Goal: Task Accomplishment & Management: Use online tool/utility

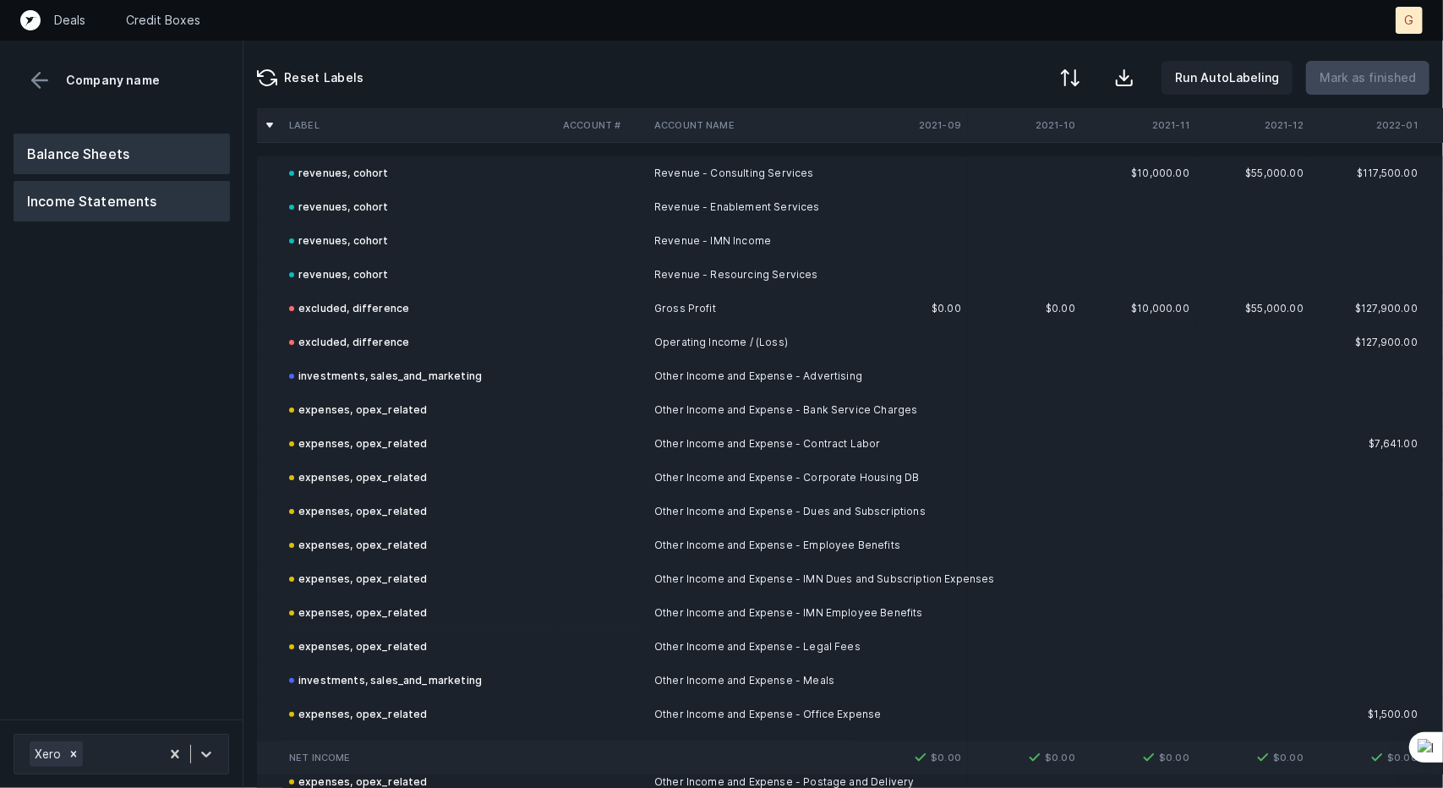
click at [152, 154] on button "Balance Sheets" at bounding box center [122, 154] width 216 height 41
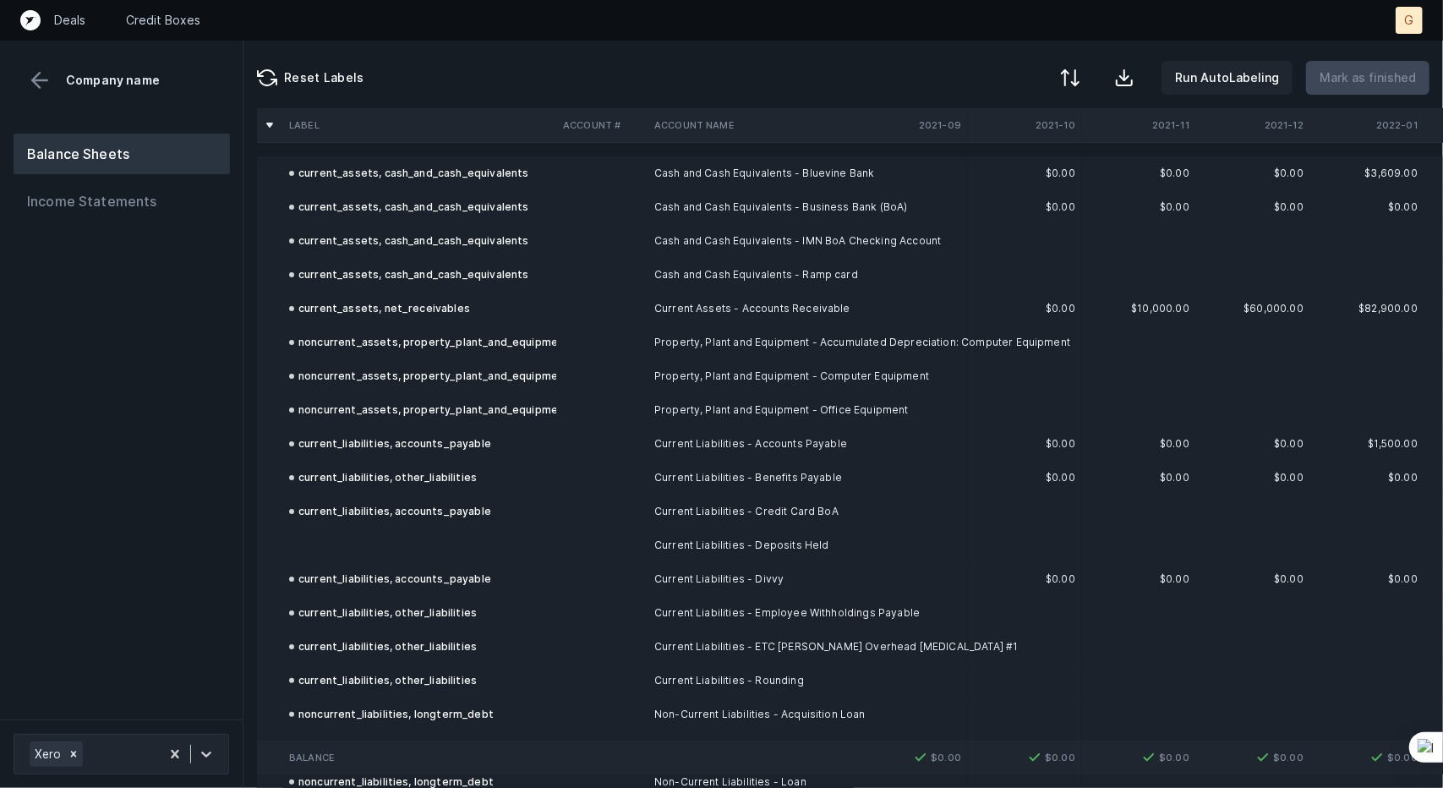
click at [396, 546] on td at bounding box center [419, 545] width 274 height 34
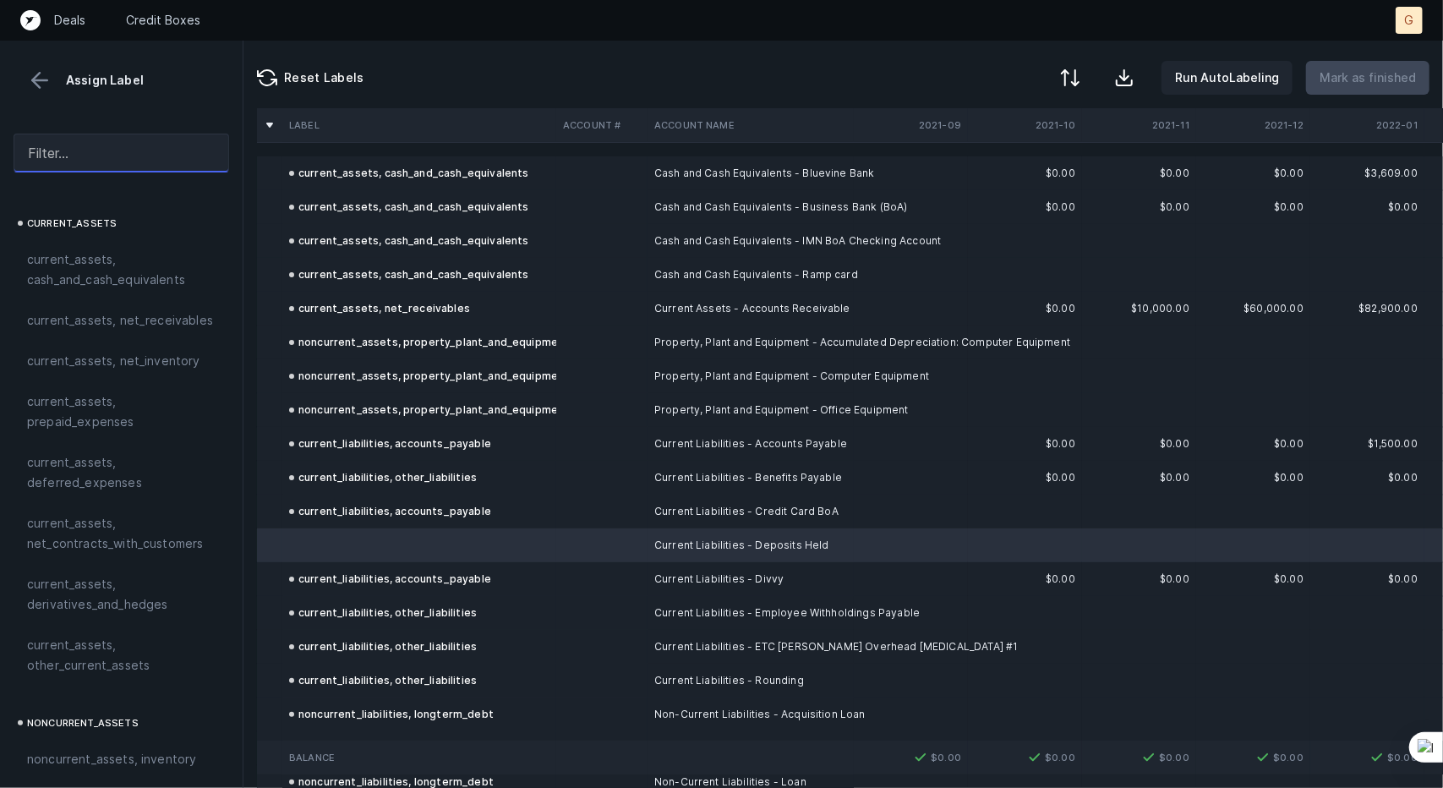
click at [96, 156] on input "text" at bounding box center [122, 153] width 216 height 39
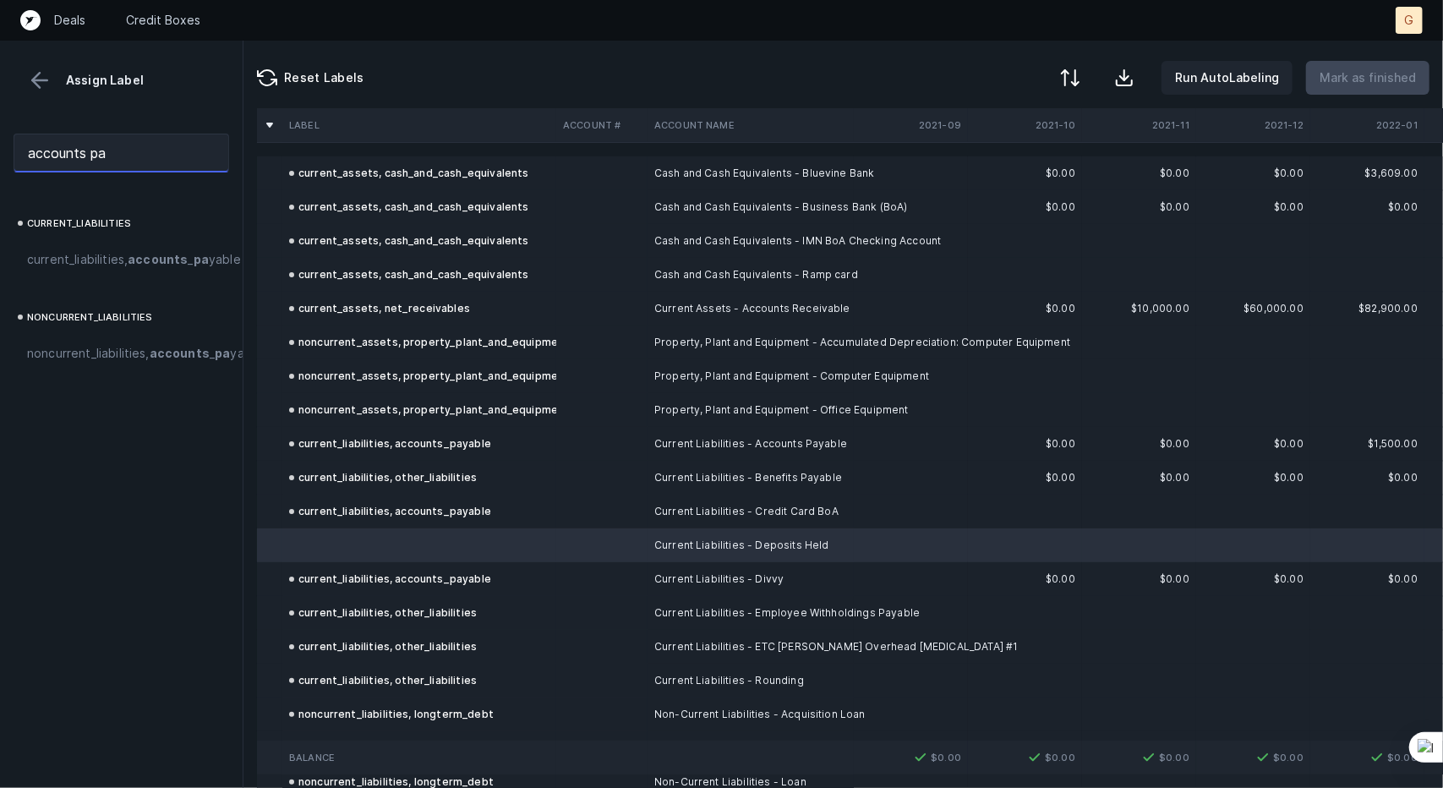
drag, startPoint x: 130, startPoint y: 155, endPoint x: 0, endPoint y: 172, distance: 131.2
click at [0, 172] on div "accounts pa" at bounding box center [121, 153] width 243 height 66
type input "other lia"
click at [69, 244] on div "current_ lia bilities, other _ lia bilities" at bounding box center [122, 259] width 216 height 41
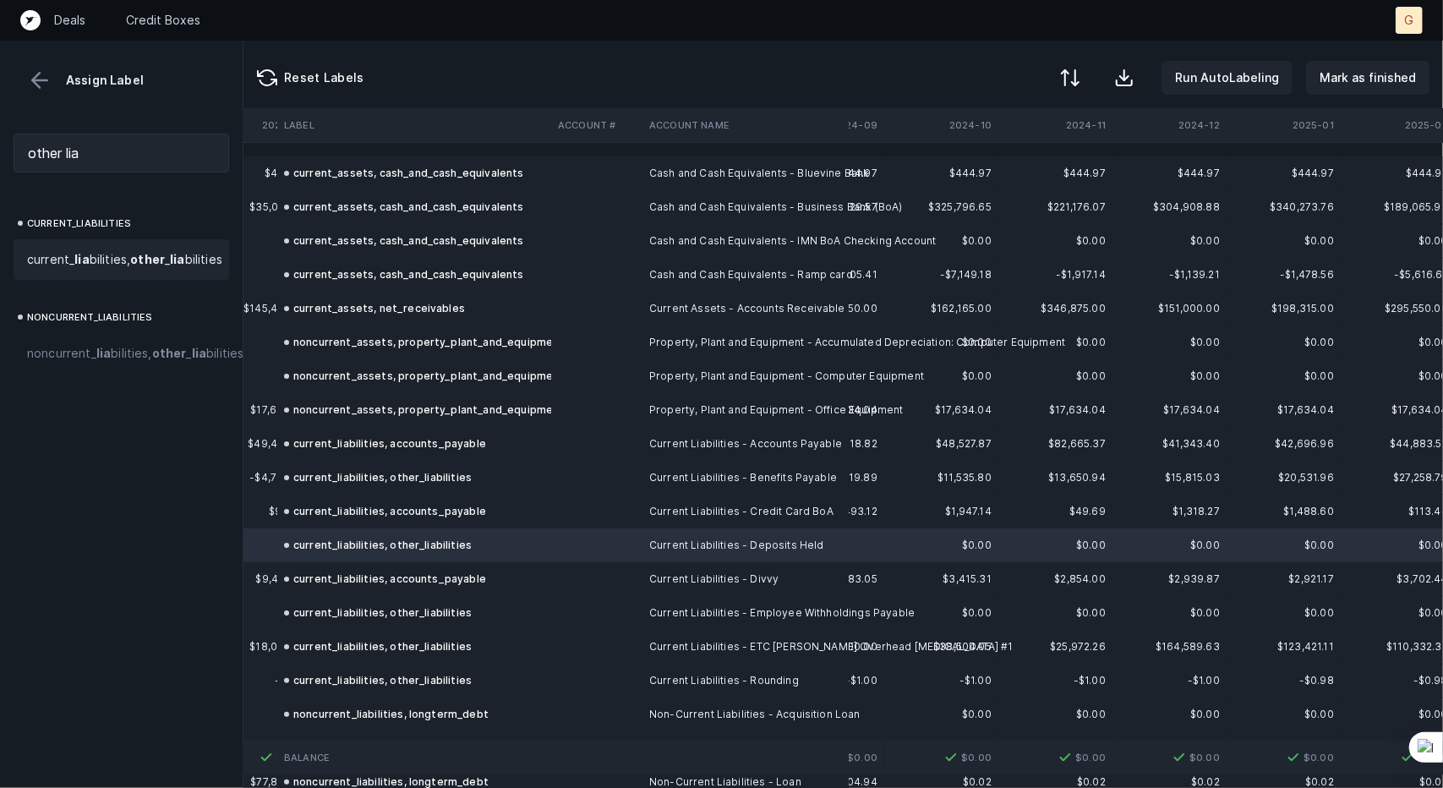
scroll to position [0, 5014]
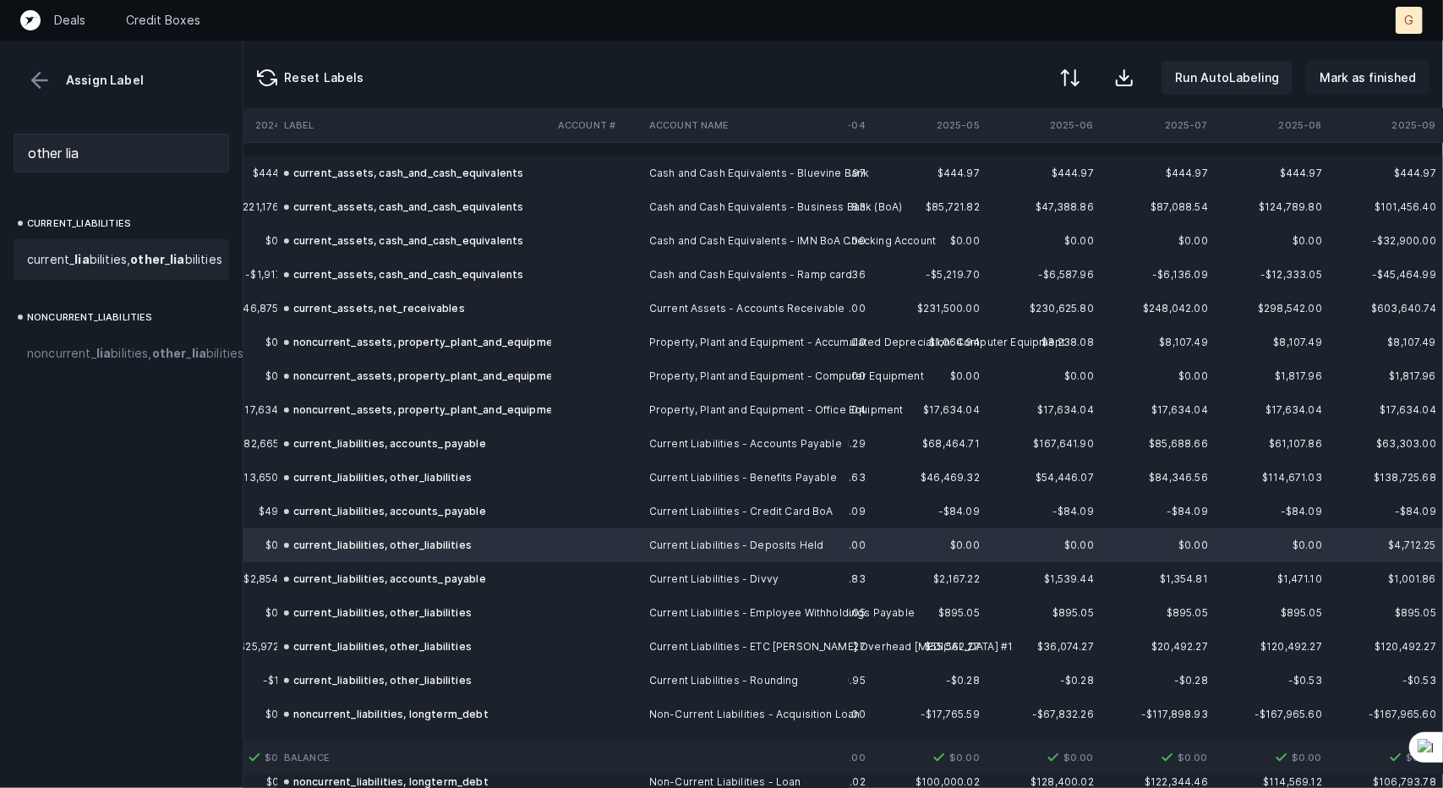
click at [1384, 85] on p "Mark as finished" at bounding box center [1367, 78] width 96 height 20
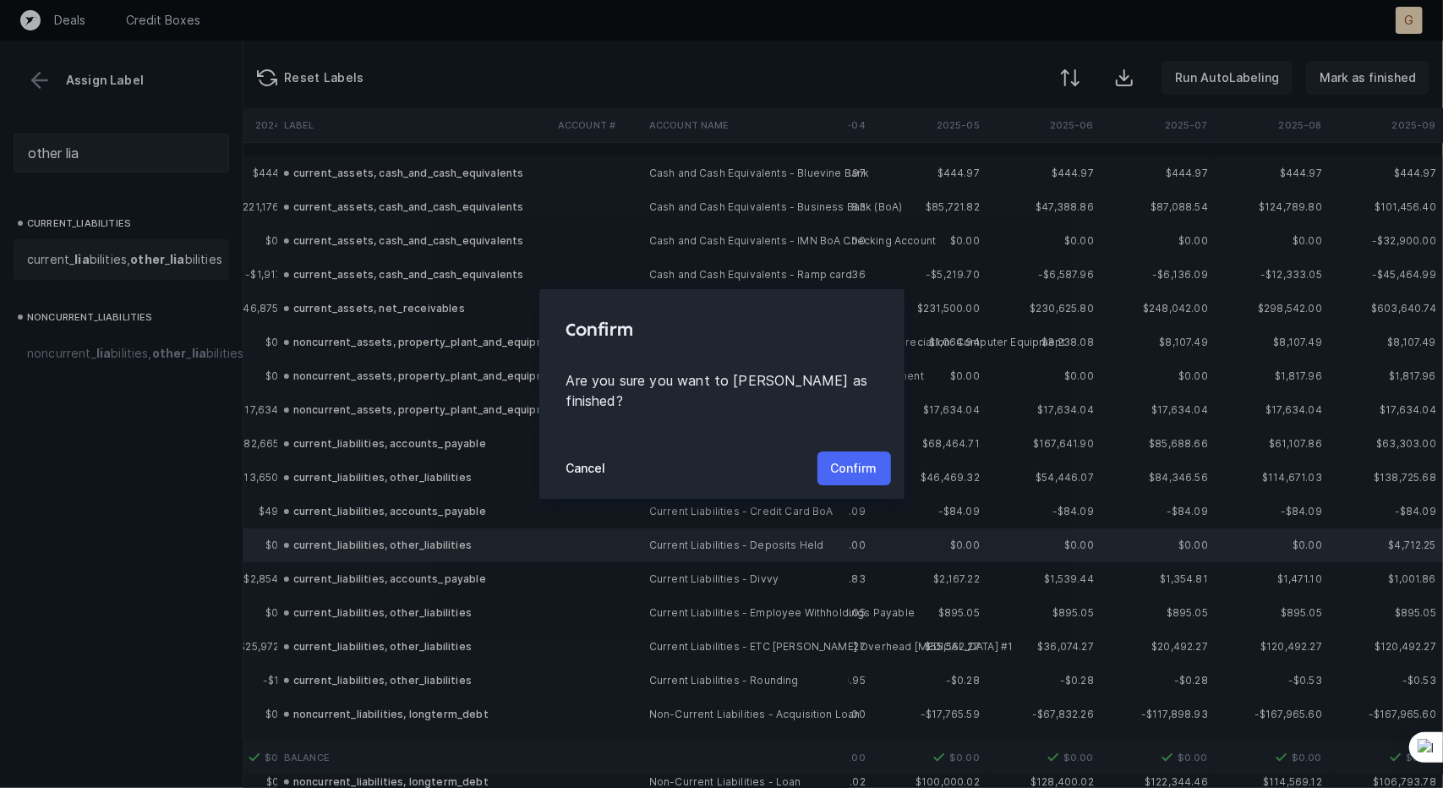
click at [887, 459] on button "Confirm" at bounding box center [854, 468] width 74 height 34
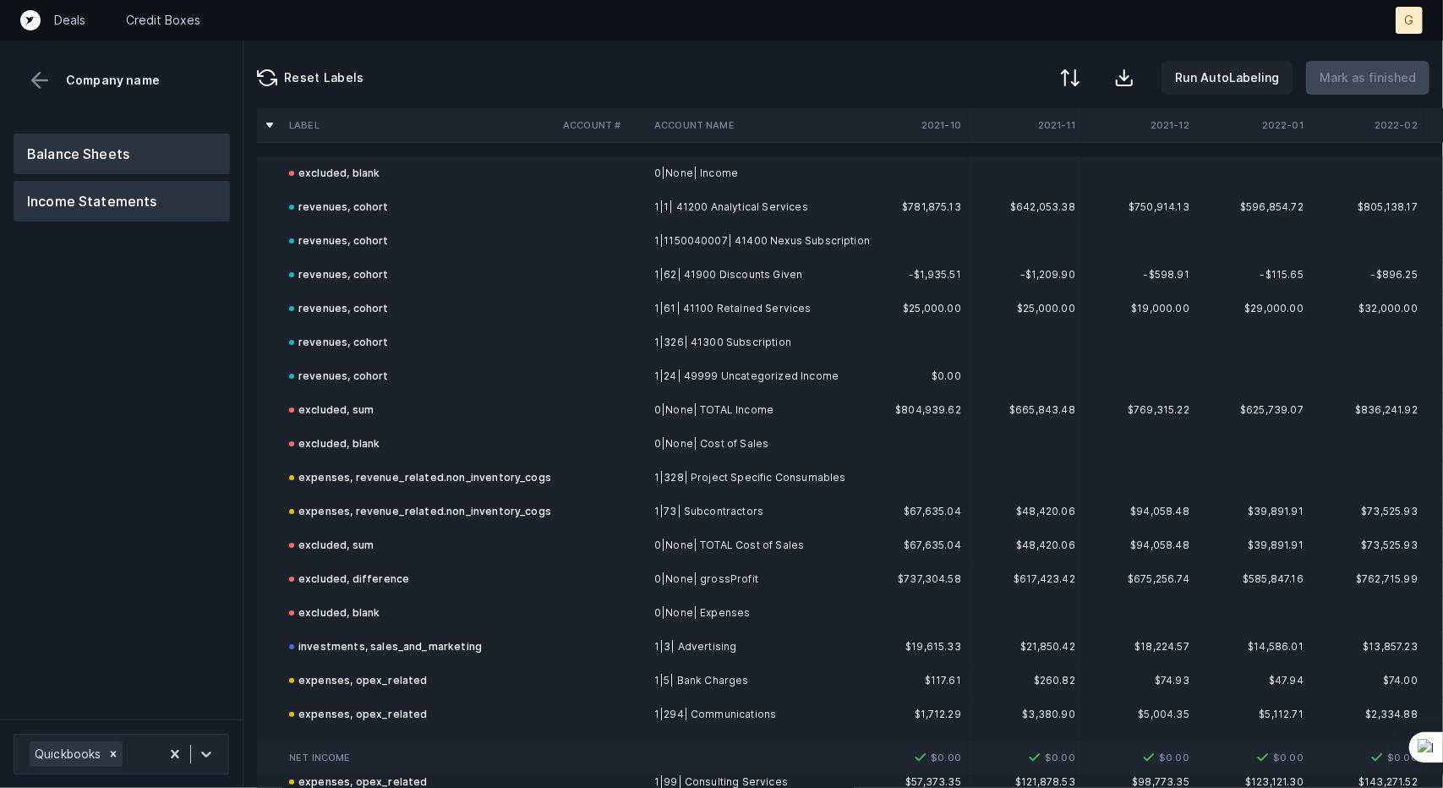
click at [149, 165] on button "Balance Sheets" at bounding box center [122, 154] width 216 height 41
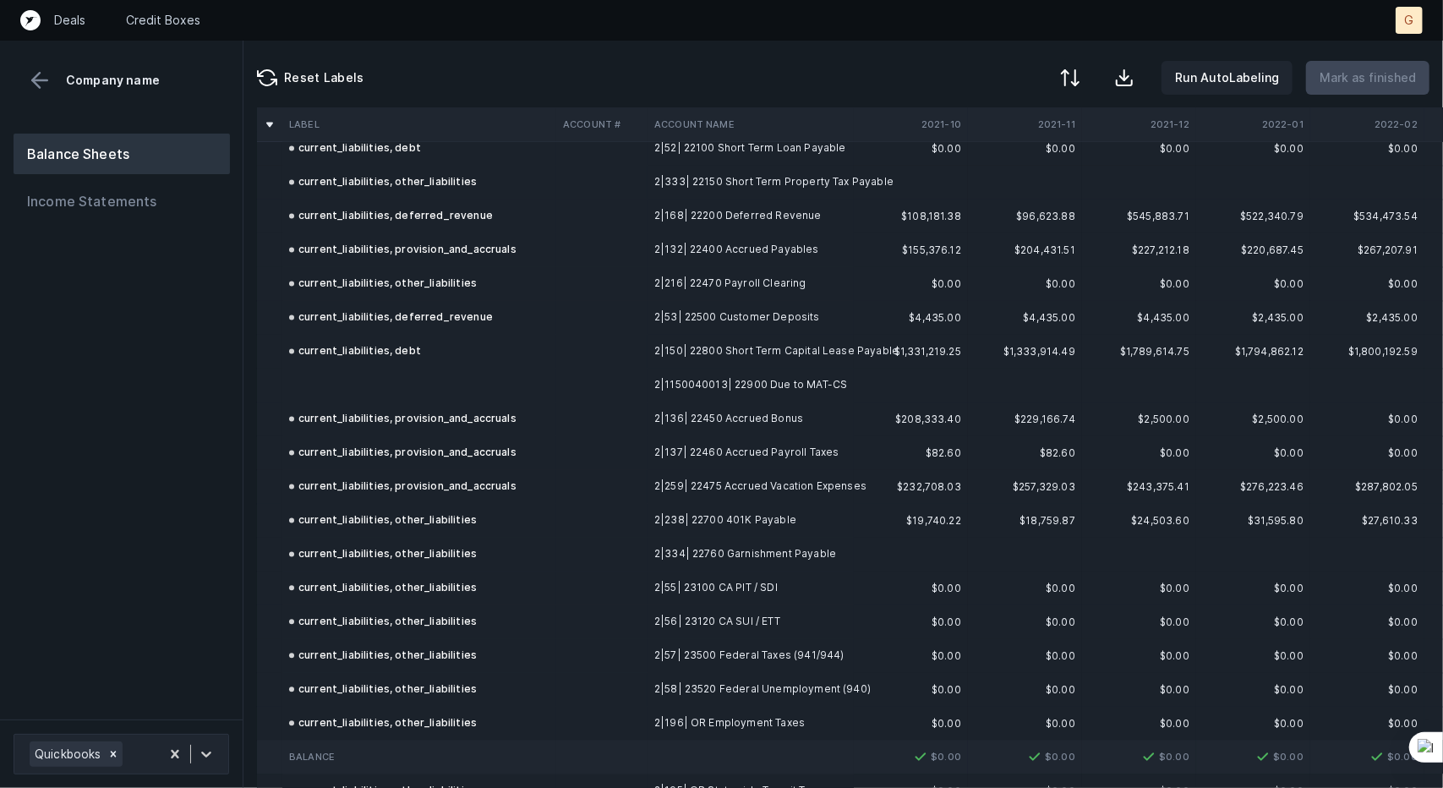
scroll to position [2255, 0]
click at [381, 385] on td at bounding box center [419, 386] width 274 height 34
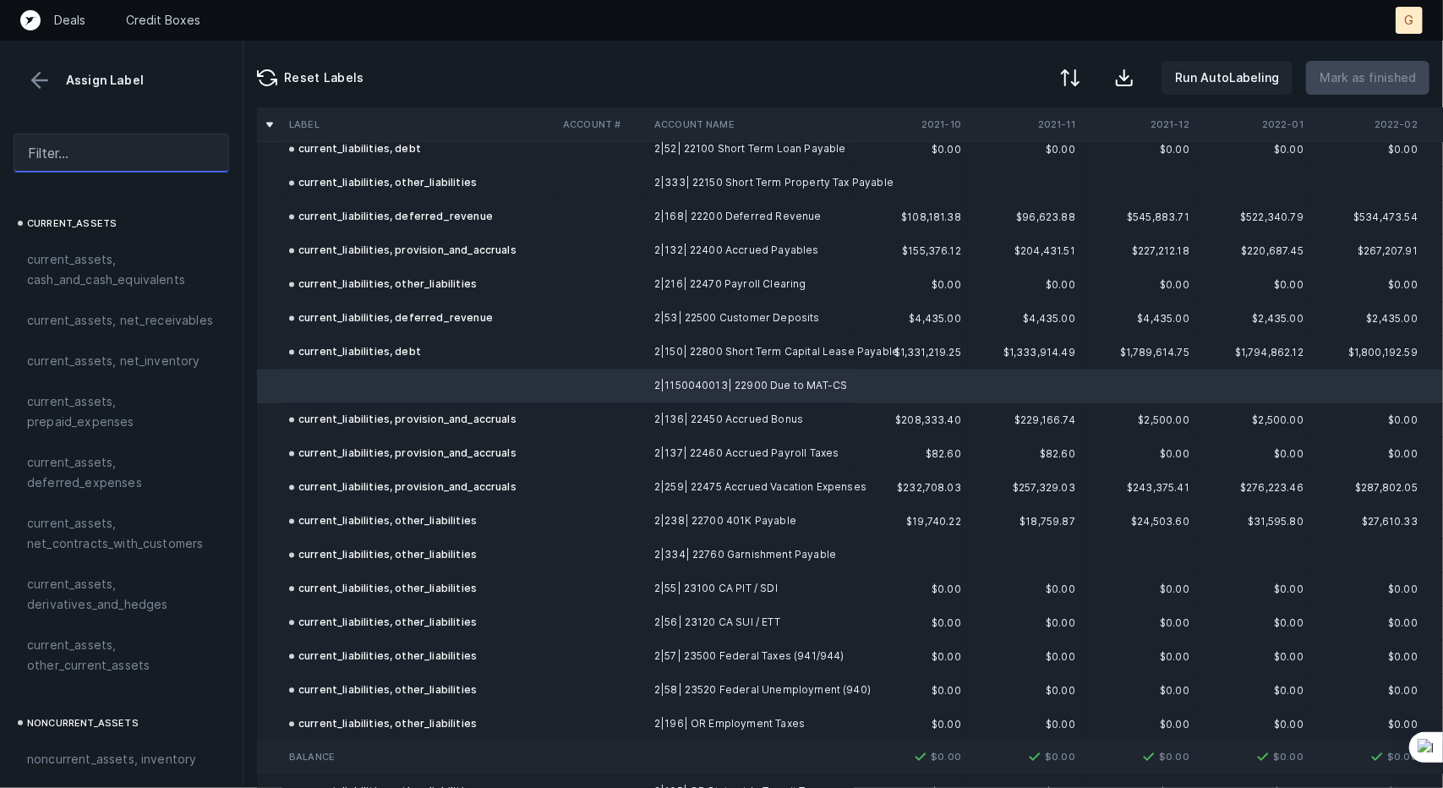
click at [117, 158] on input "text" at bounding box center [122, 153] width 216 height 39
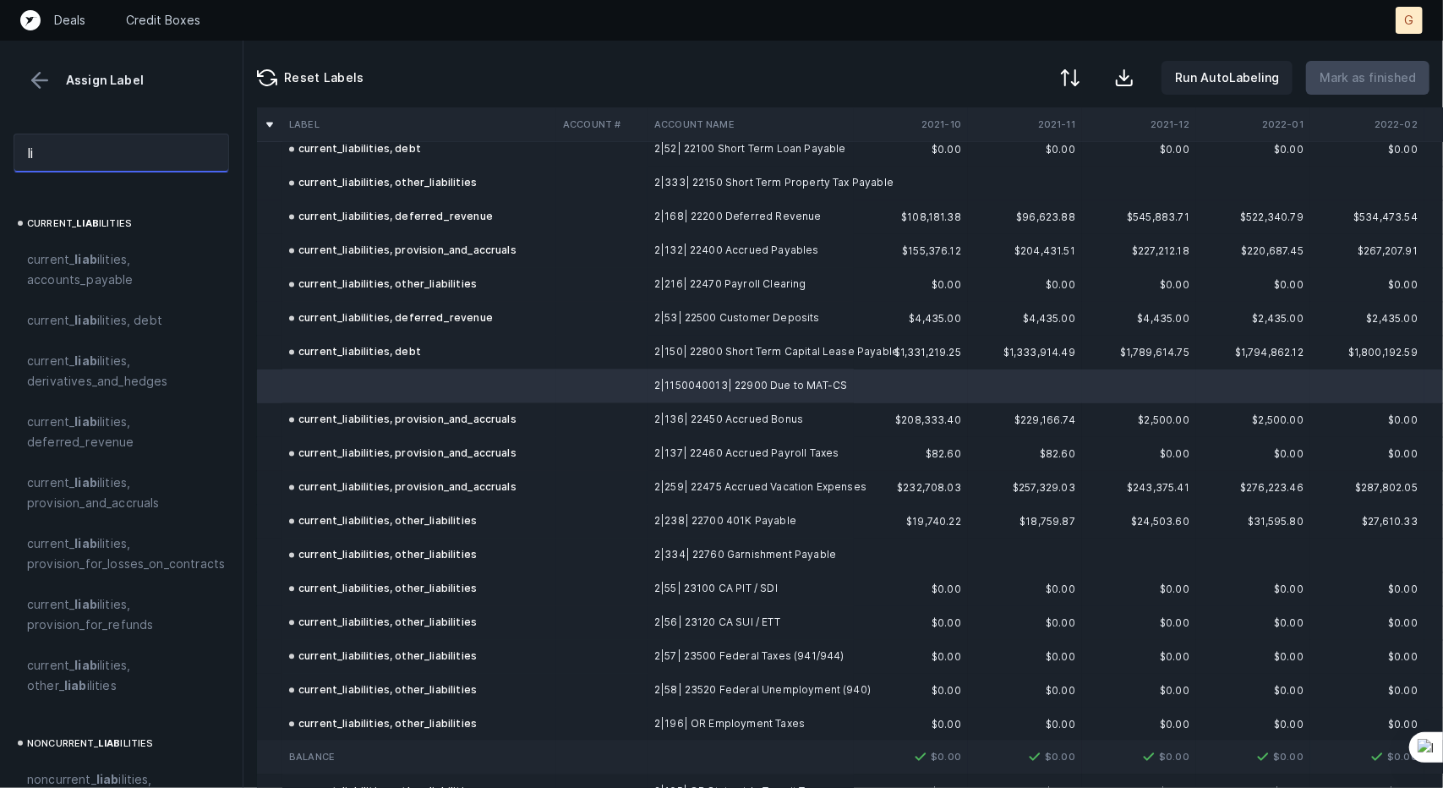
type input "l"
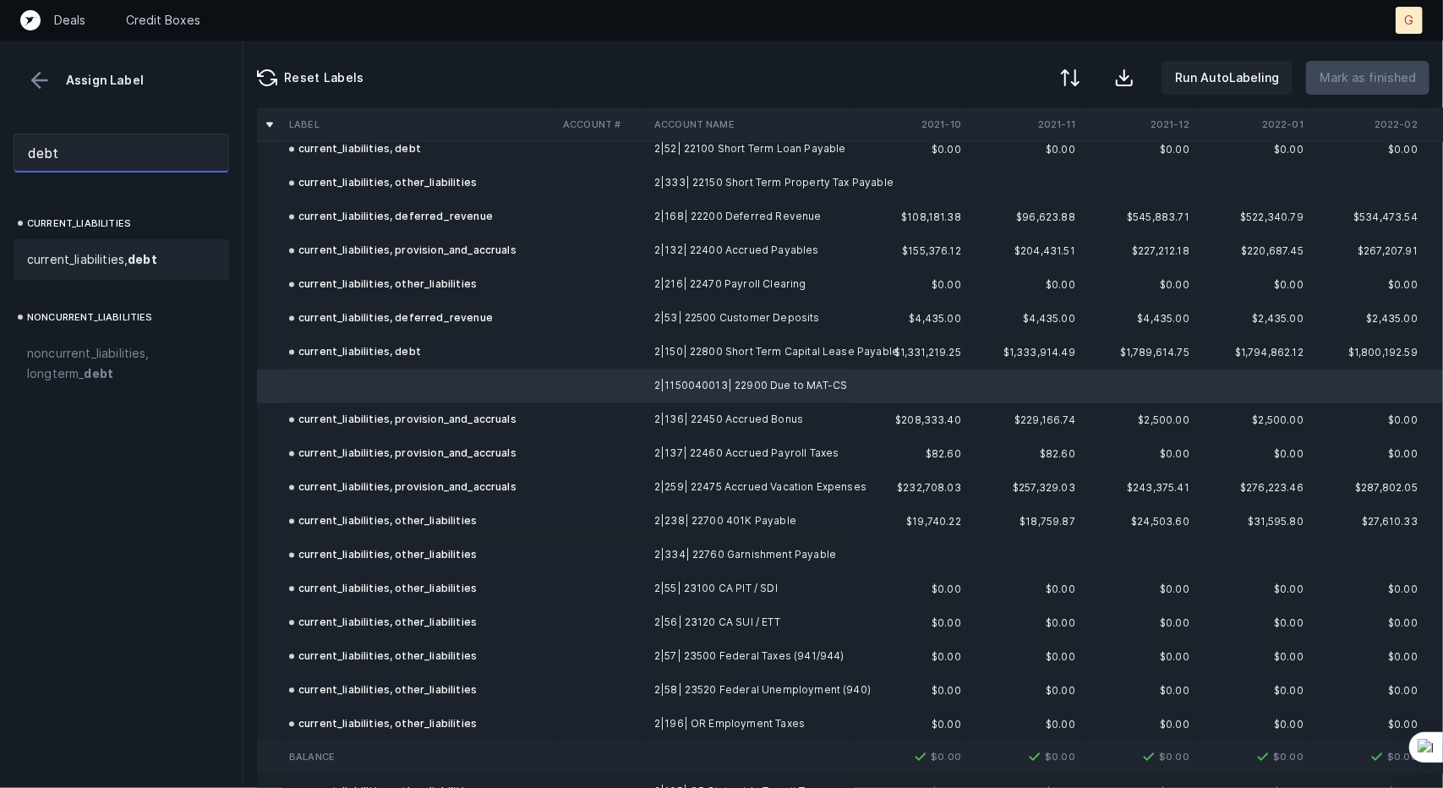
type input "debt"
click at [137, 266] on span "current_liabilities, debt" at bounding box center [92, 259] width 130 height 20
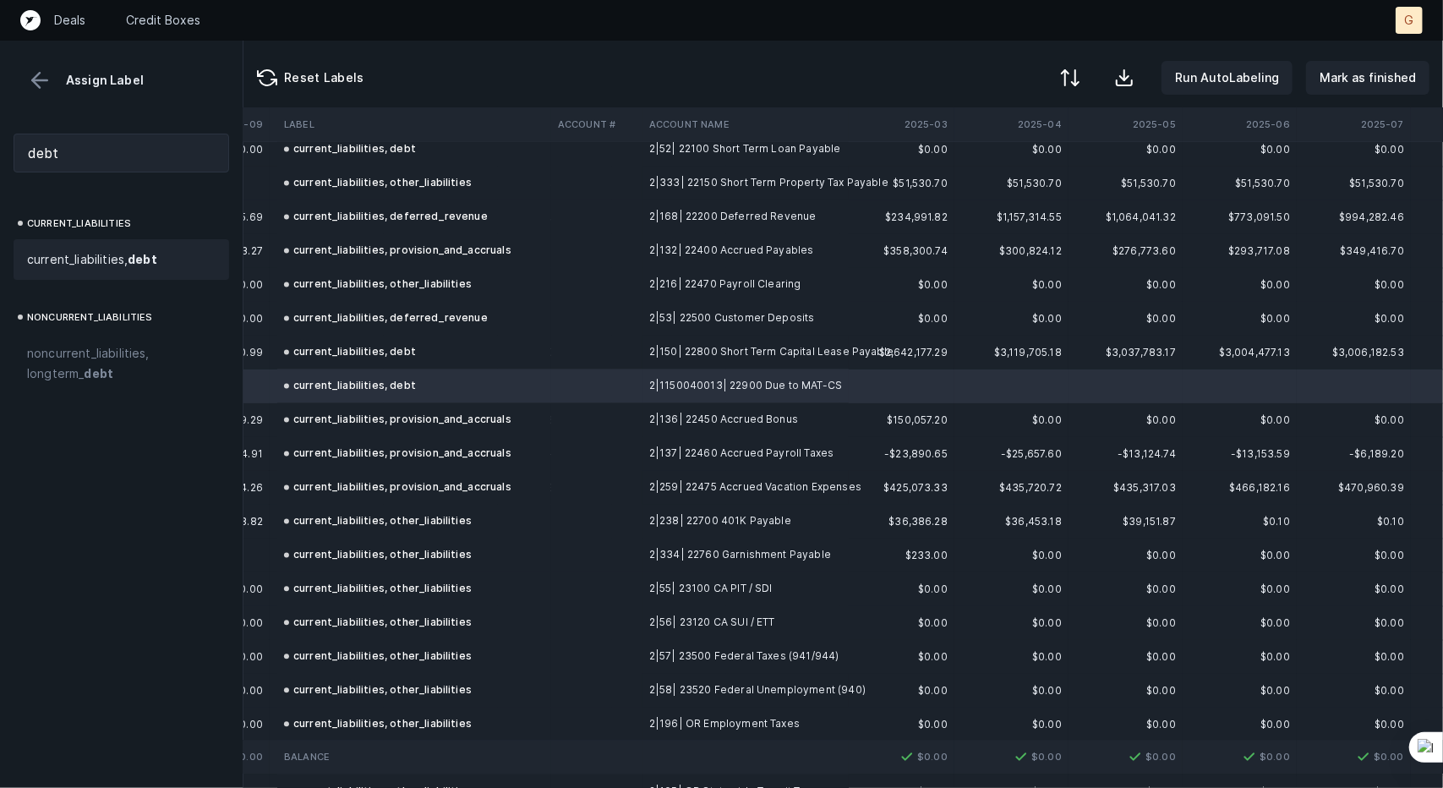
scroll to position [2255, 4900]
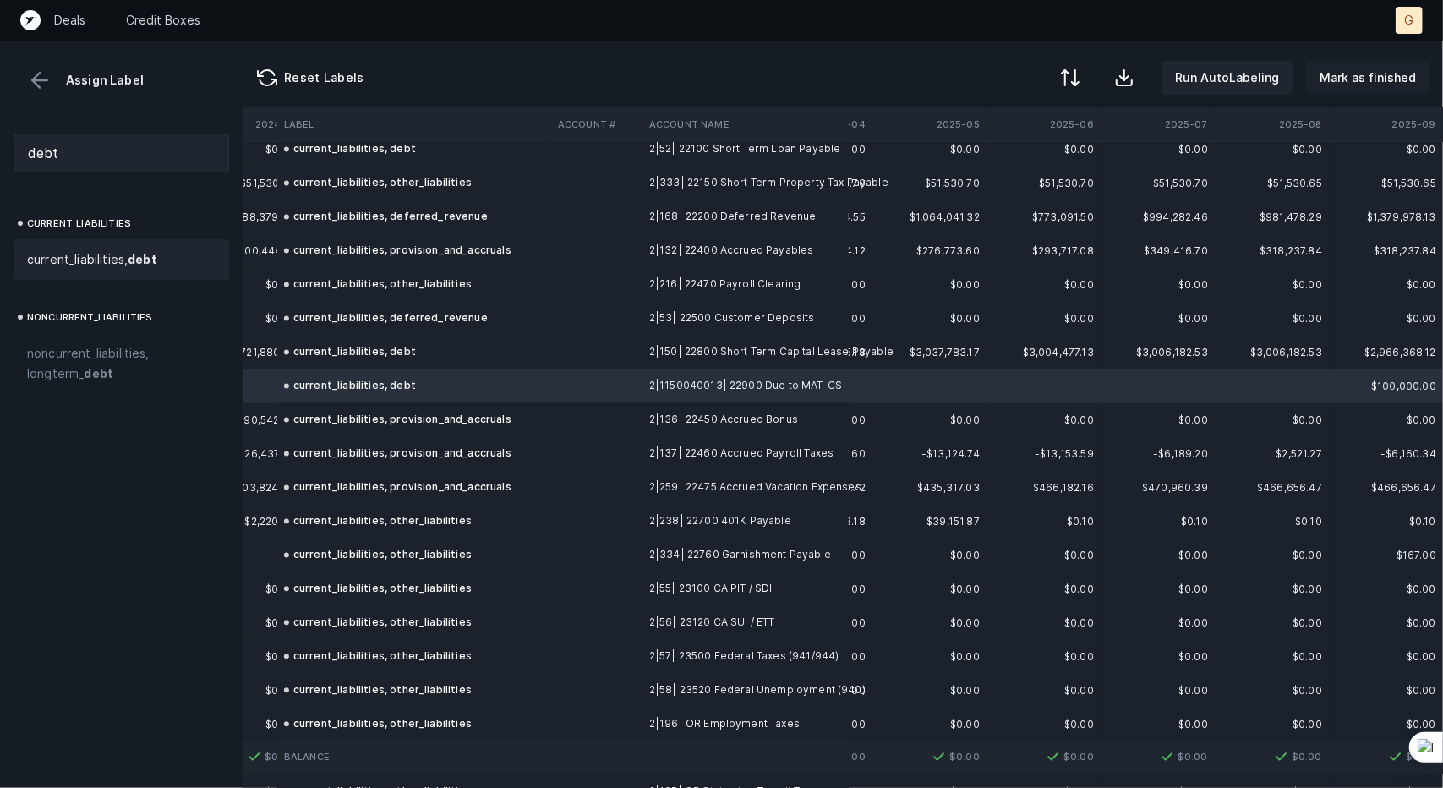
click at [1356, 79] on p "Mark as finished" at bounding box center [1367, 78] width 96 height 20
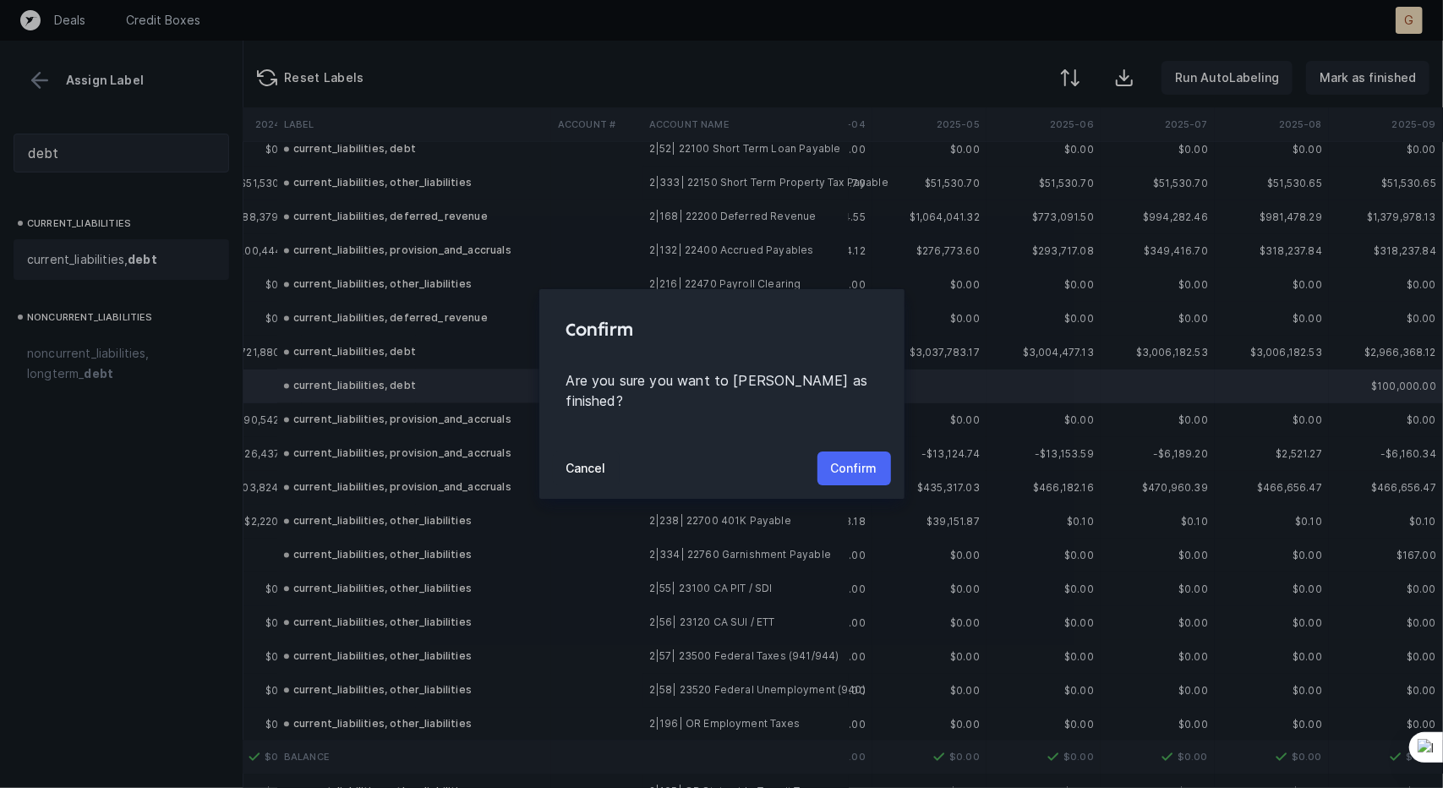
click at [849, 472] on button "Confirm" at bounding box center [854, 468] width 74 height 34
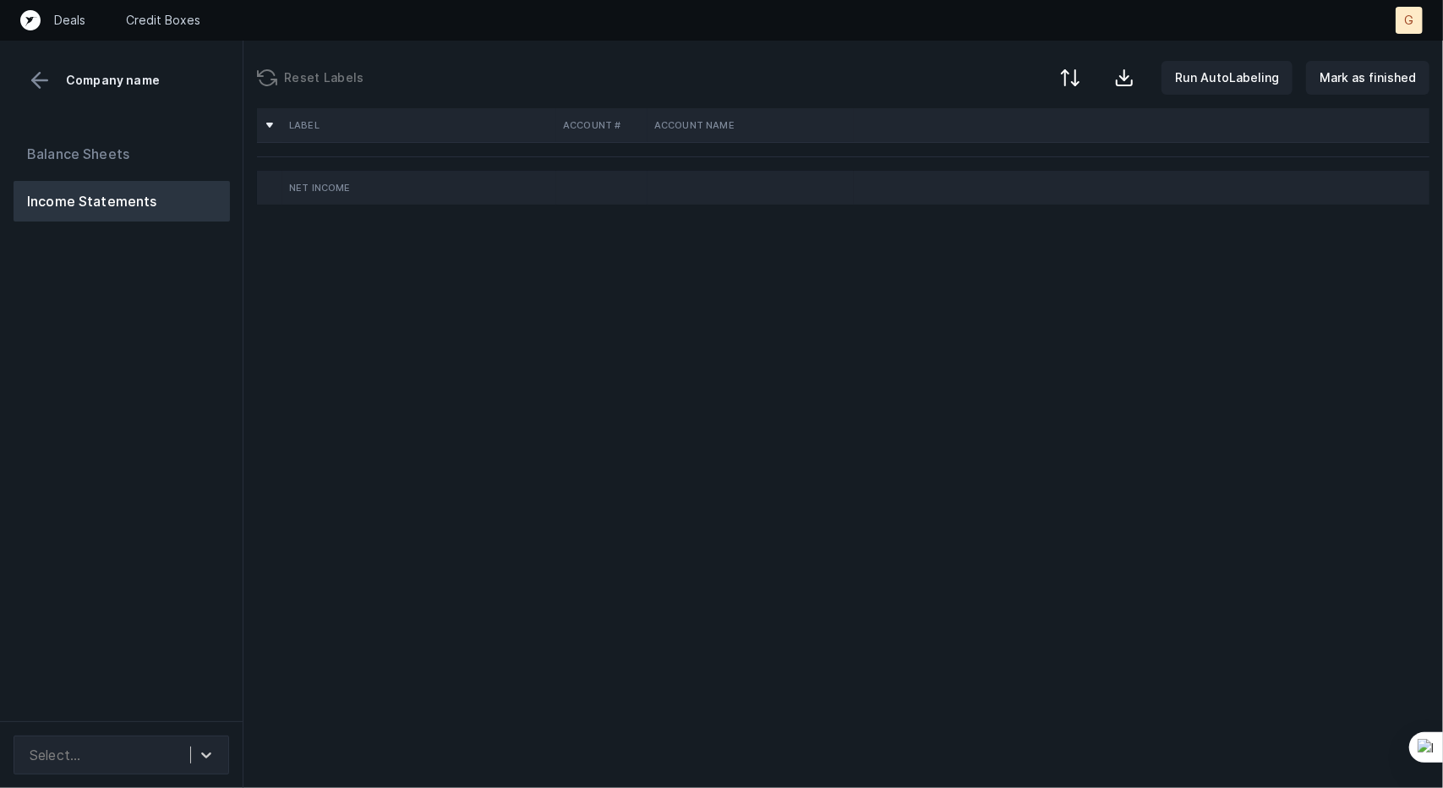
click at [1289, 456] on div "Label Account # Account Name Net Income" at bounding box center [842, 447] width 1199 height 679
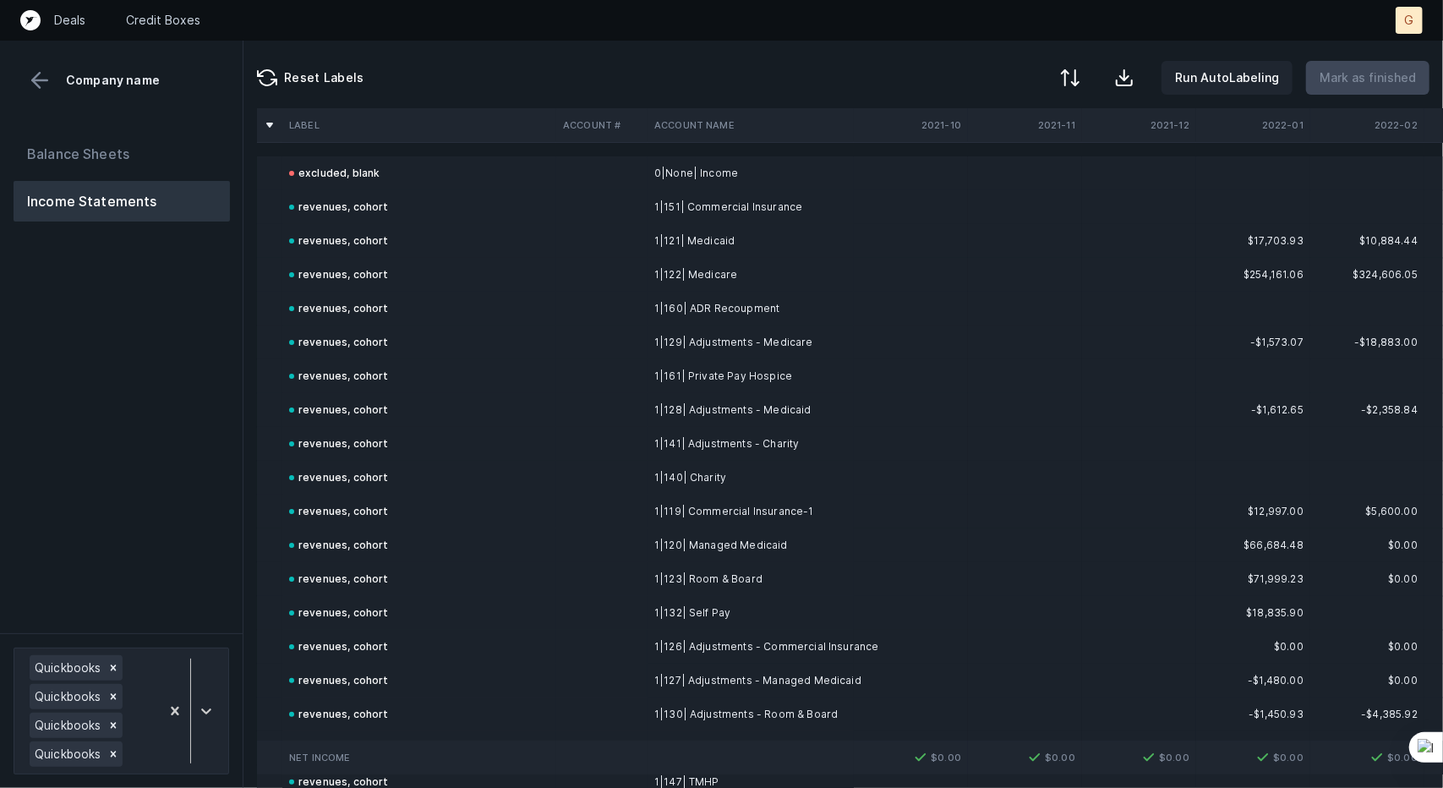
click at [360, 375] on div "revenues, cohort" at bounding box center [339, 376] width 100 height 20
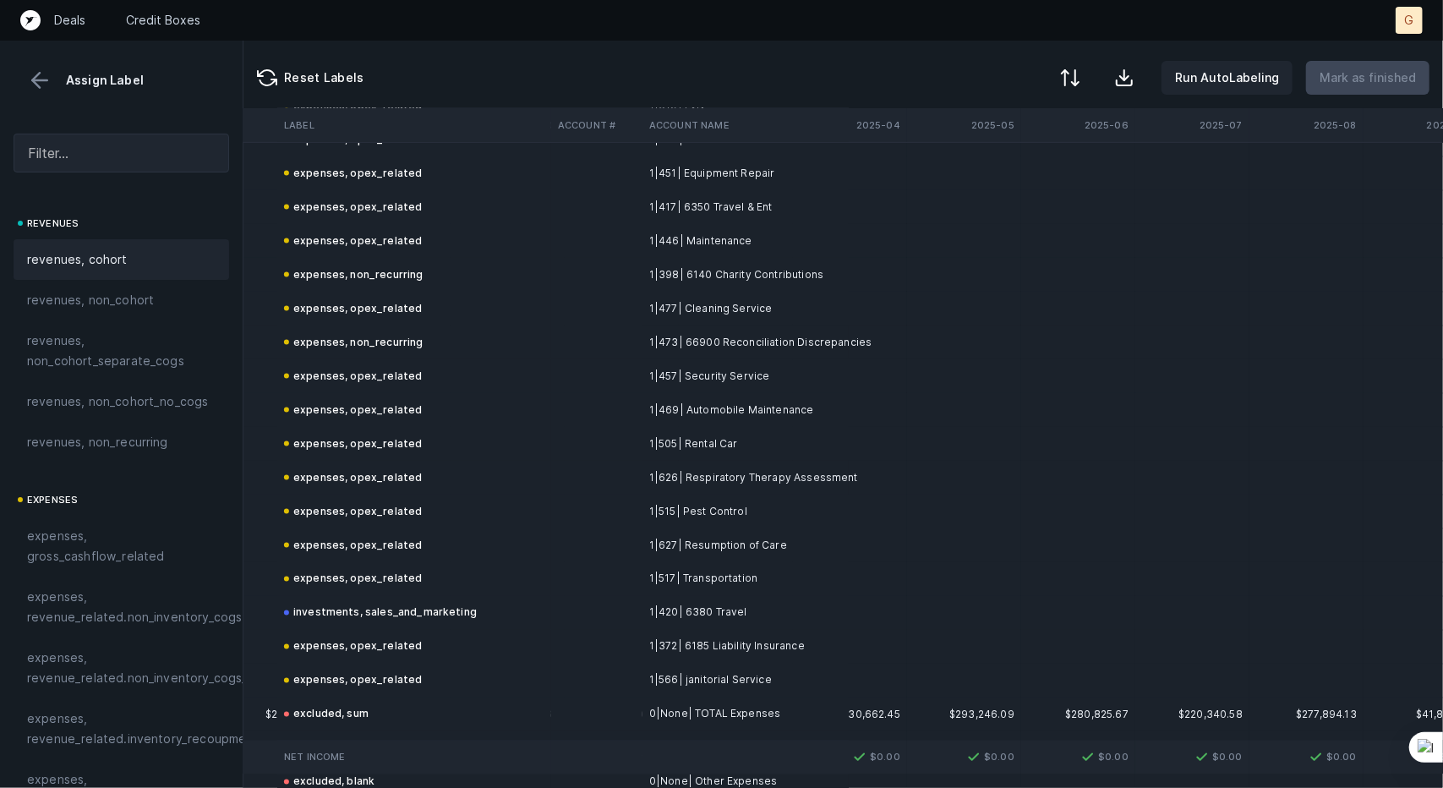
scroll to position [4437, 4853]
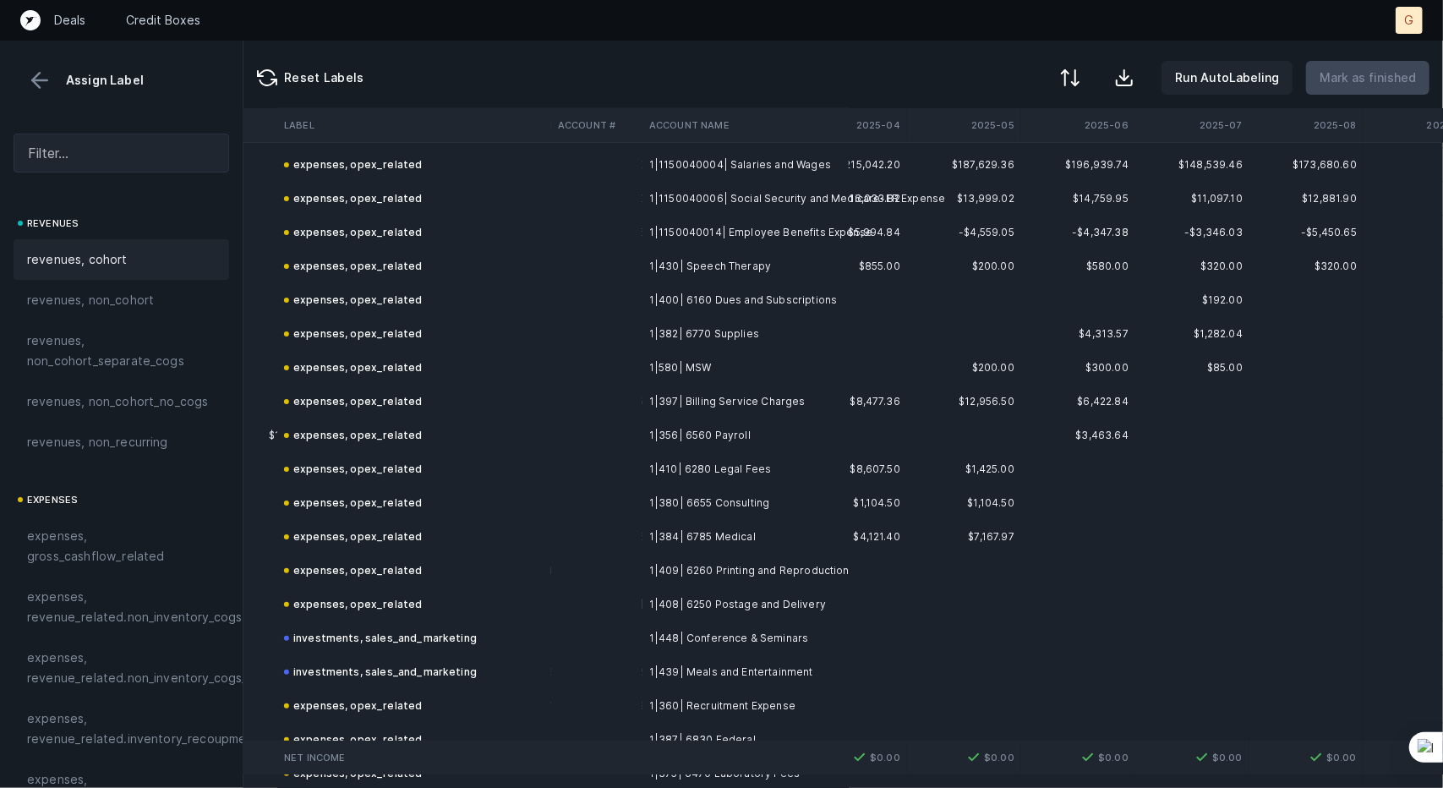
click at [45, 70] on button at bounding box center [39, 80] width 25 height 25
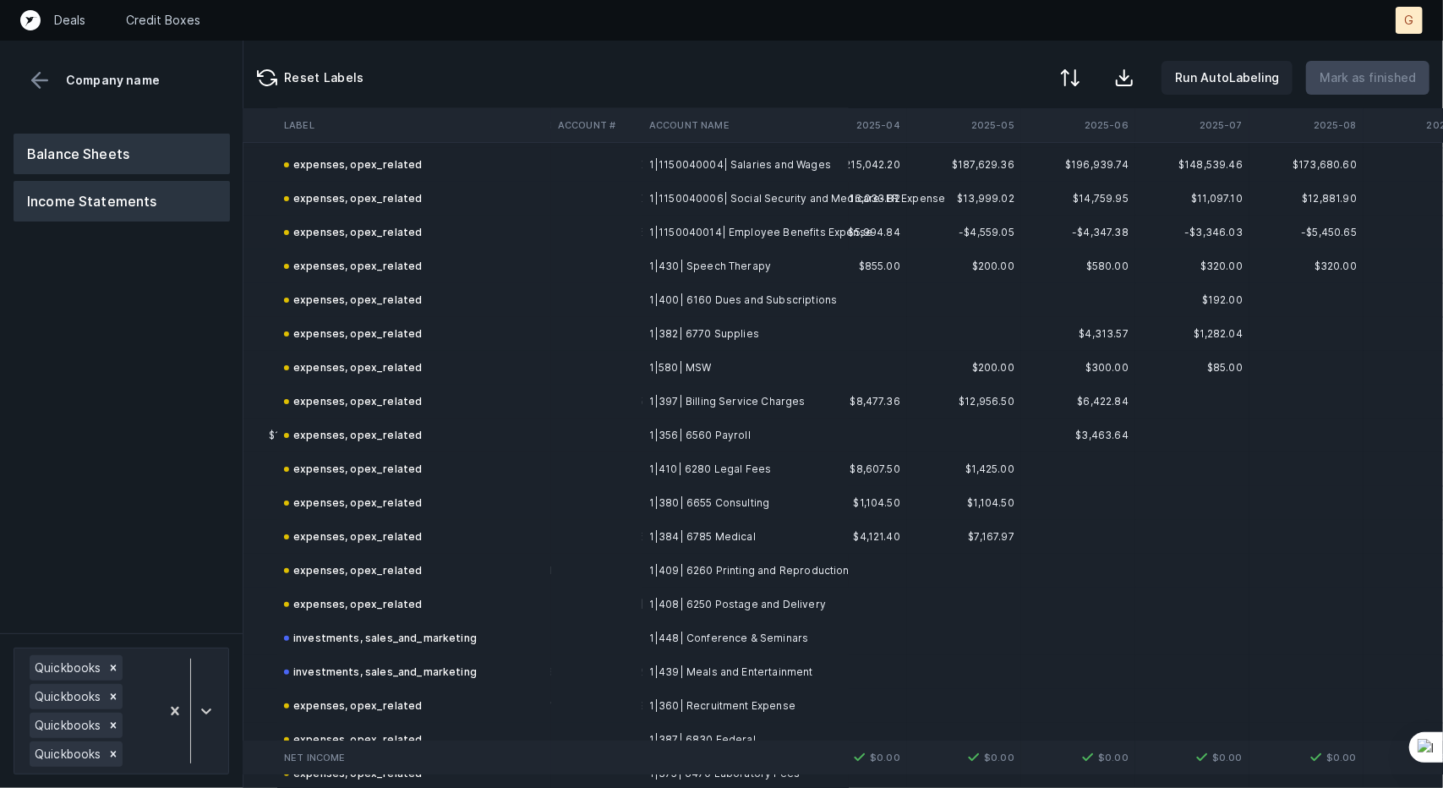
click at [127, 145] on button "Balance Sheets" at bounding box center [122, 154] width 216 height 41
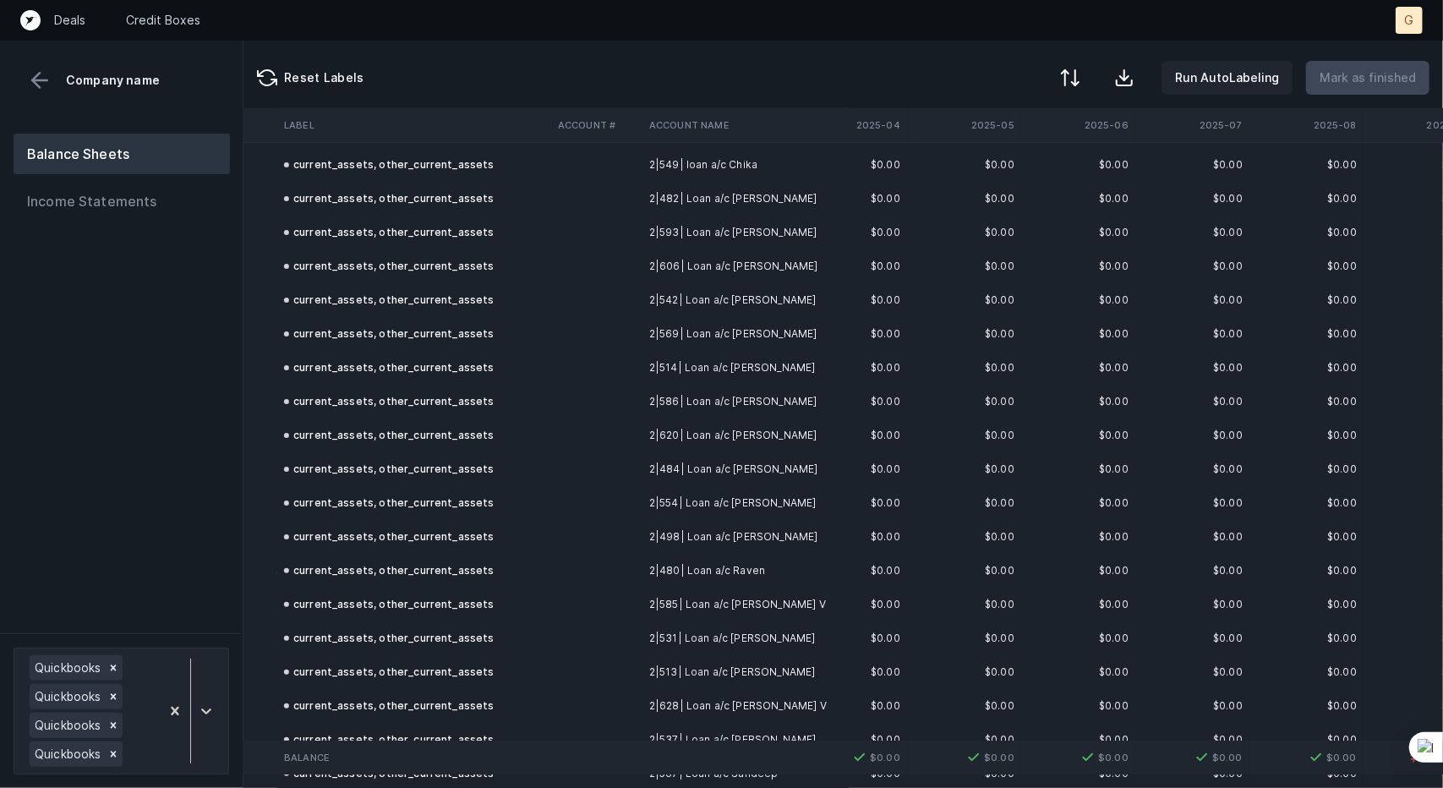
scroll to position [5710, 4853]
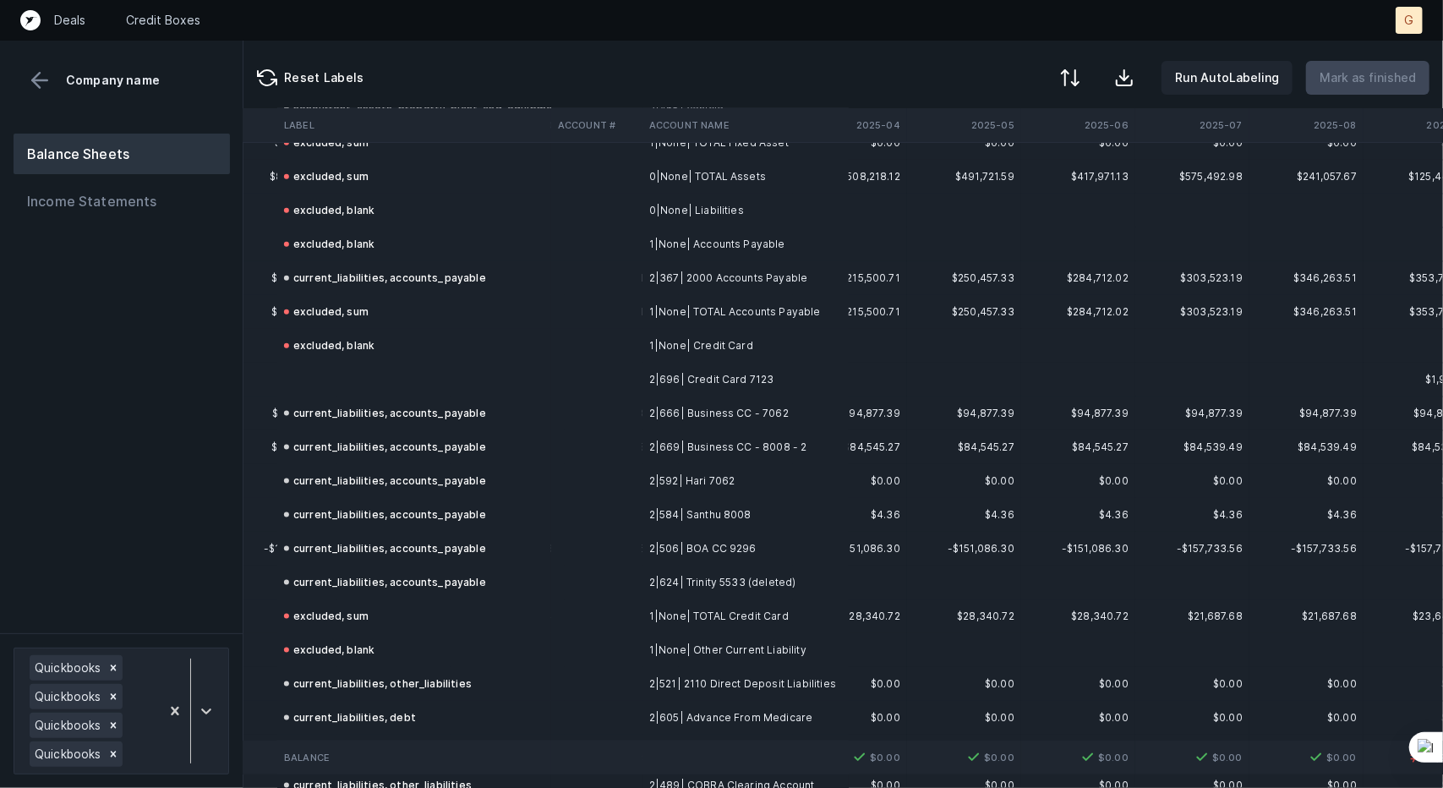
click at [372, 383] on td at bounding box center [414, 380] width 274 height 34
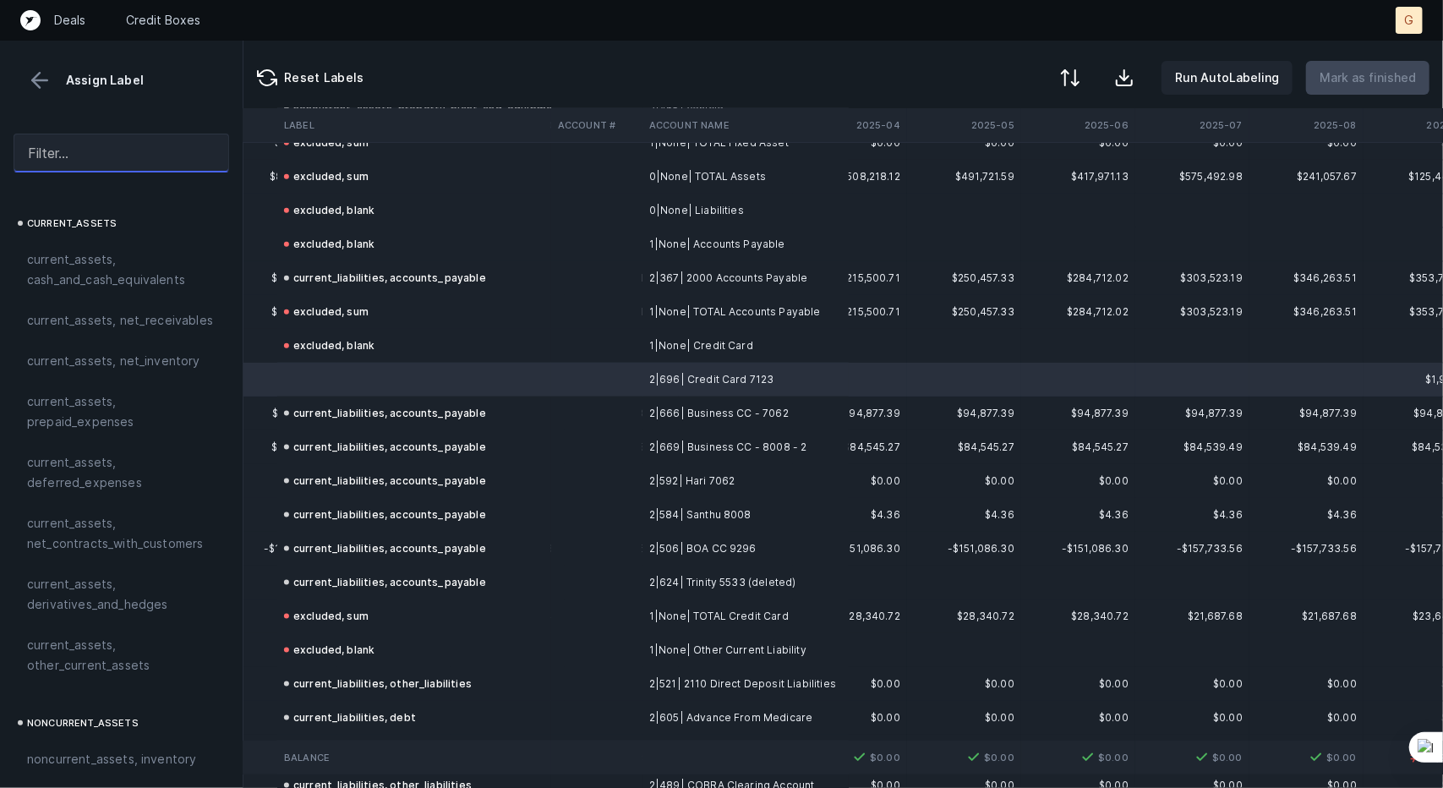
click at [88, 153] on input "text" at bounding box center [122, 153] width 216 height 39
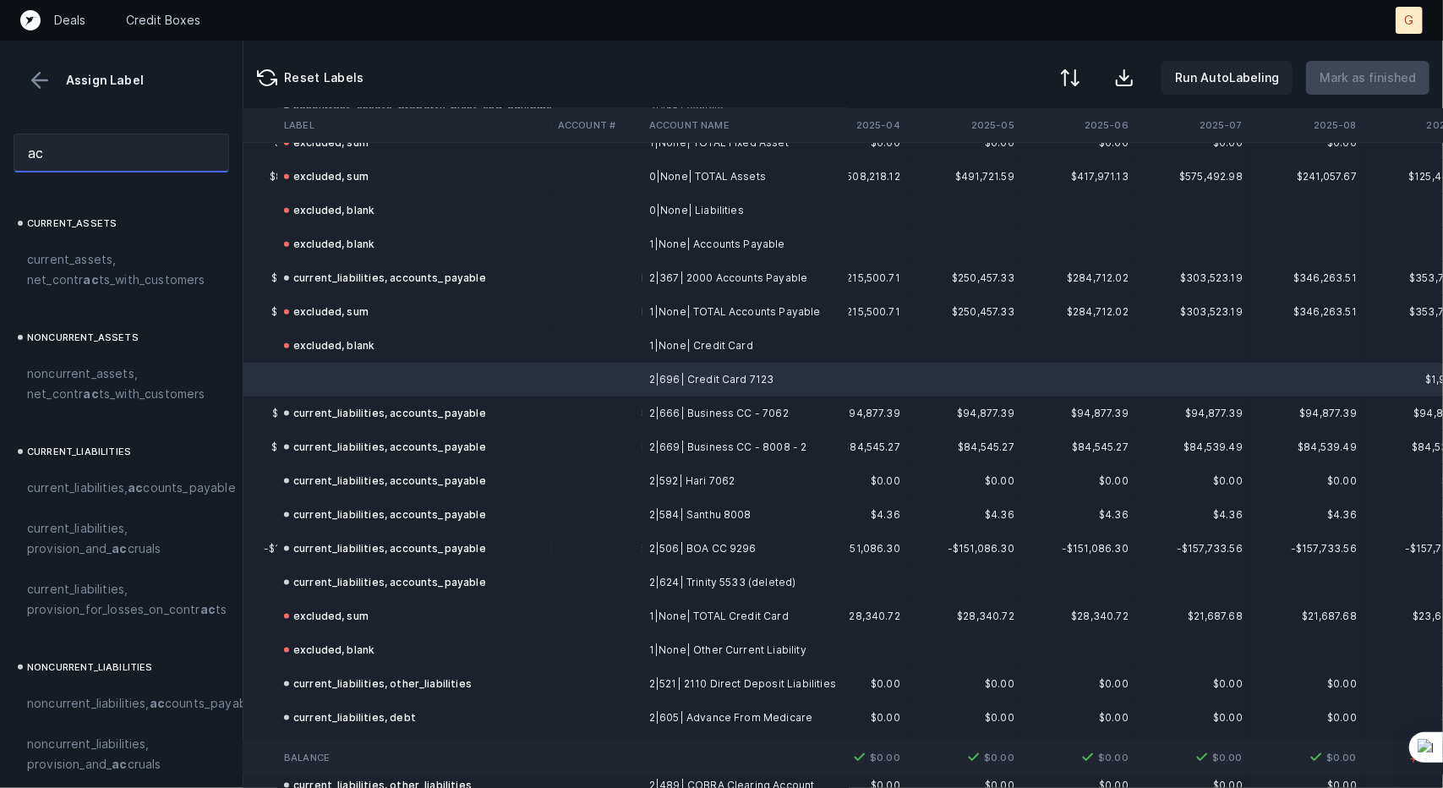
type input "a"
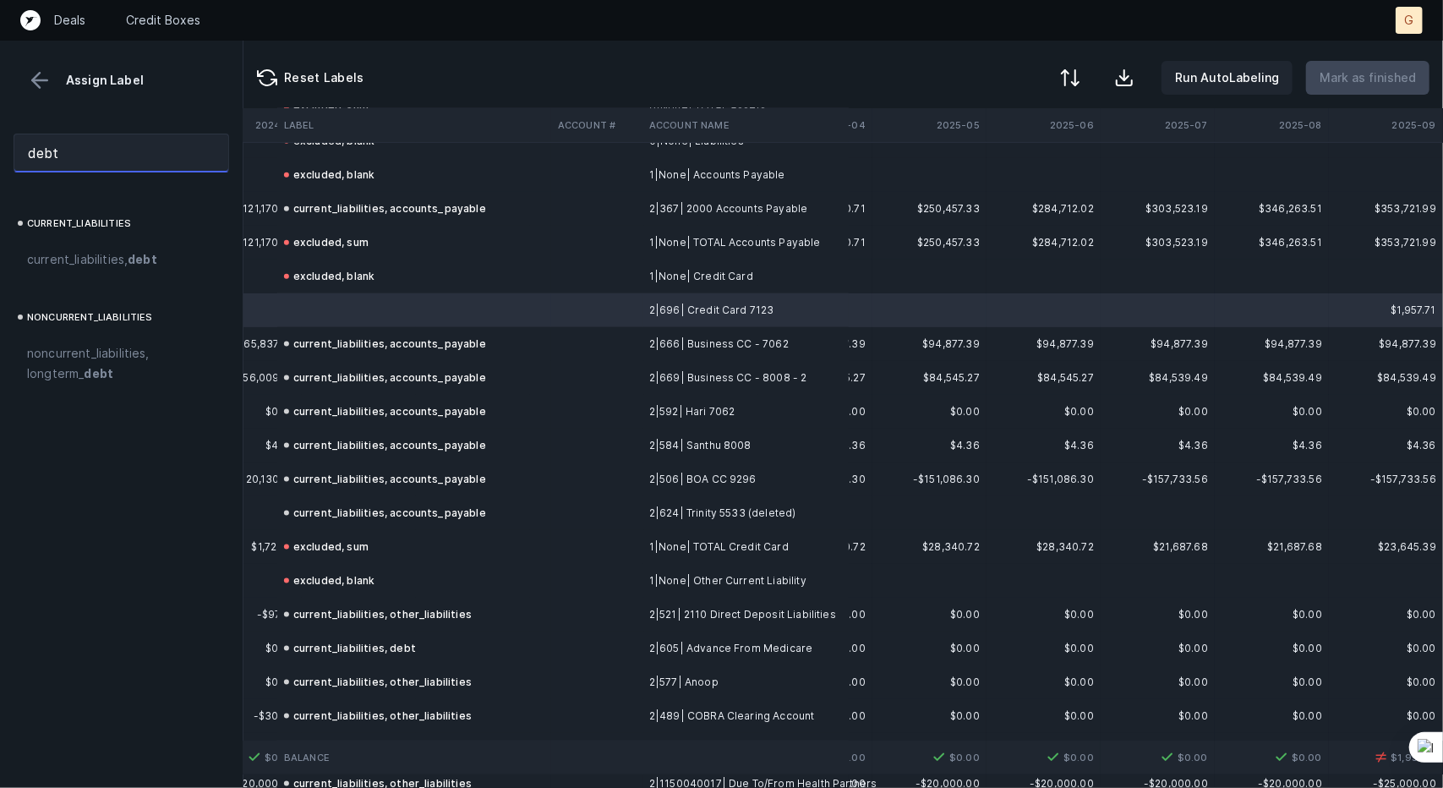
scroll to position [5655, 4900]
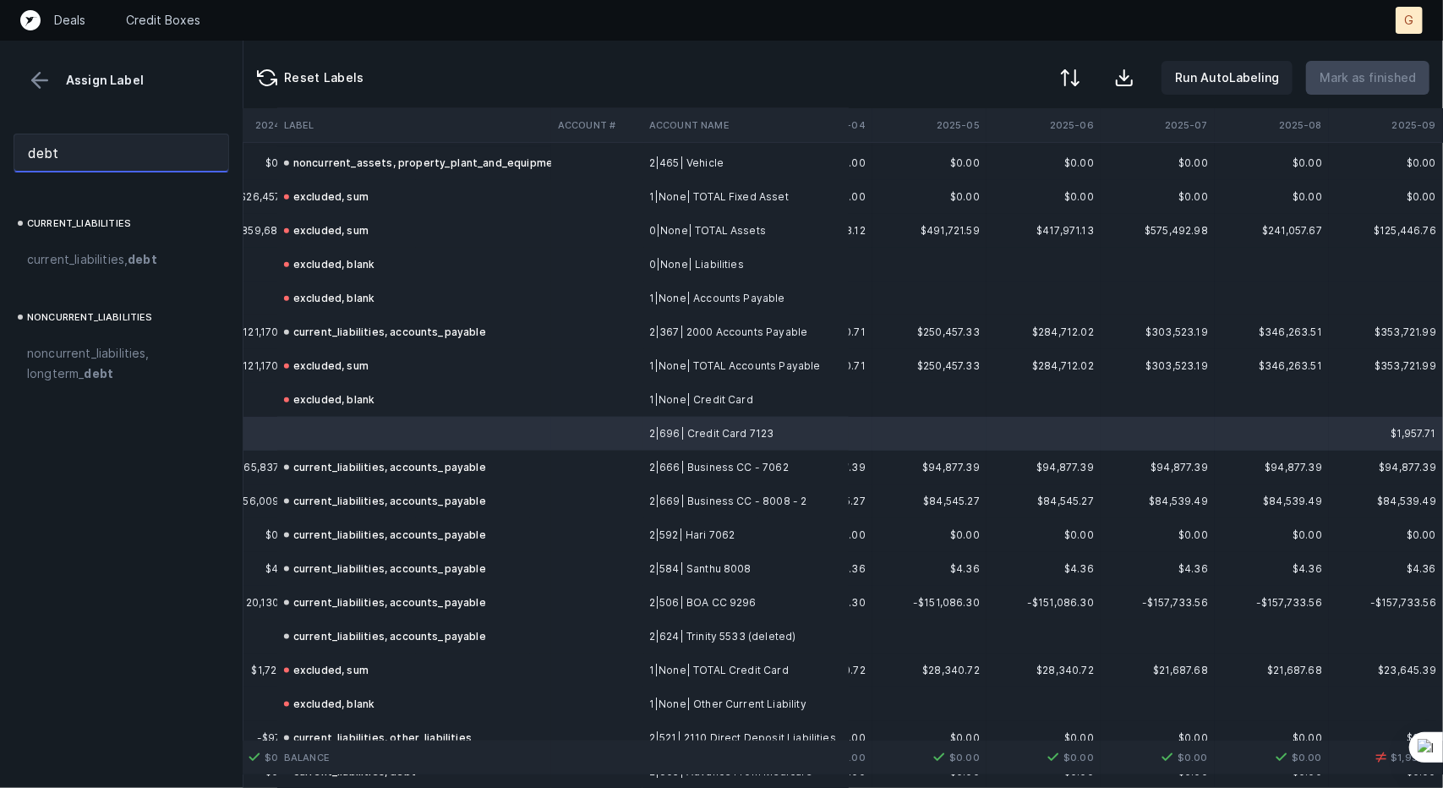
drag, startPoint x: 103, startPoint y: 156, endPoint x: 7, endPoint y: 148, distance: 96.6
click at [0, 143] on div "debt" at bounding box center [121, 153] width 243 height 66
type input "paya"
click at [79, 258] on span "current_liabilities, accounts_ paya ble" at bounding box center [121, 269] width 188 height 41
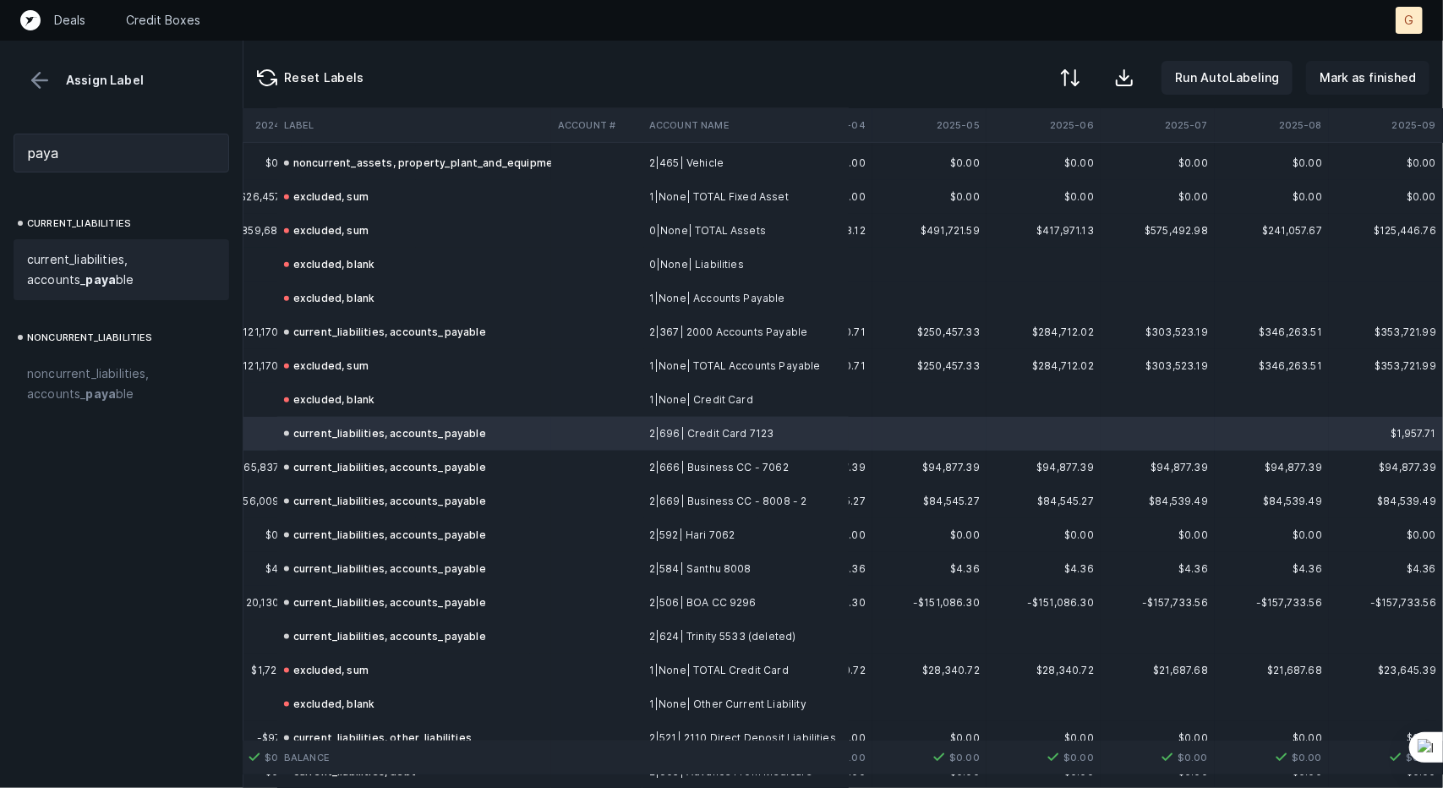
click at [1372, 88] on button "Mark as finished" at bounding box center [1367, 78] width 123 height 34
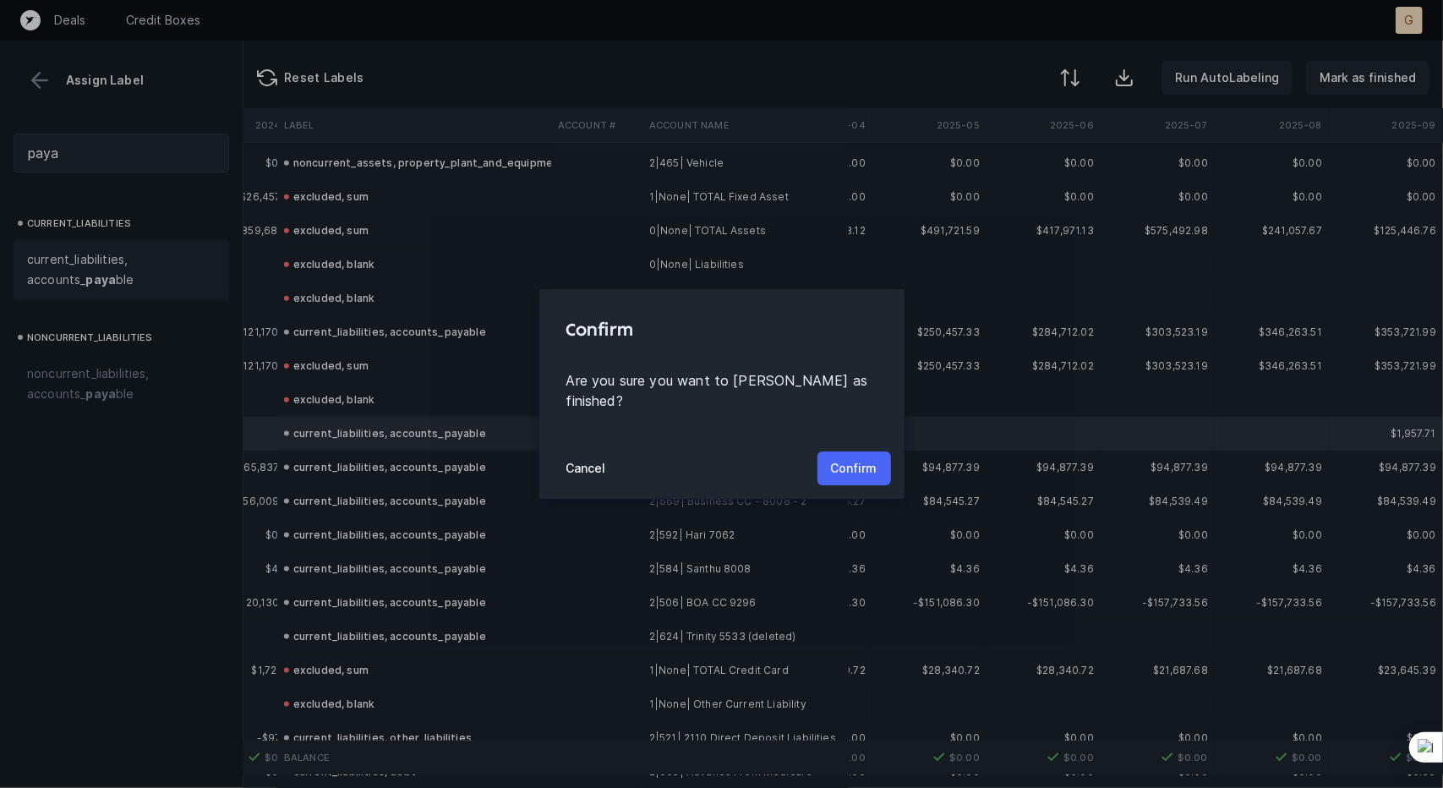
click at [870, 462] on p "Confirm" at bounding box center [854, 468] width 46 height 20
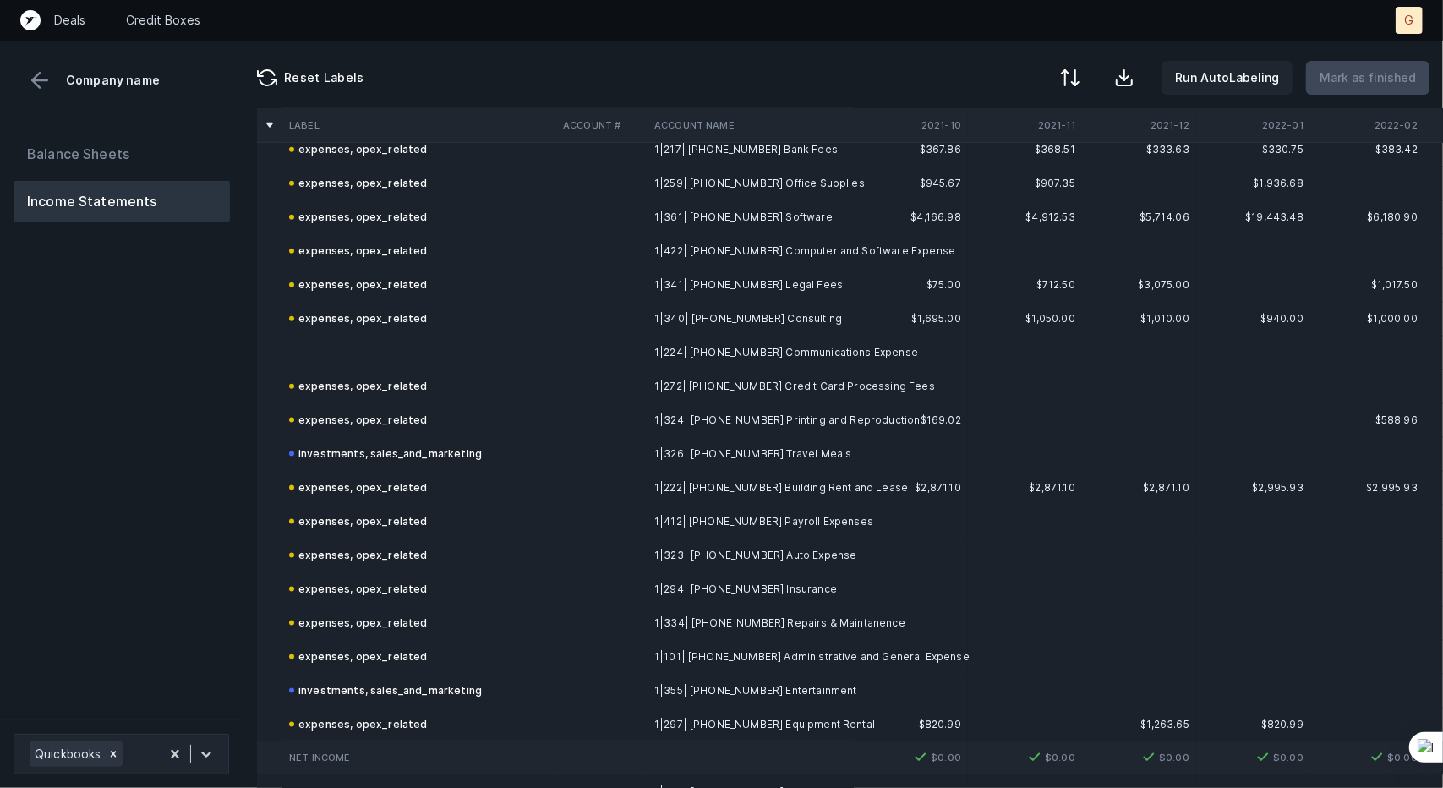
scroll to position [1343, 0]
click at [428, 354] on td at bounding box center [419, 352] width 274 height 34
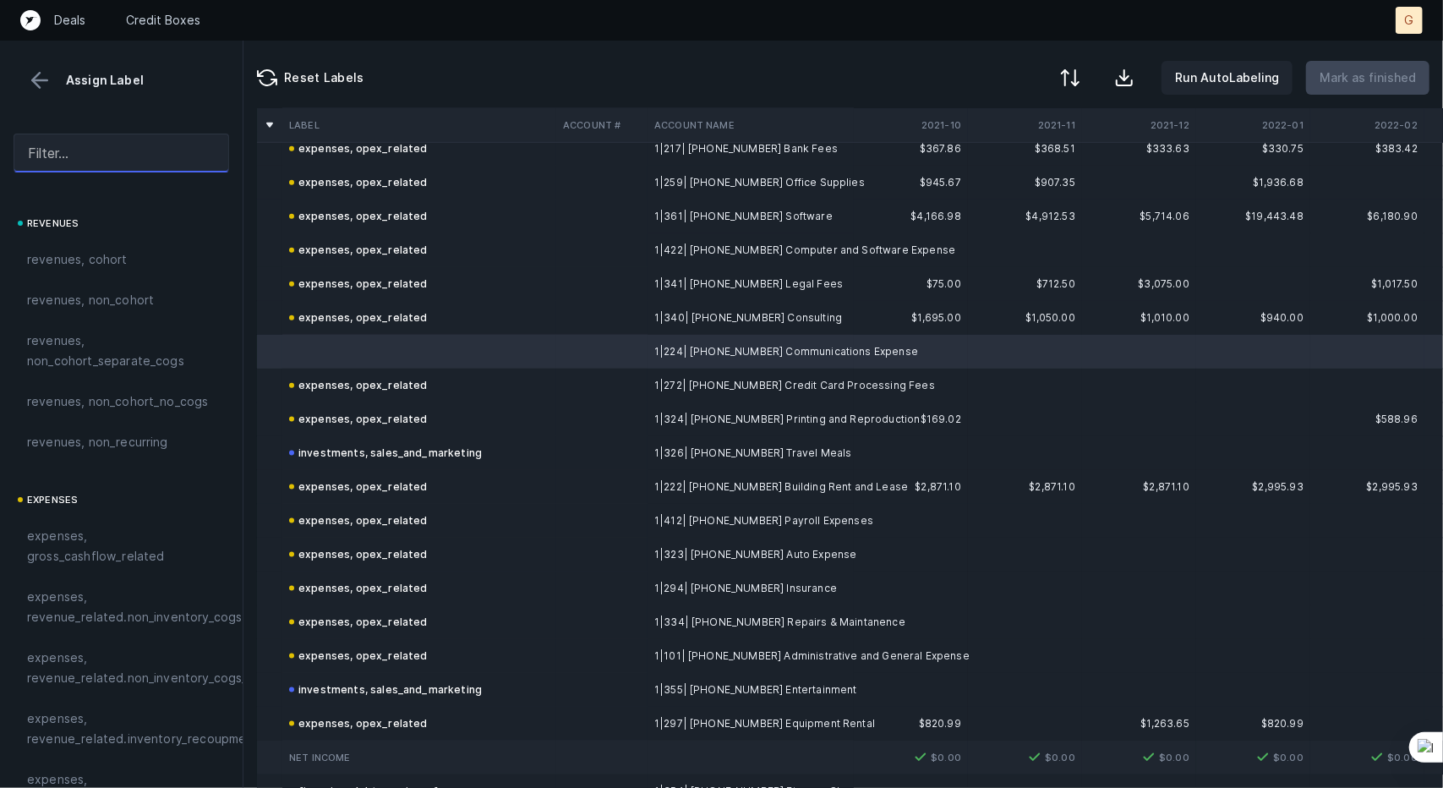
click at [101, 163] on input "text" at bounding box center [122, 153] width 216 height 39
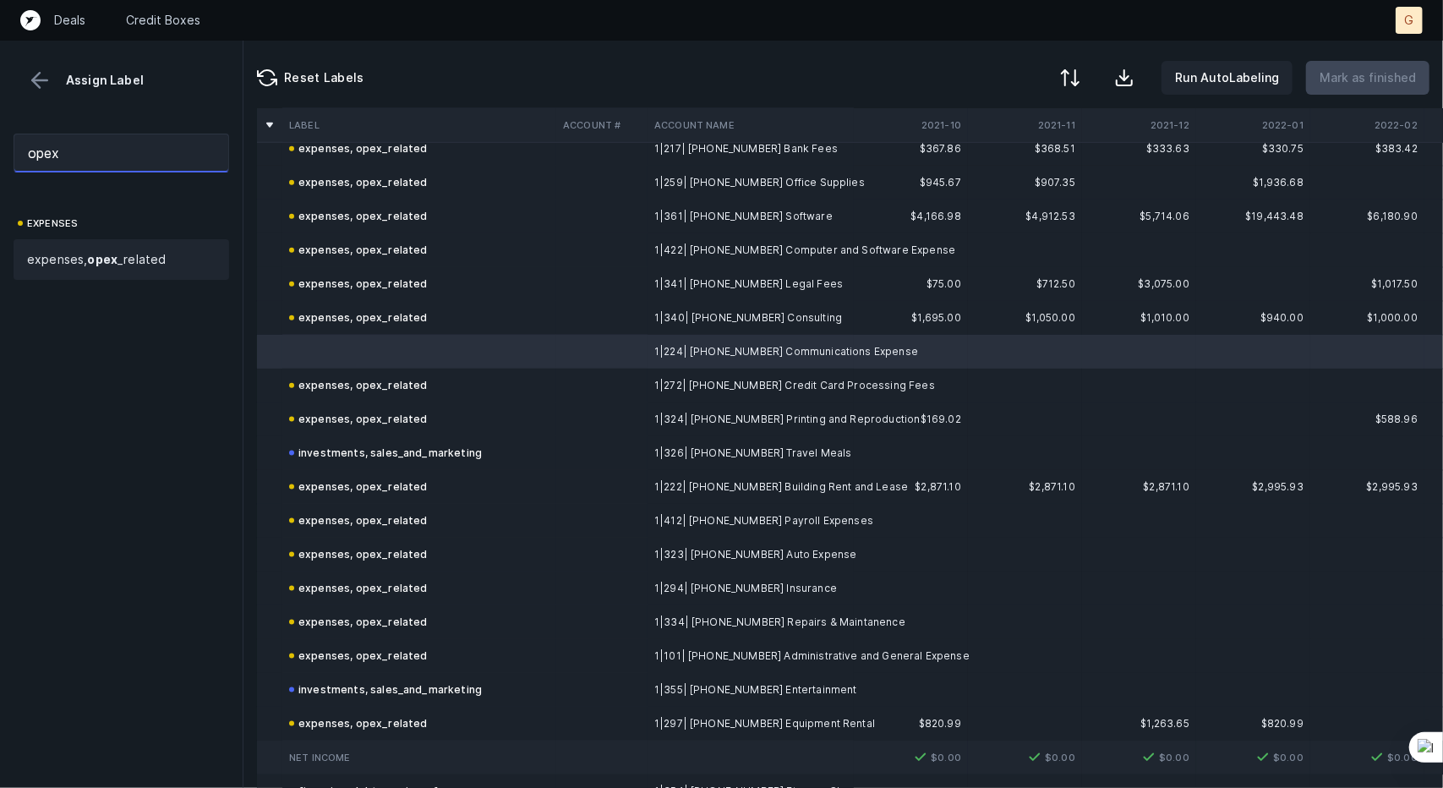
type input "opex"
click at [93, 265] on strong "opex" at bounding box center [102, 259] width 30 height 14
click at [1360, 74] on p "Mark as finished" at bounding box center [1367, 78] width 96 height 20
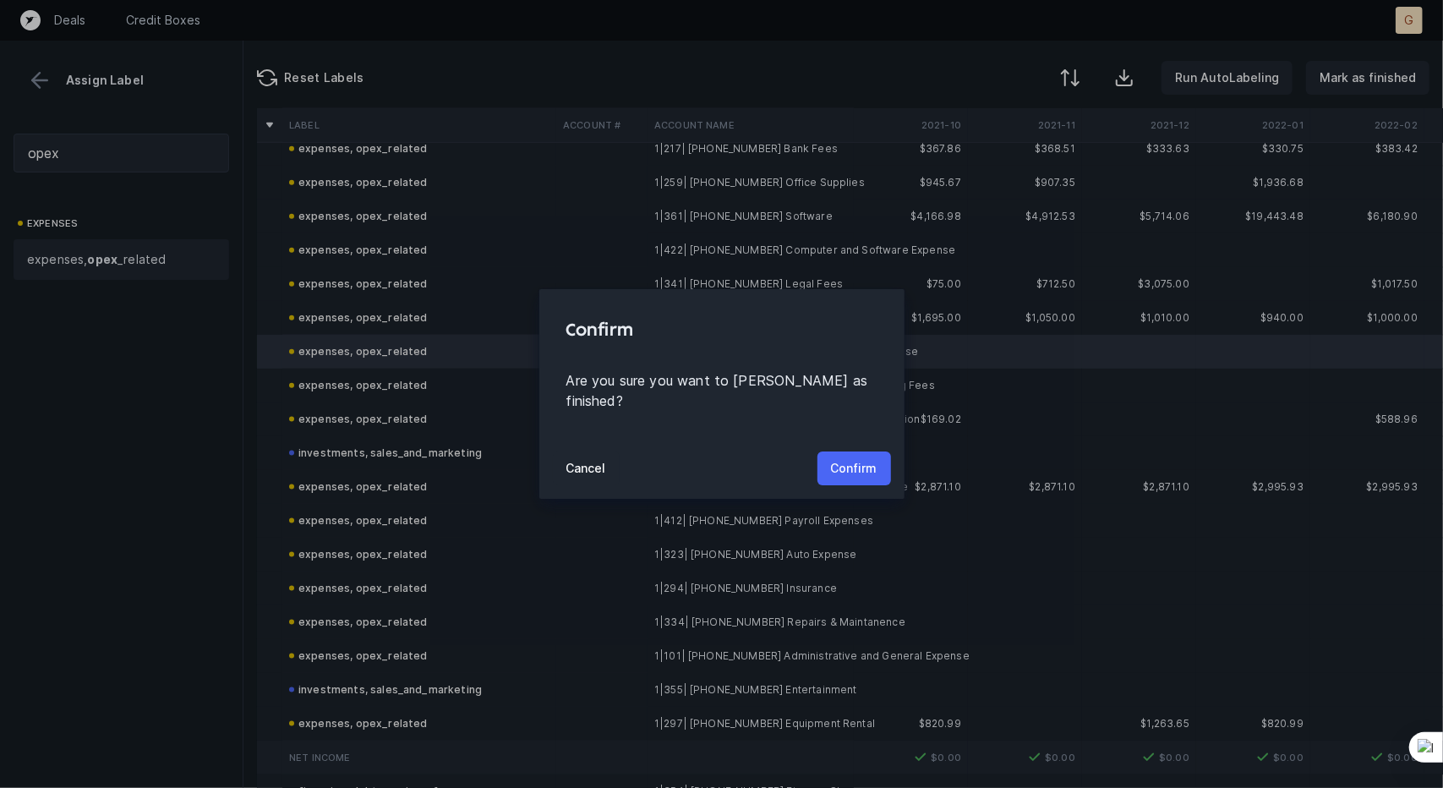
click at [850, 462] on p "Confirm" at bounding box center [854, 468] width 46 height 20
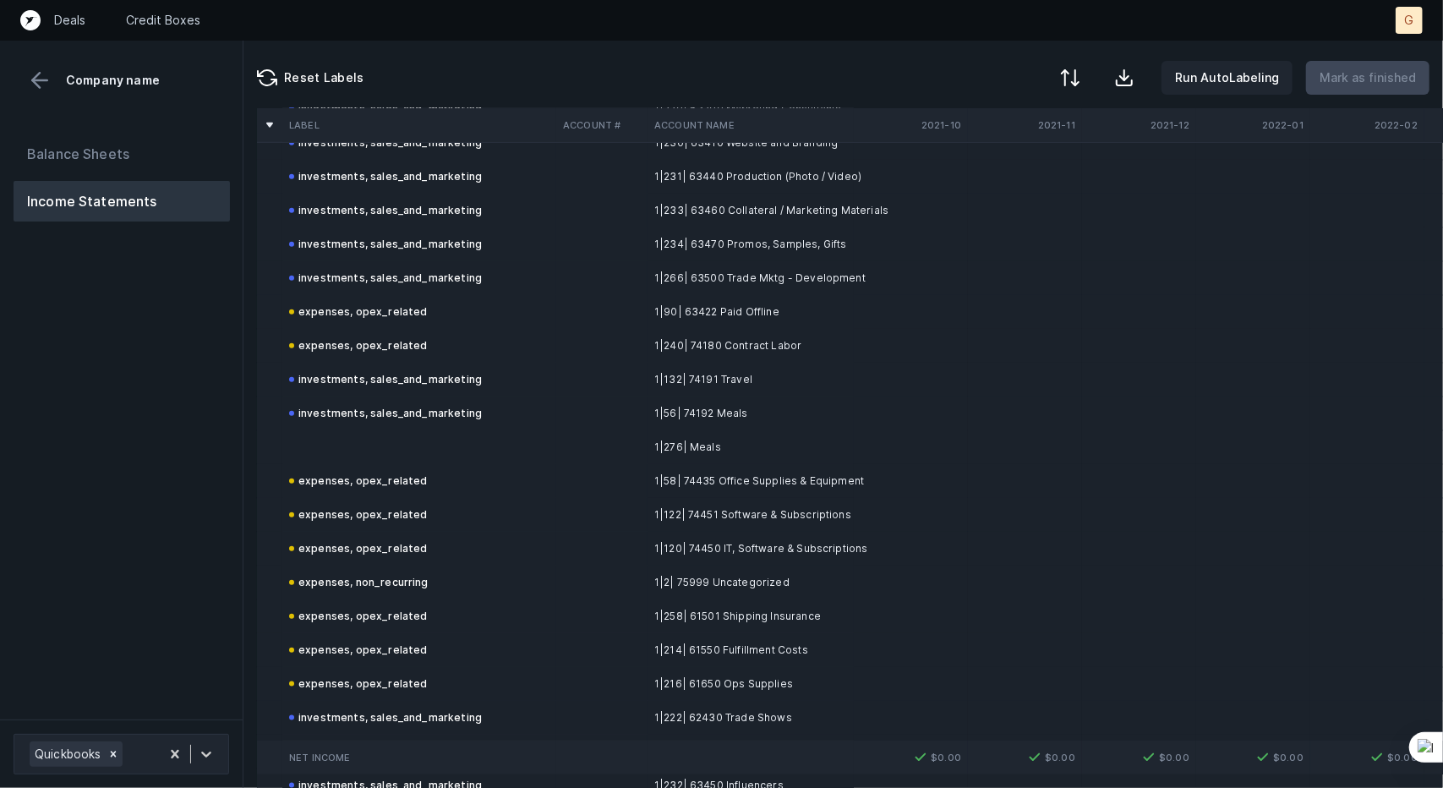
scroll to position [1071, 0]
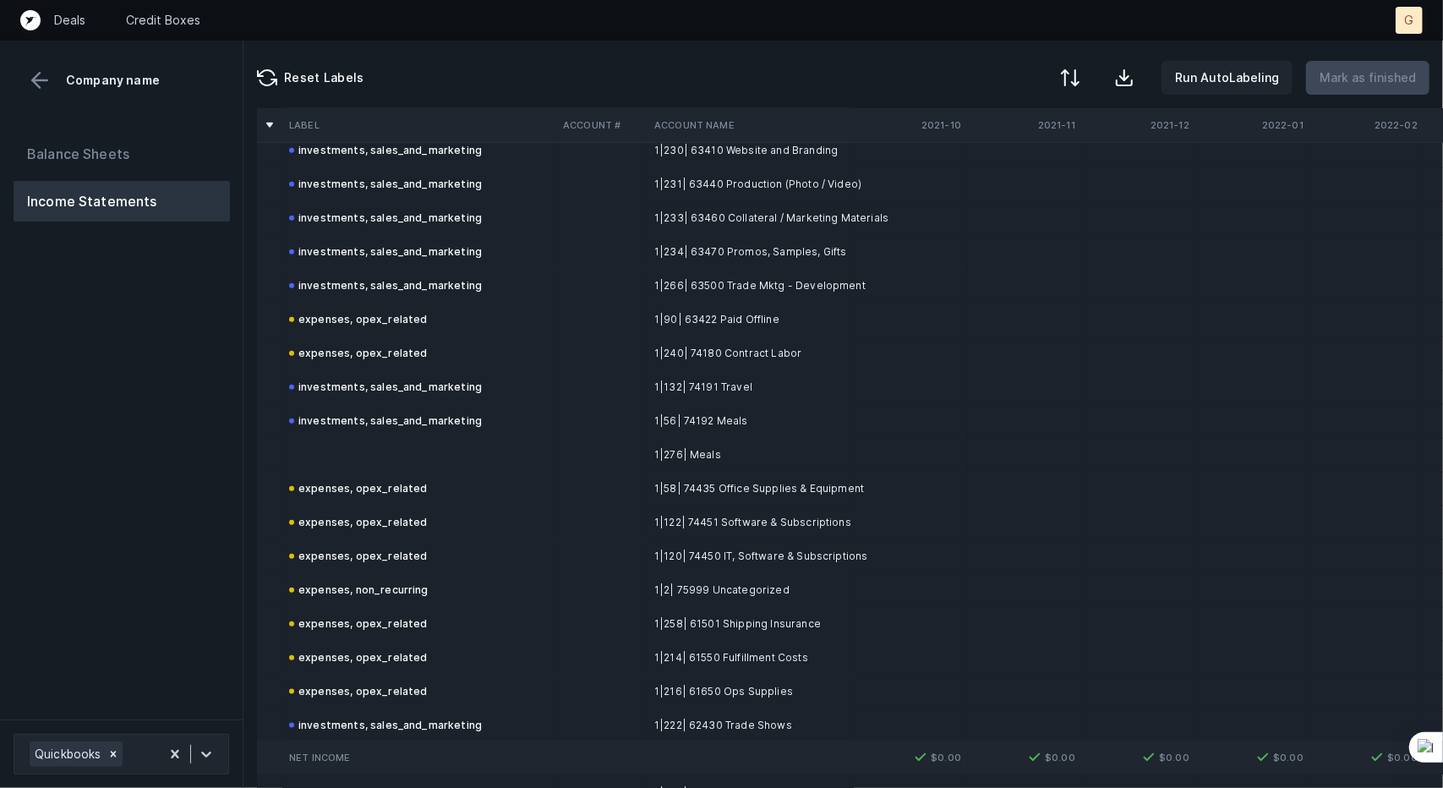
click at [396, 469] on td at bounding box center [419, 455] width 274 height 34
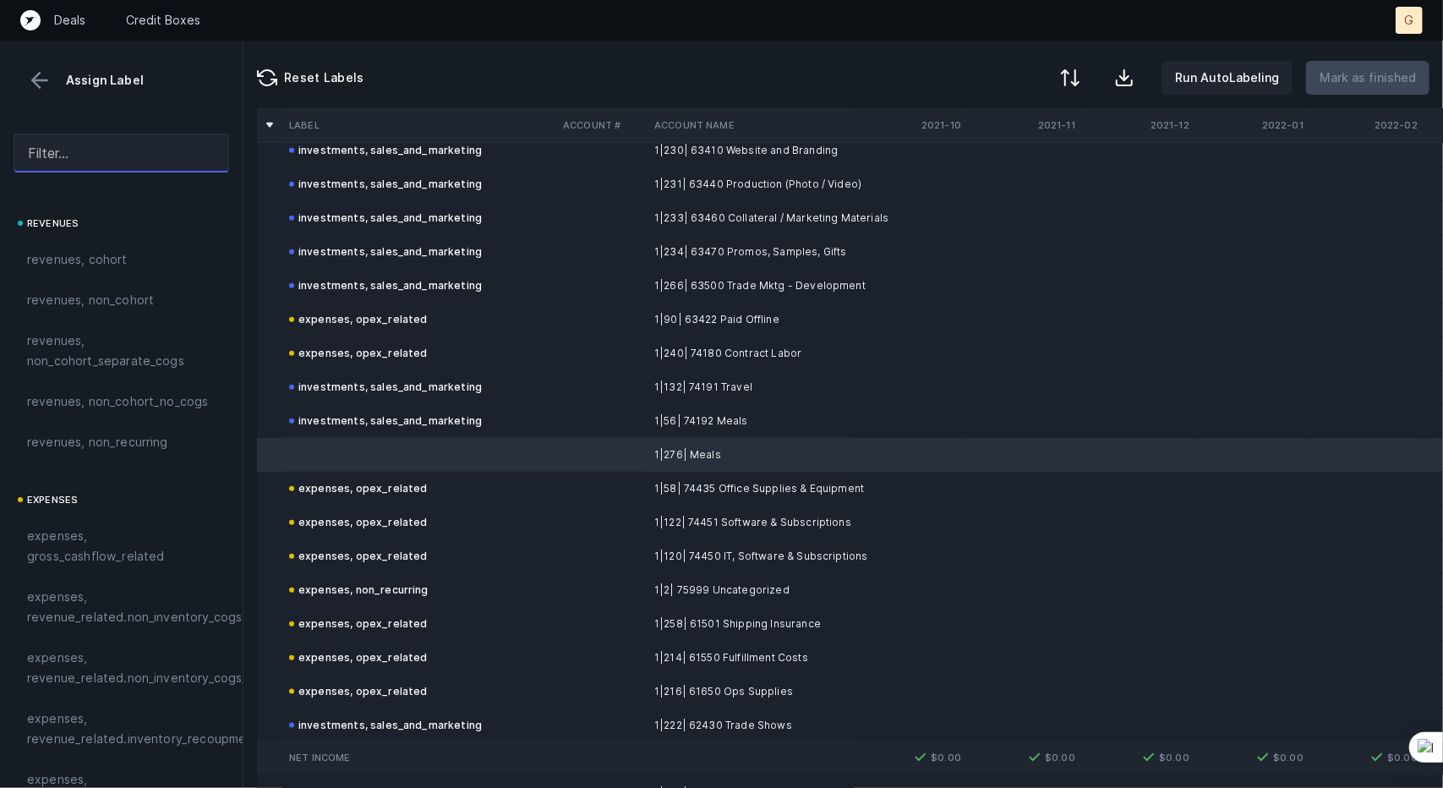
click at [61, 141] on input "text" at bounding box center [122, 153] width 216 height 39
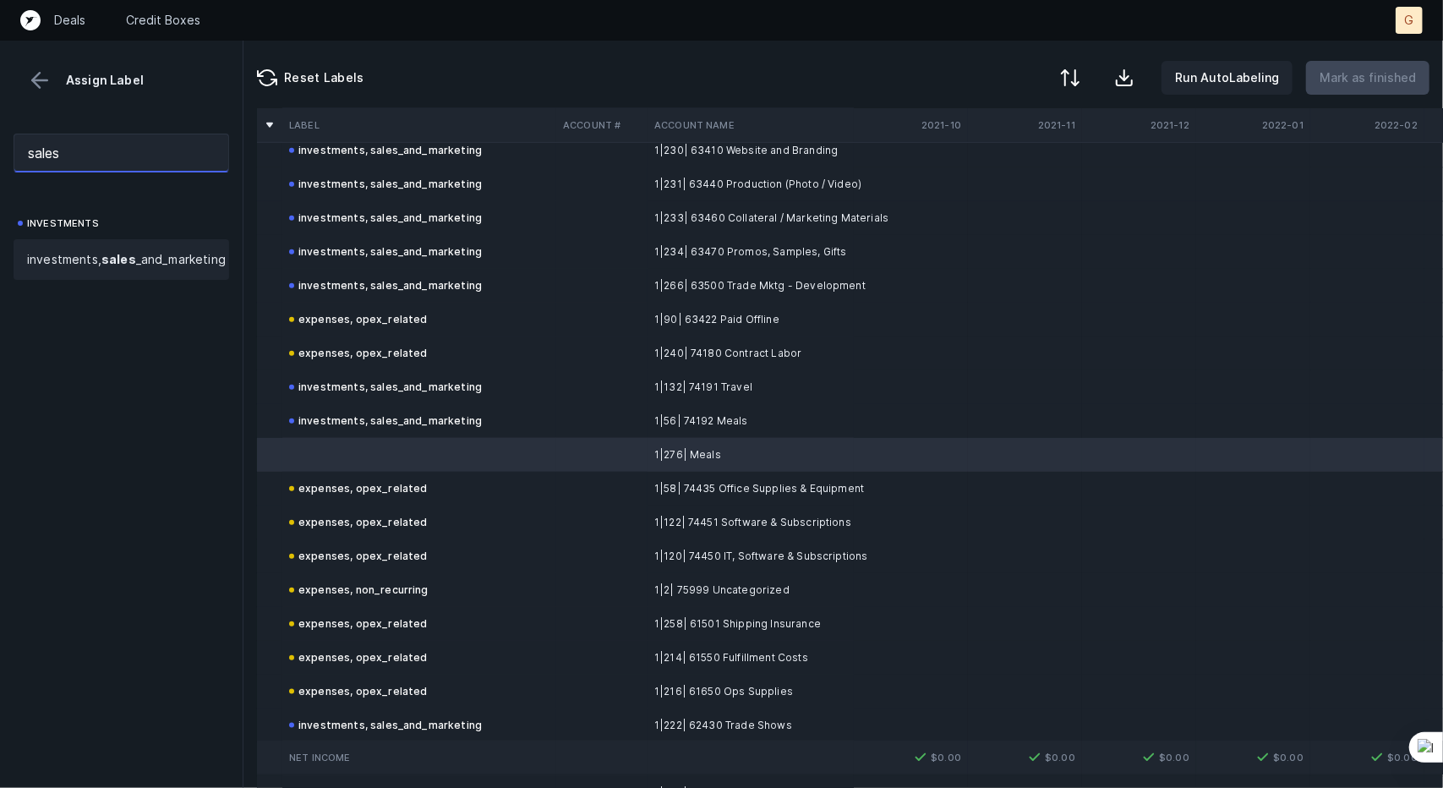
type input "sales"
click at [63, 251] on span "investments, sales _and_marketing" at bounding box center [126, 259] width 199 height 20
click at [1332, 77] on p "Mark as finished" at bounding box center [1367, 78] width 96 height 20
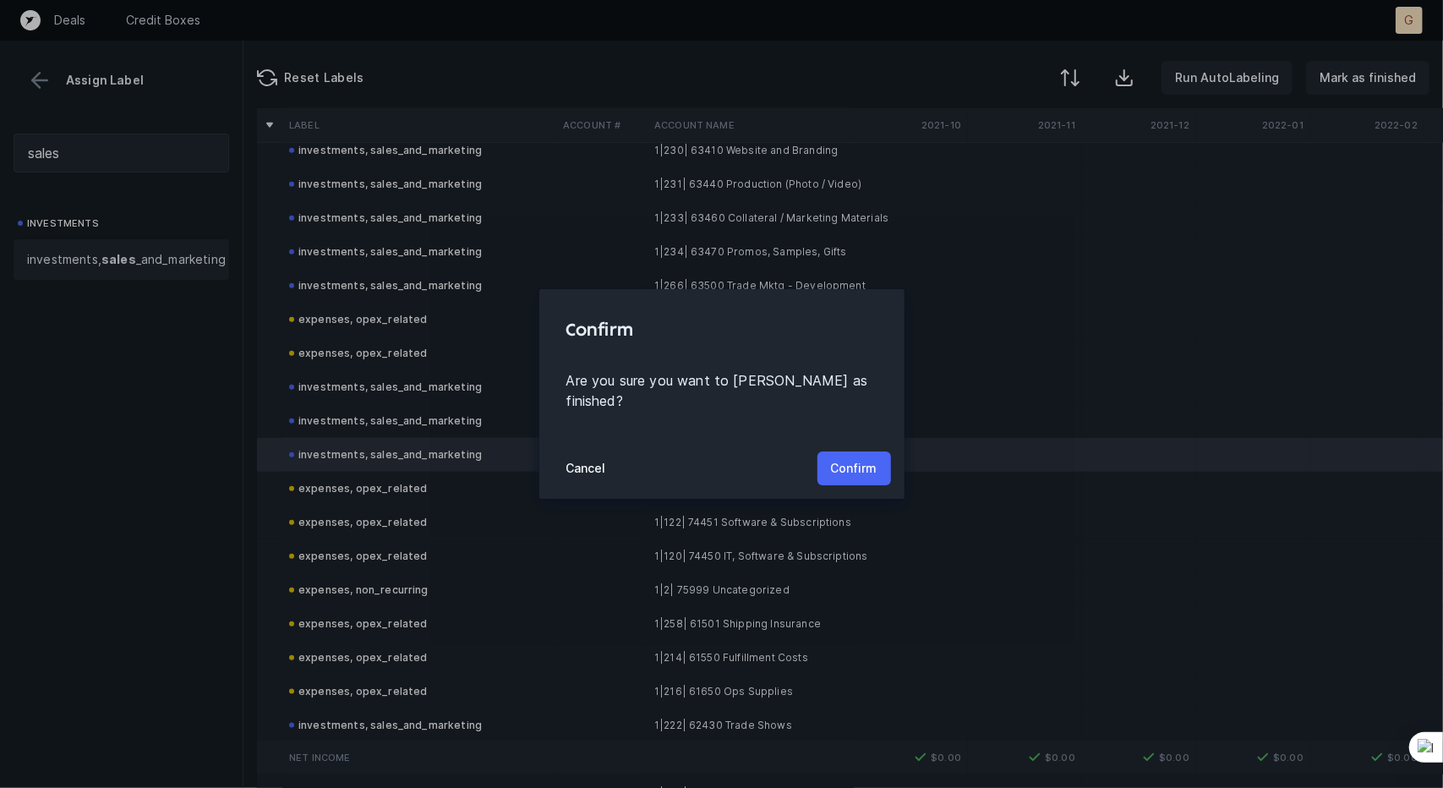
click at [877, 458] on button "Confirm" at bounding box center [854, 468] width 74 height 34
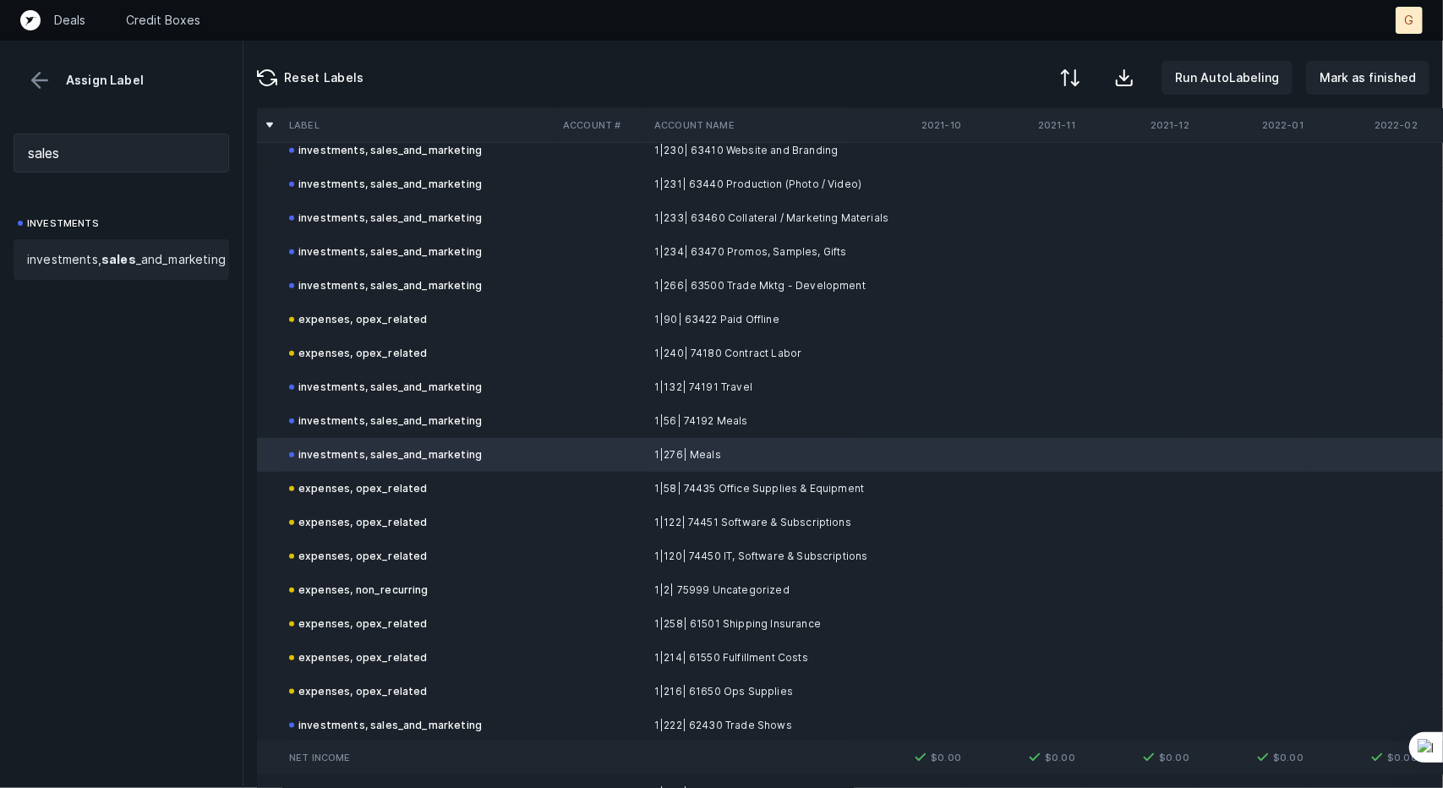
click at [36, 68] on button at bounding box center [39, 80] width 25 height 25
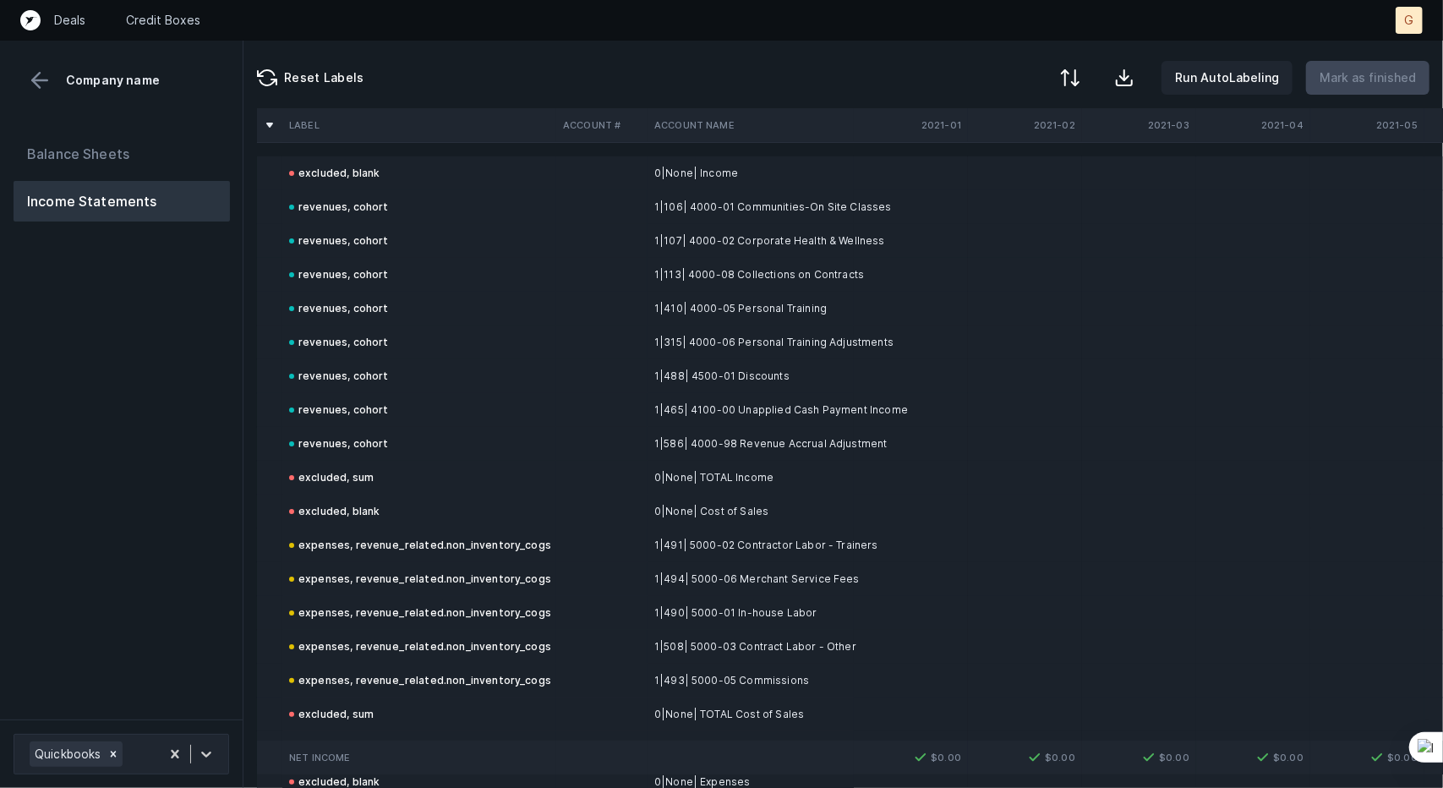
click at [410, 177] on td "excluded, blank" at bounding box center [419, 173] width 274 height 34
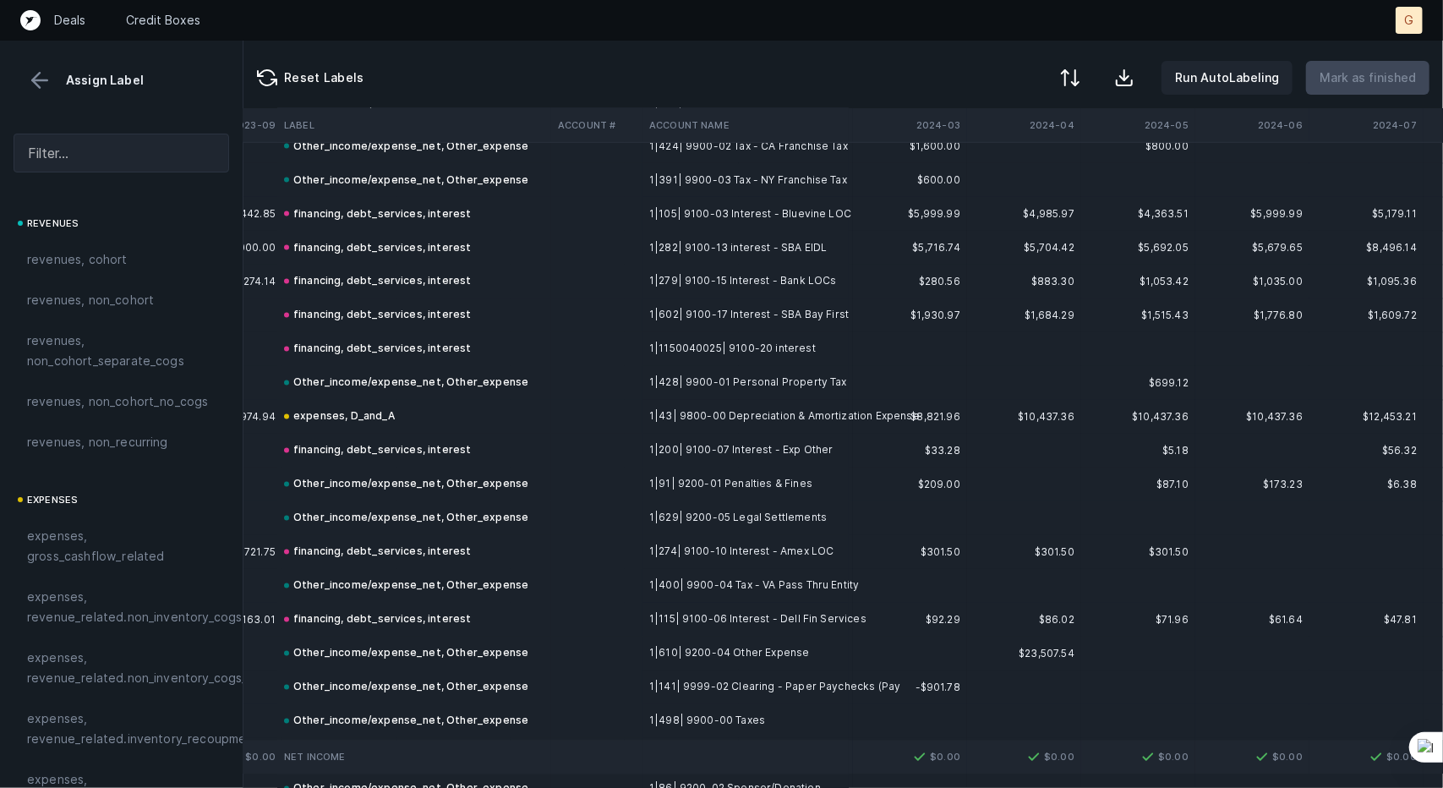
scroll to position [6947, 4336]
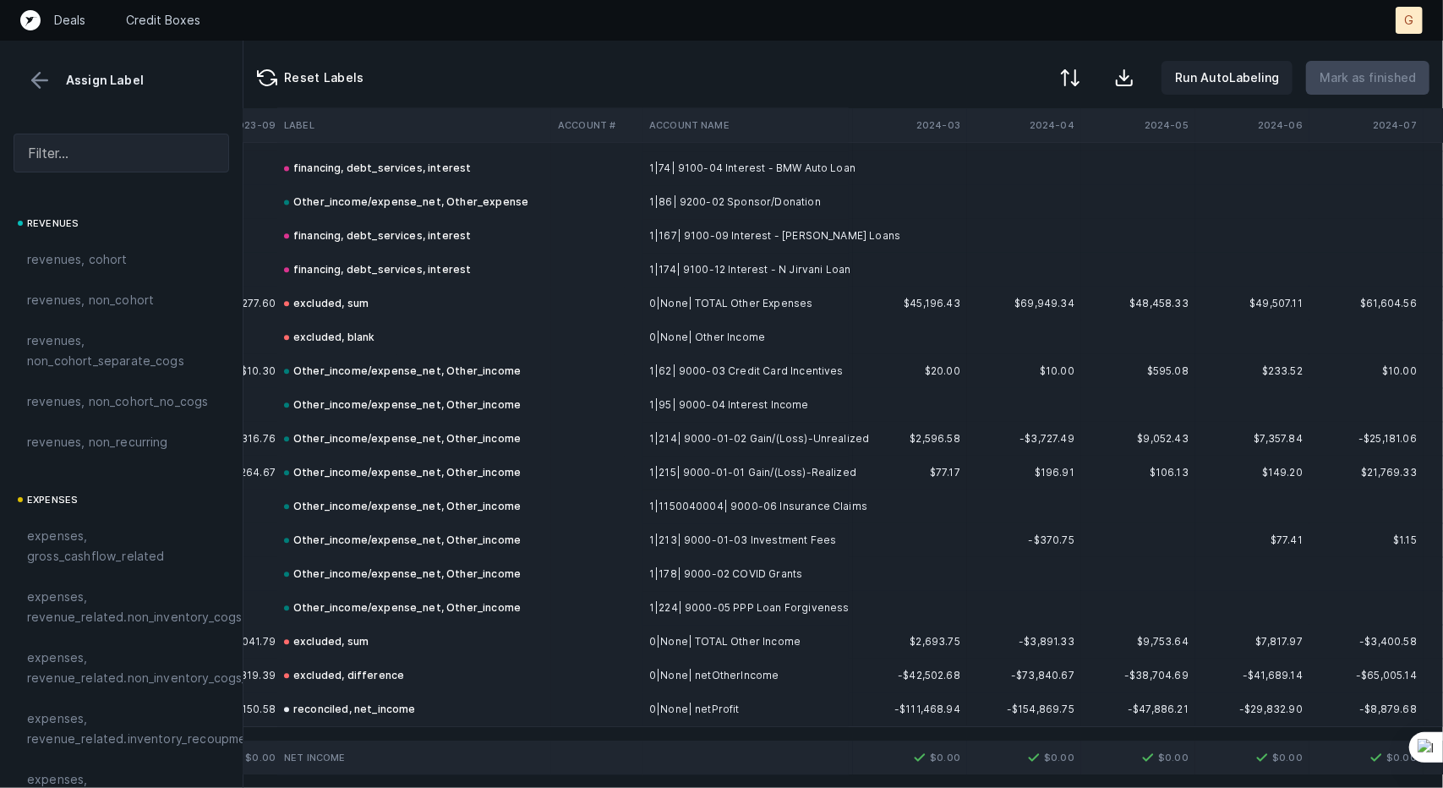
click at [41, 77] on button at bounding box center [39, 80] width 25 height 25
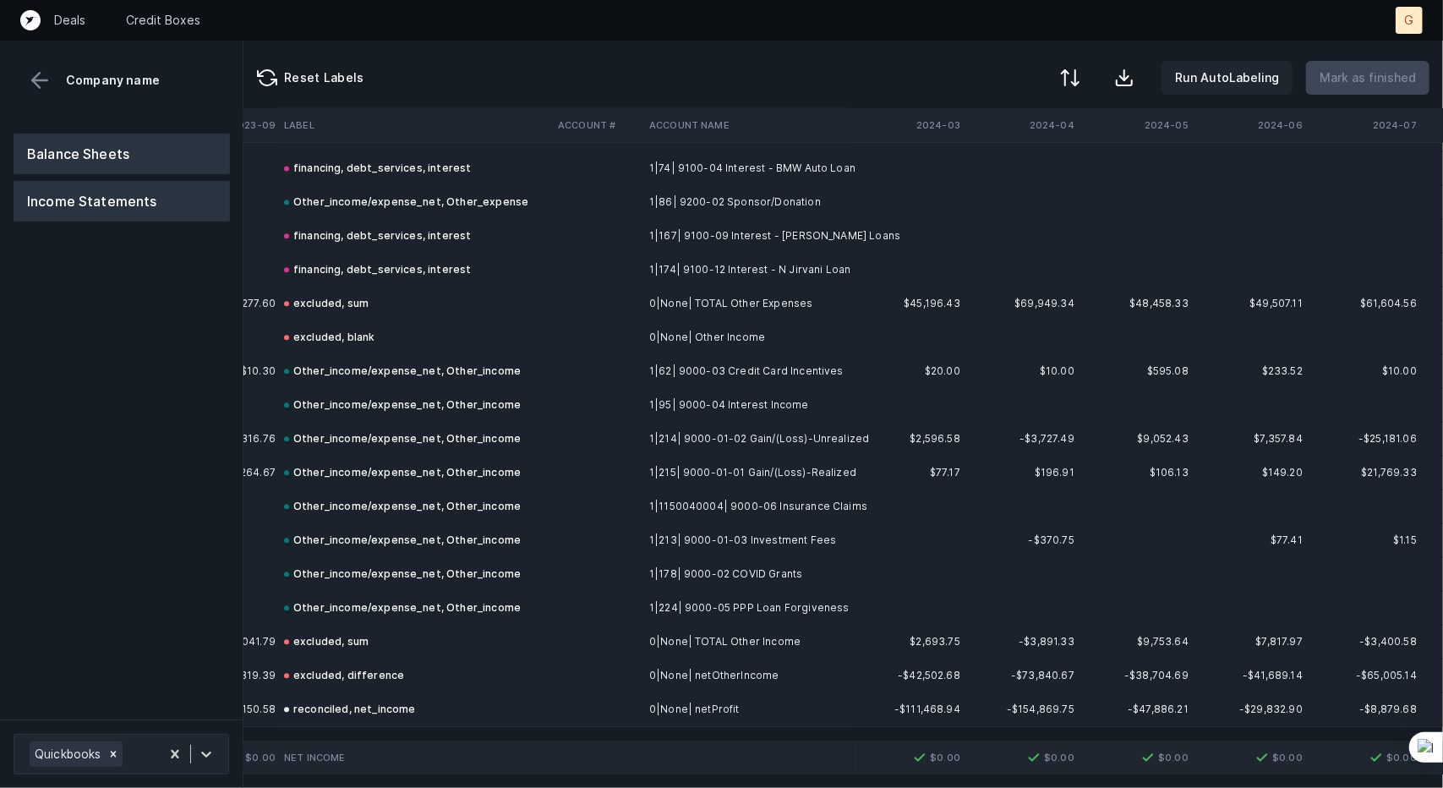
click at [169, 150] on button "Balance Sheets" at bounding box center [122, 154] width 216 height 41
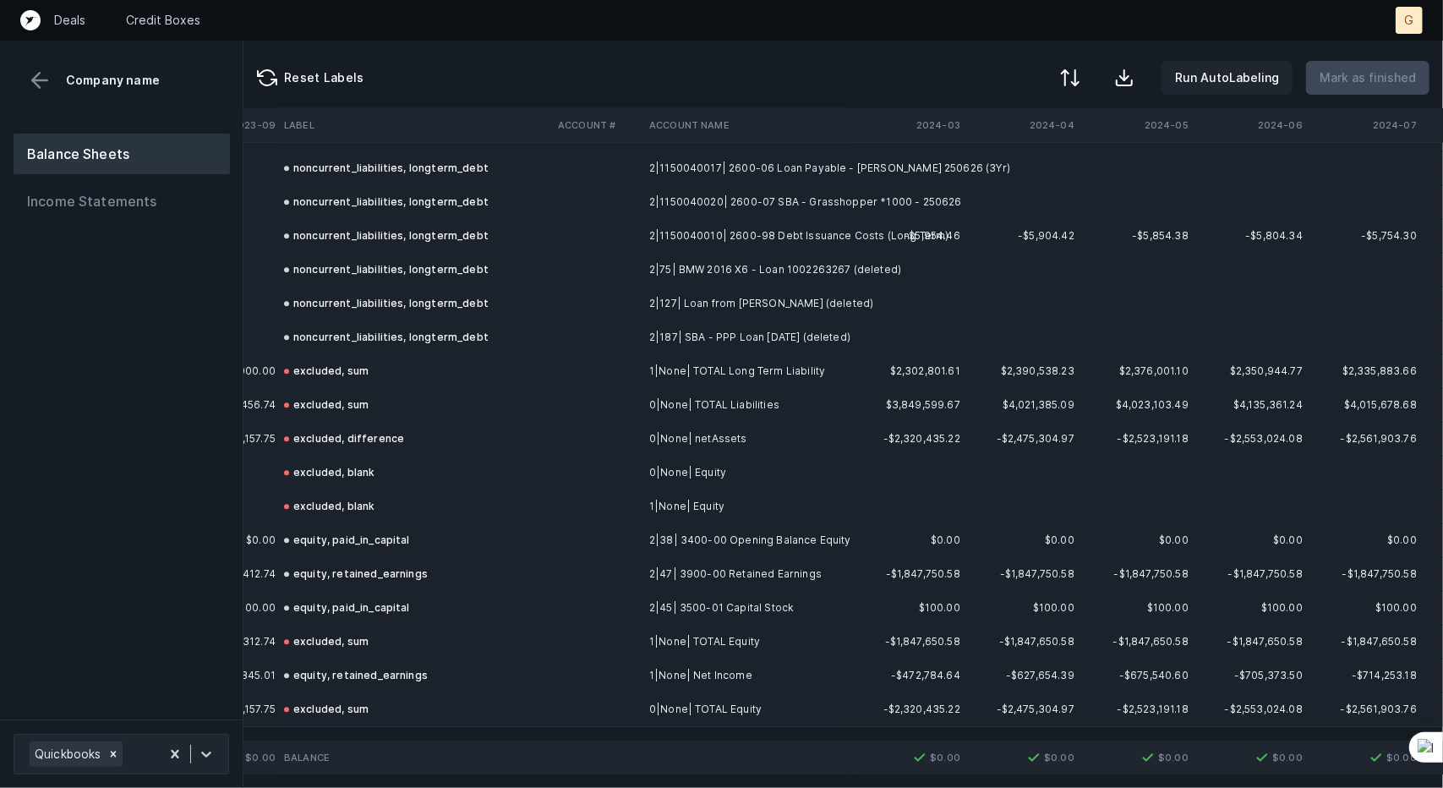
scroll to position [4183, 4336]
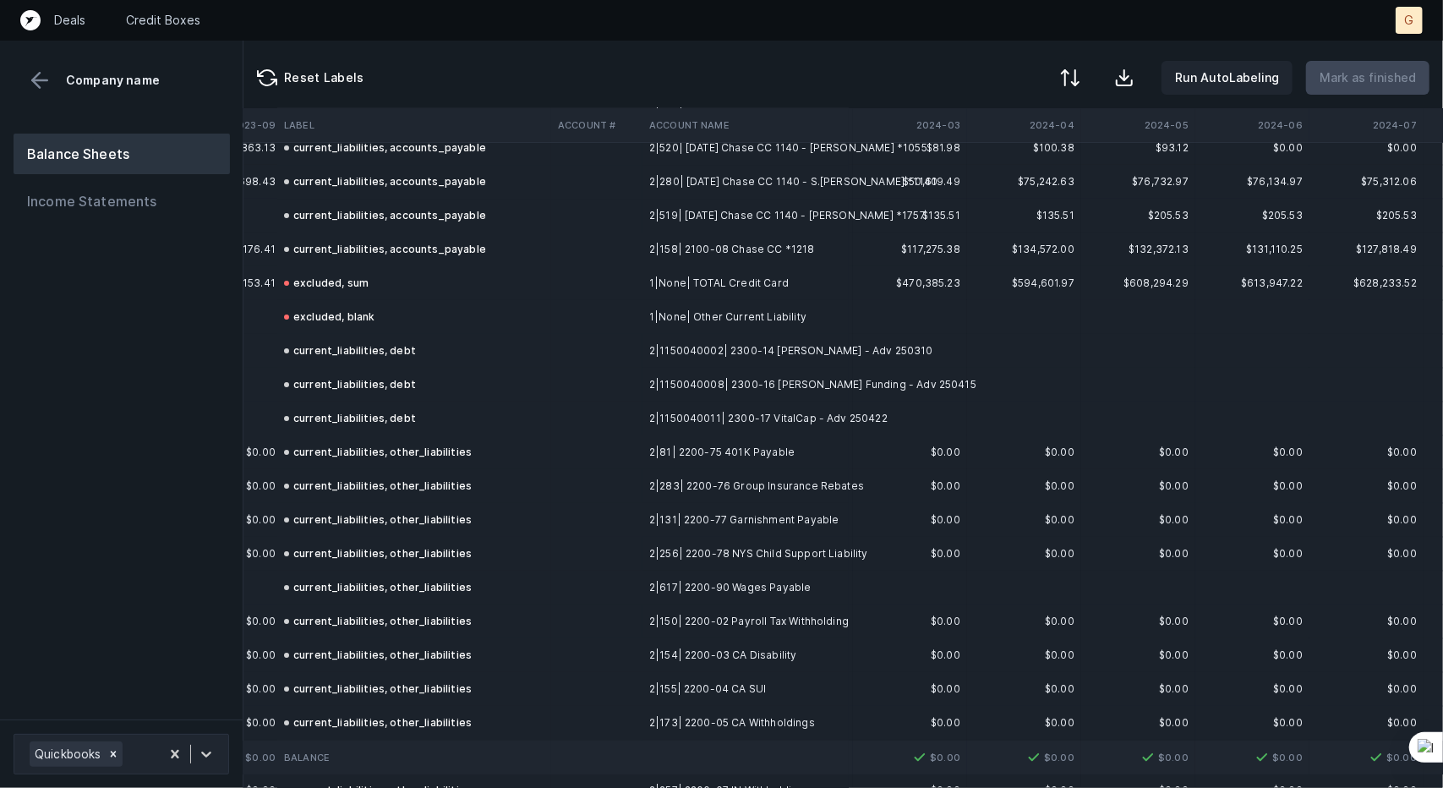
click at [78, 68] on div "Company name" at bounding box center [122, 80] width 216 height 25
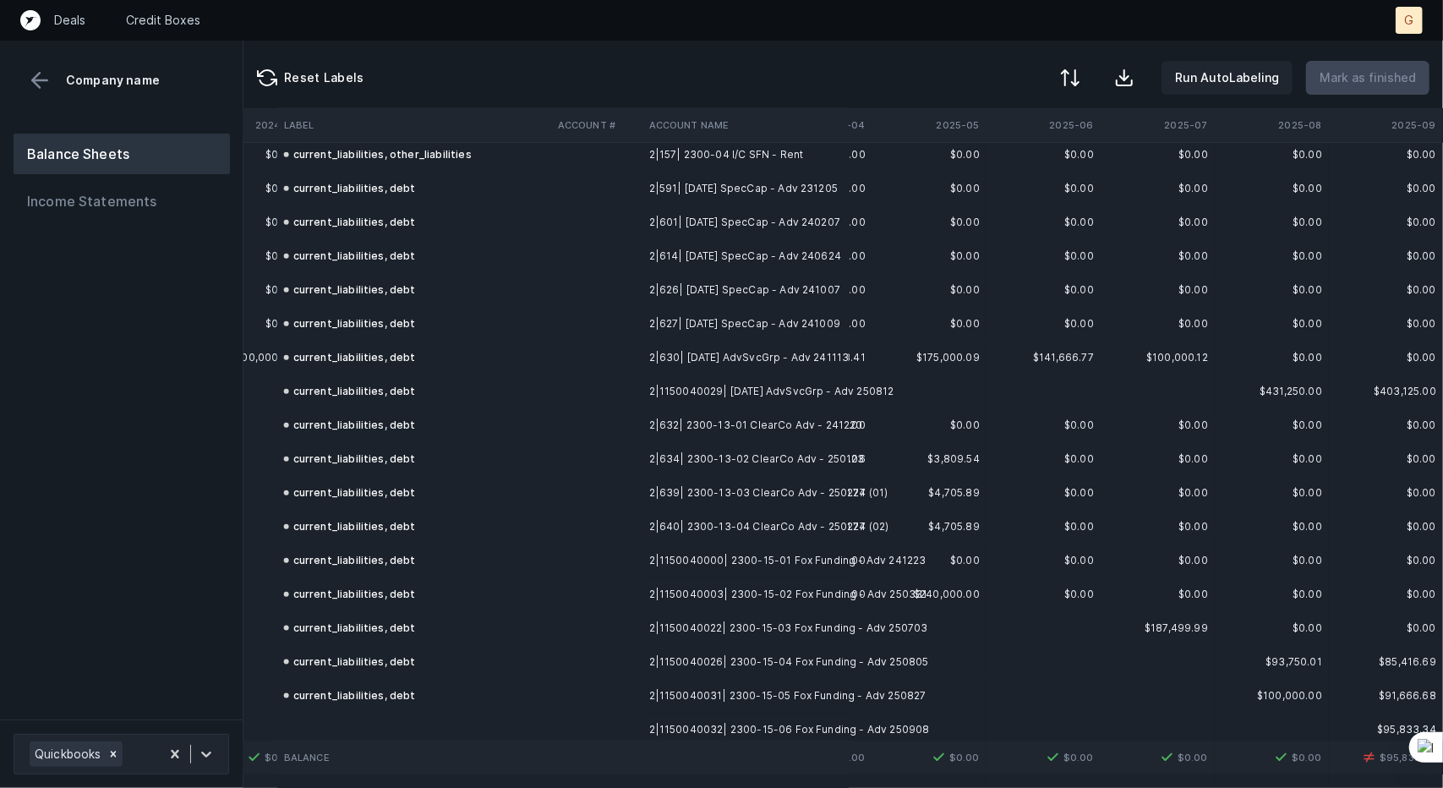
scroll to position [5965, 5927]
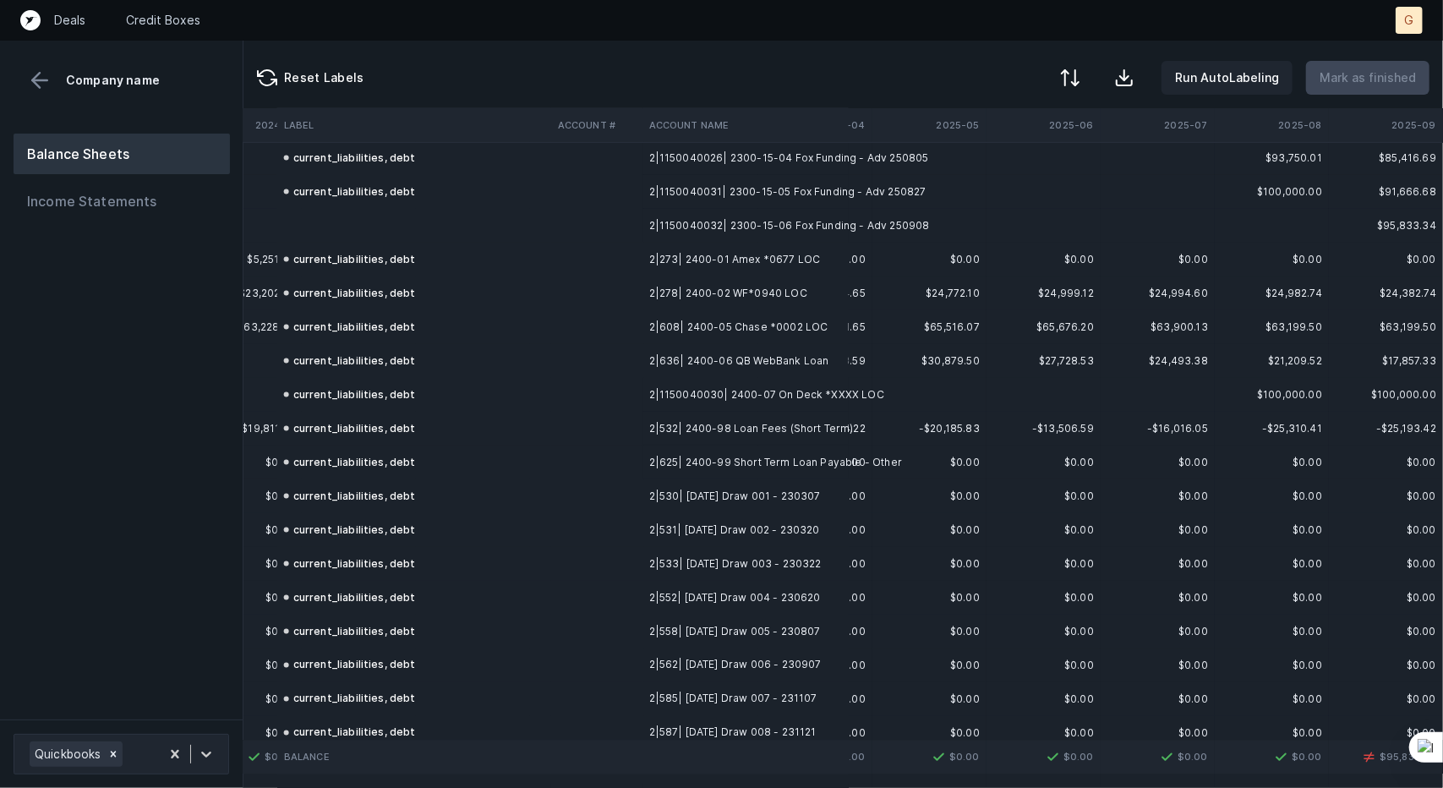
click at [358, 232] on td at bounding box center [414, 226] width 274 height 34
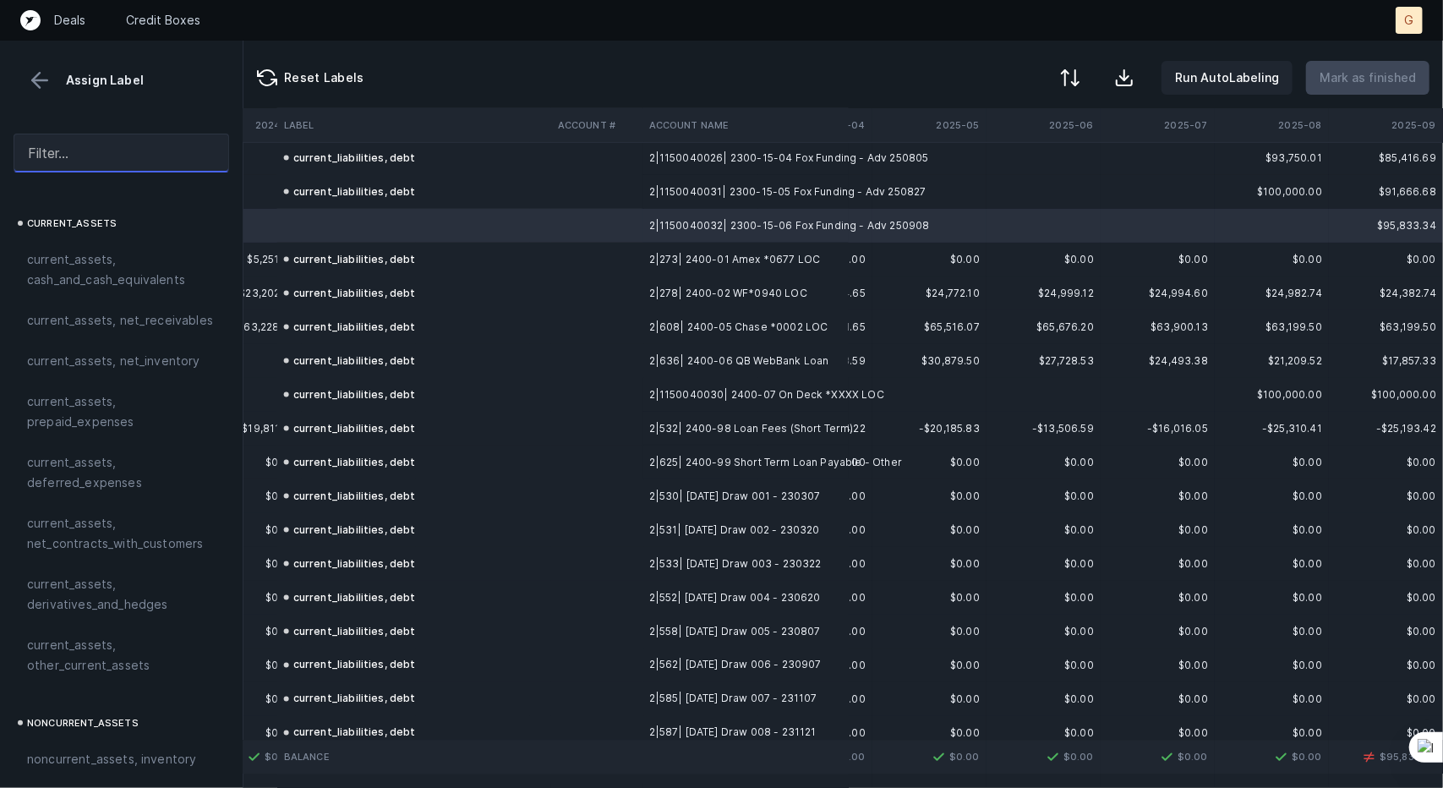
click at [112, 156] on input "text" at bounding box center [122, 153] width 216 height 39
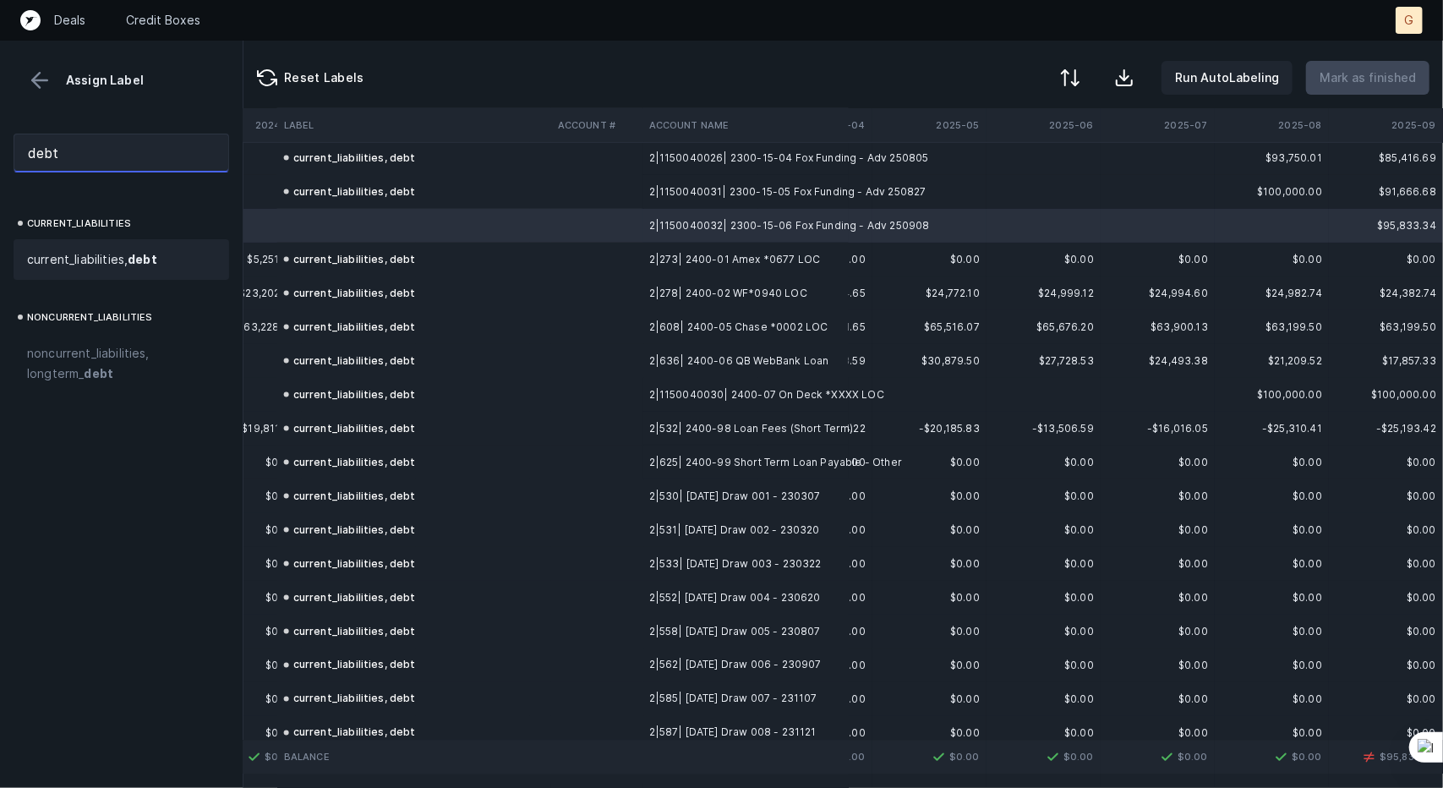
type input "debt"
click at [90, 261] on span "current_liabilities, debt" at bounding box center [92, 259] width 130 height 20
click at [1348, 78] on p "Mark as finished" at bounding box center [1367, 78] width 96 height 20
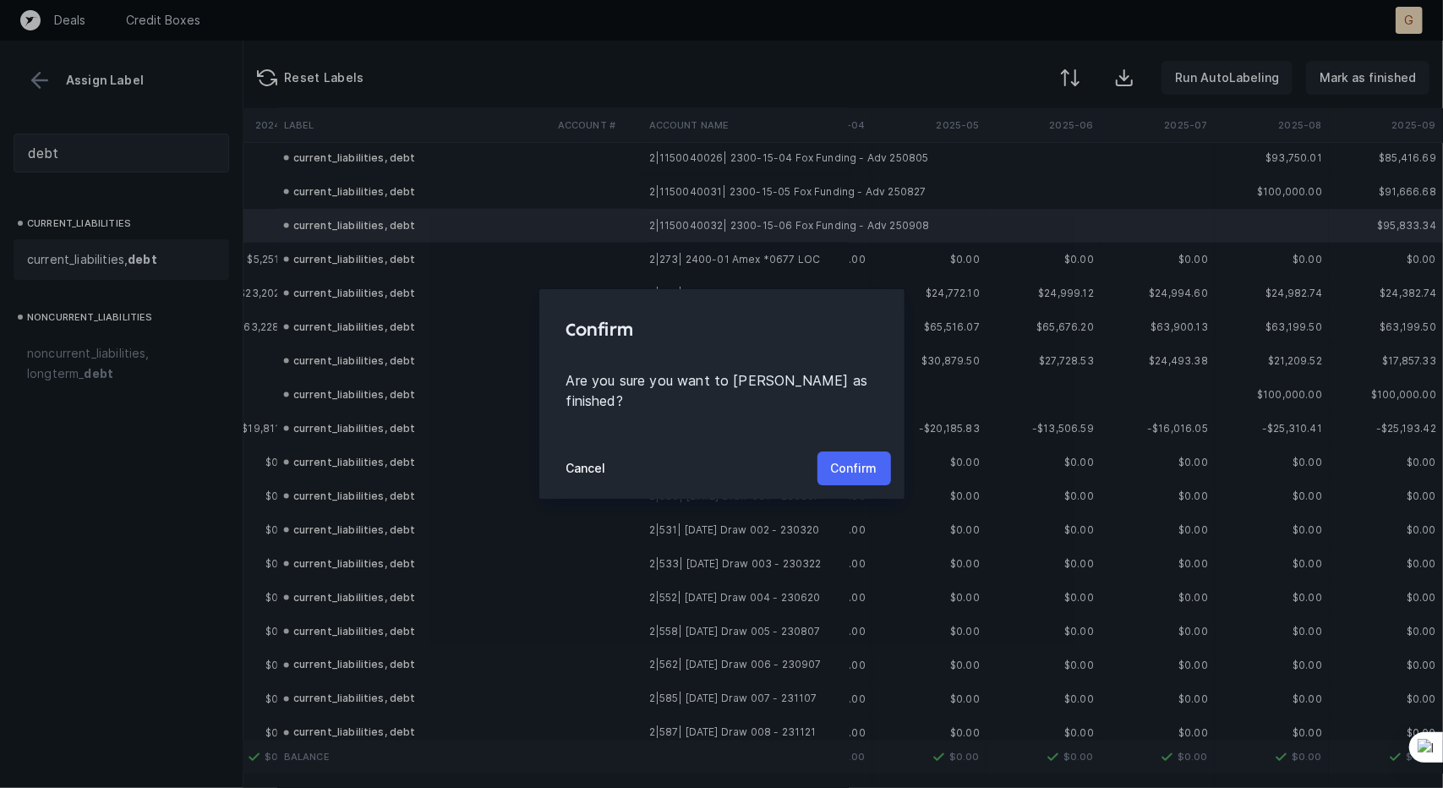
click at [850, 458] on p "Confirm" at bounding box center [854, 468] width 46 height 20
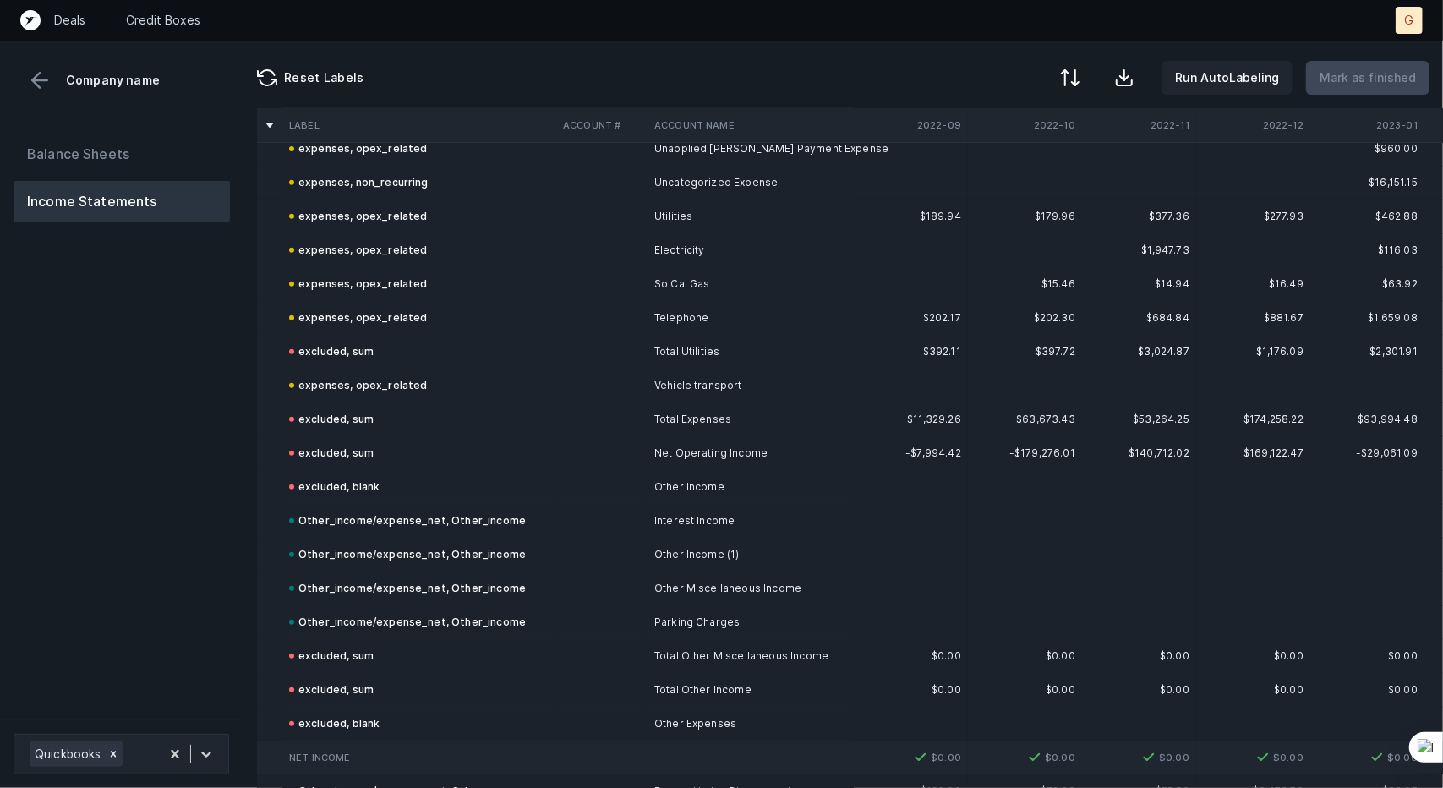
scroll to position [5020, 0]
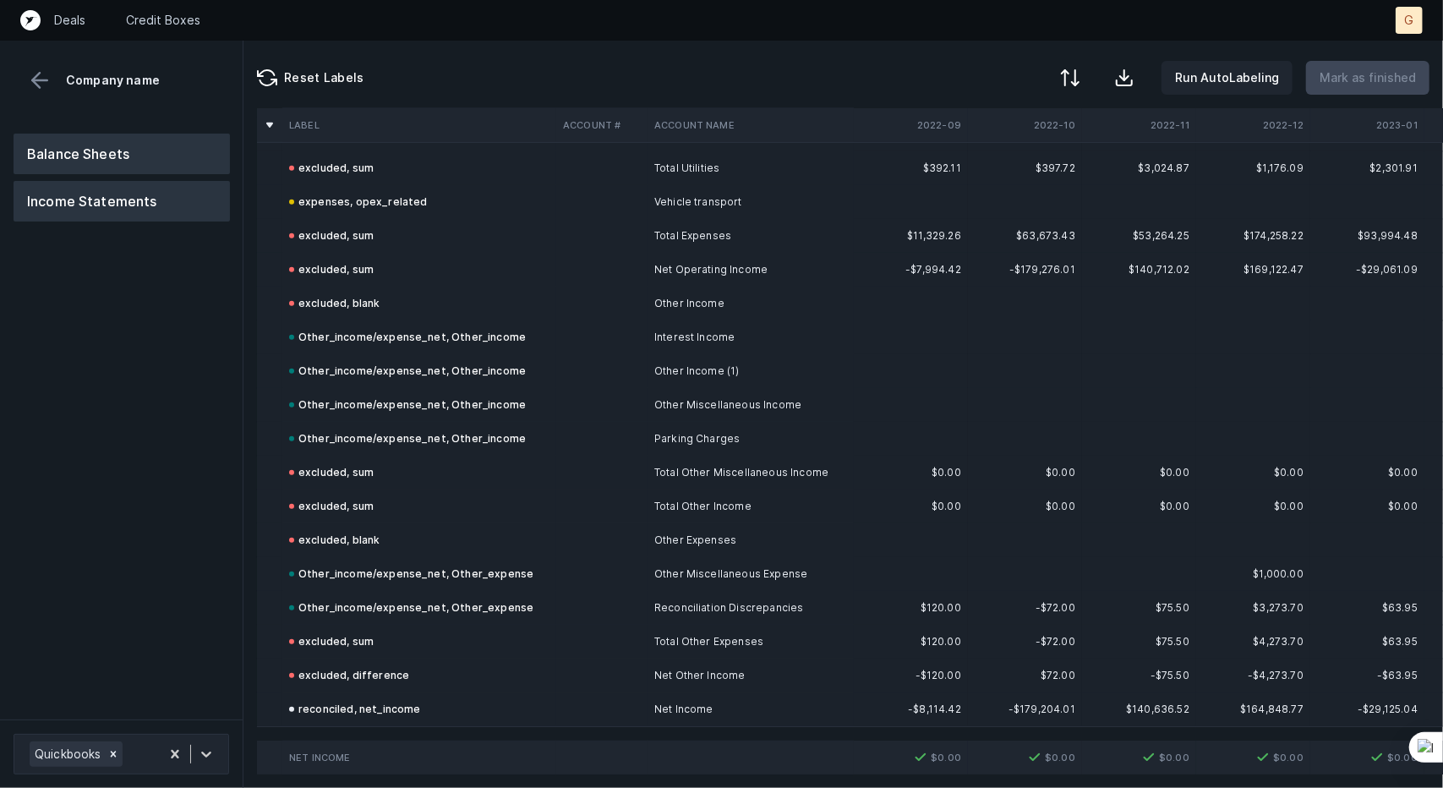
click at [150, 155] on button "Balance Sheets" at bounding box center [122, 154] width 216 height 41
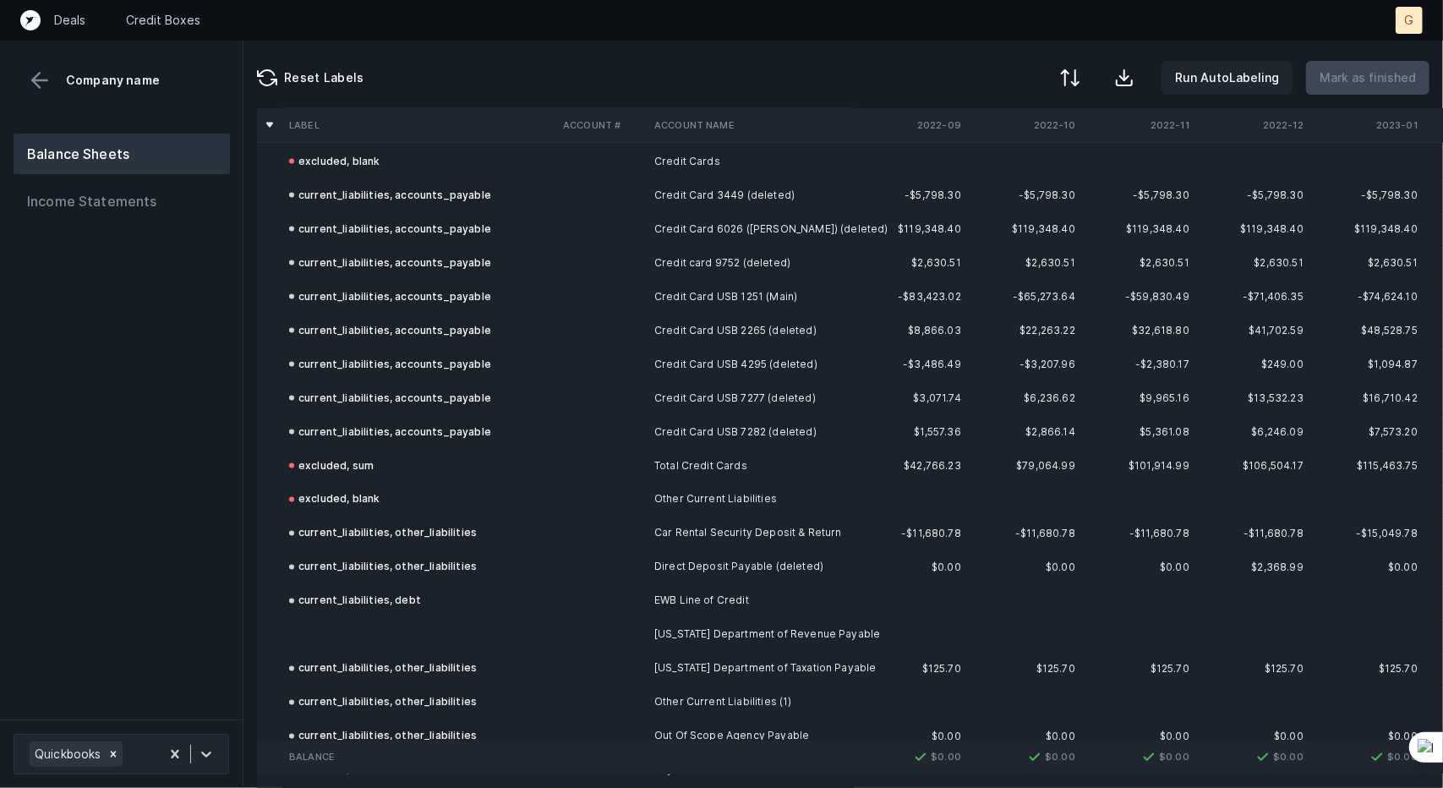
scroll to position [1770, 0]
click at [412, 642] on td at bounding box center [419, 635] width 274 height 34
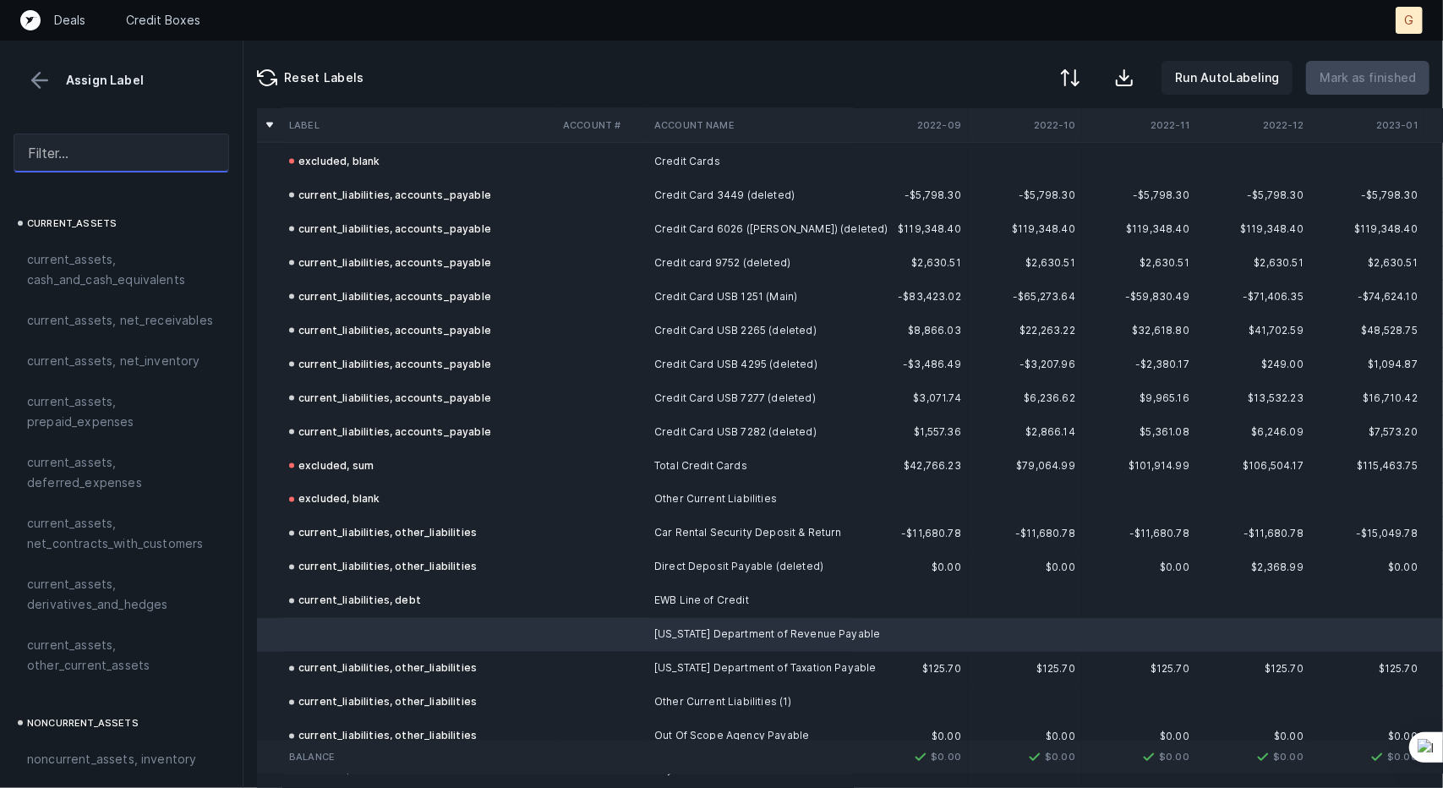
click at [81, 155] on input "text" at bounding box center [122, 153] width 216 height 39
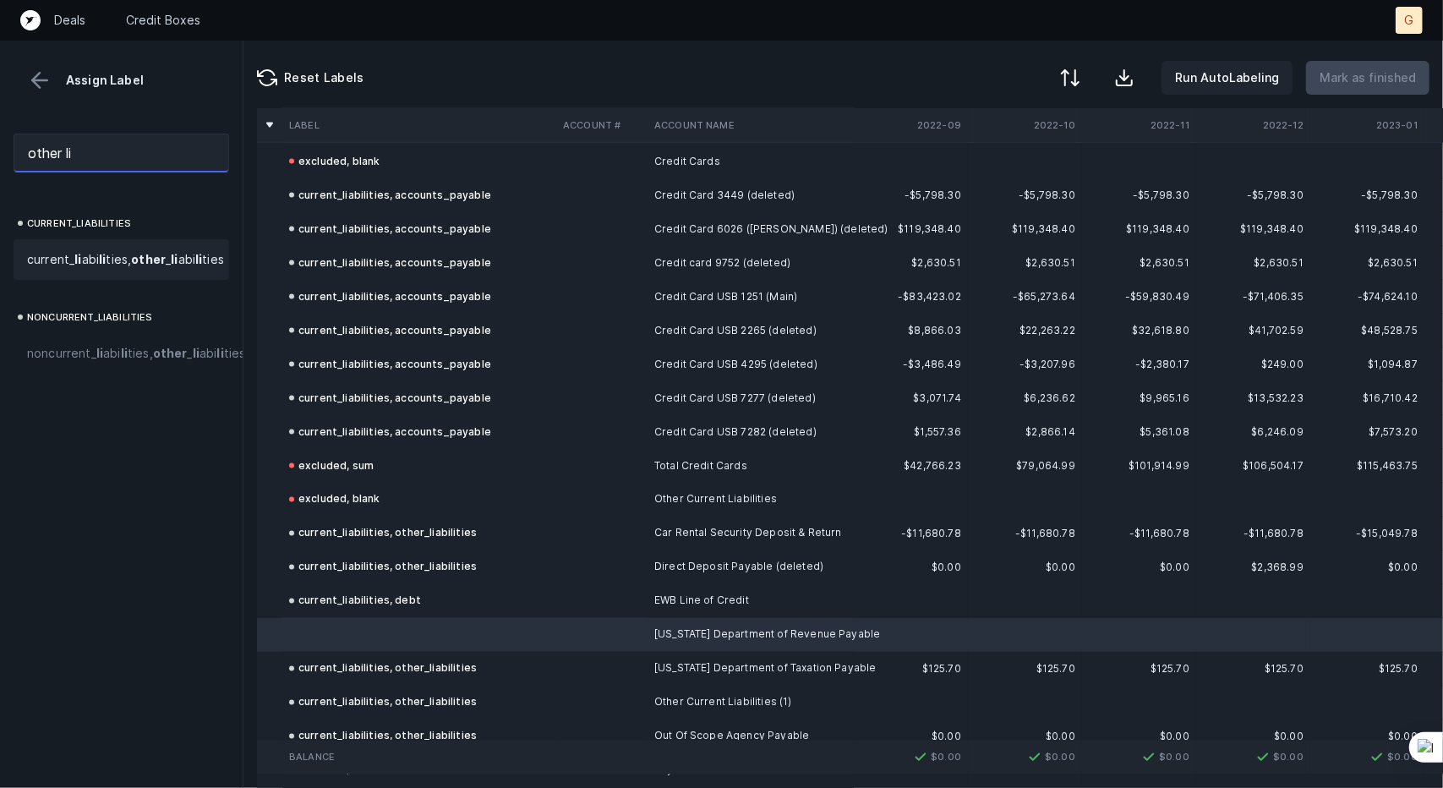
type input "other li"
click at [90, 252] on span "current_ li abi li ties, other _ li abi li ties" at bounding box center [125, 259] width 197 height 20
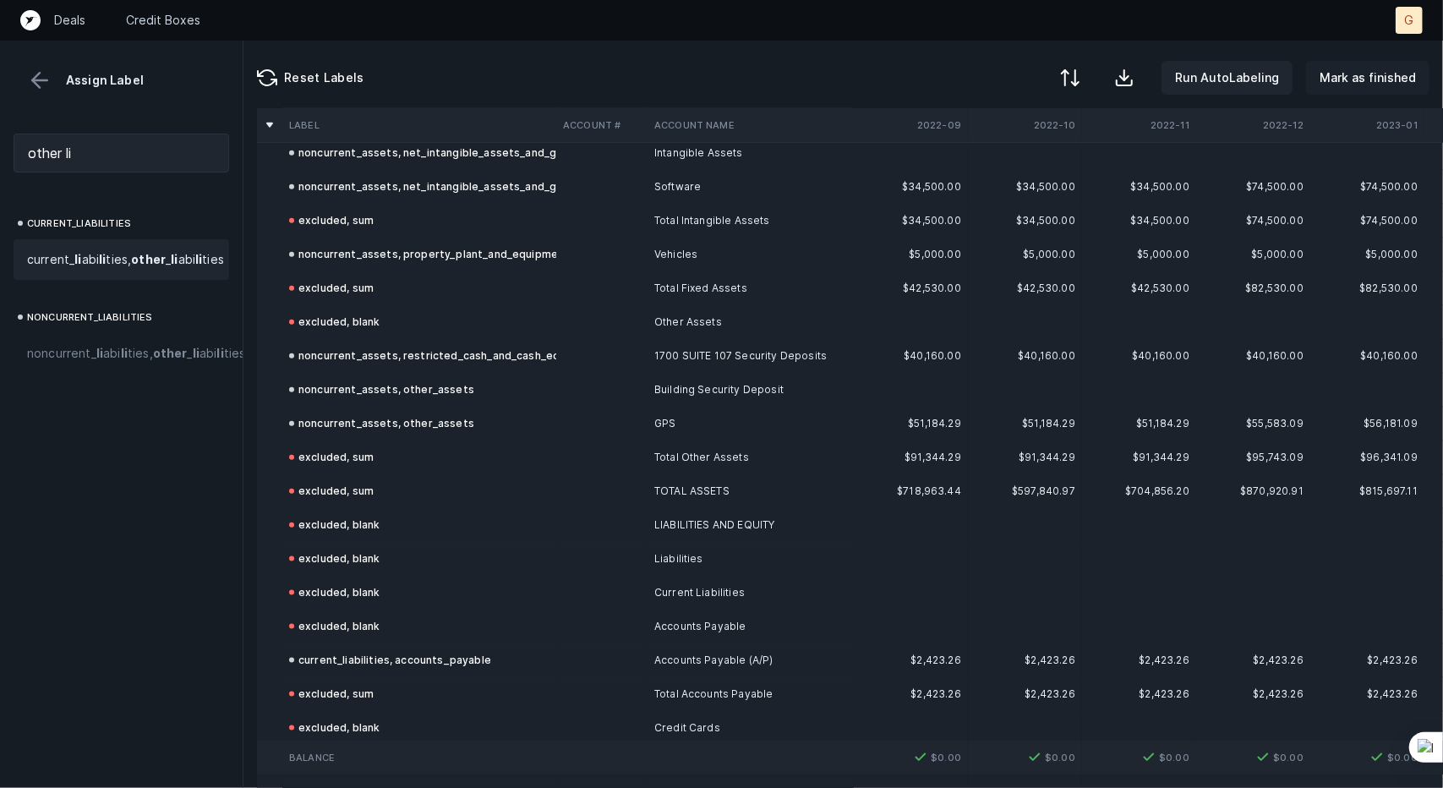
click at [1390, 76] on p "Mark as finished" at bounding box center [1367, 78] width 96 height 20
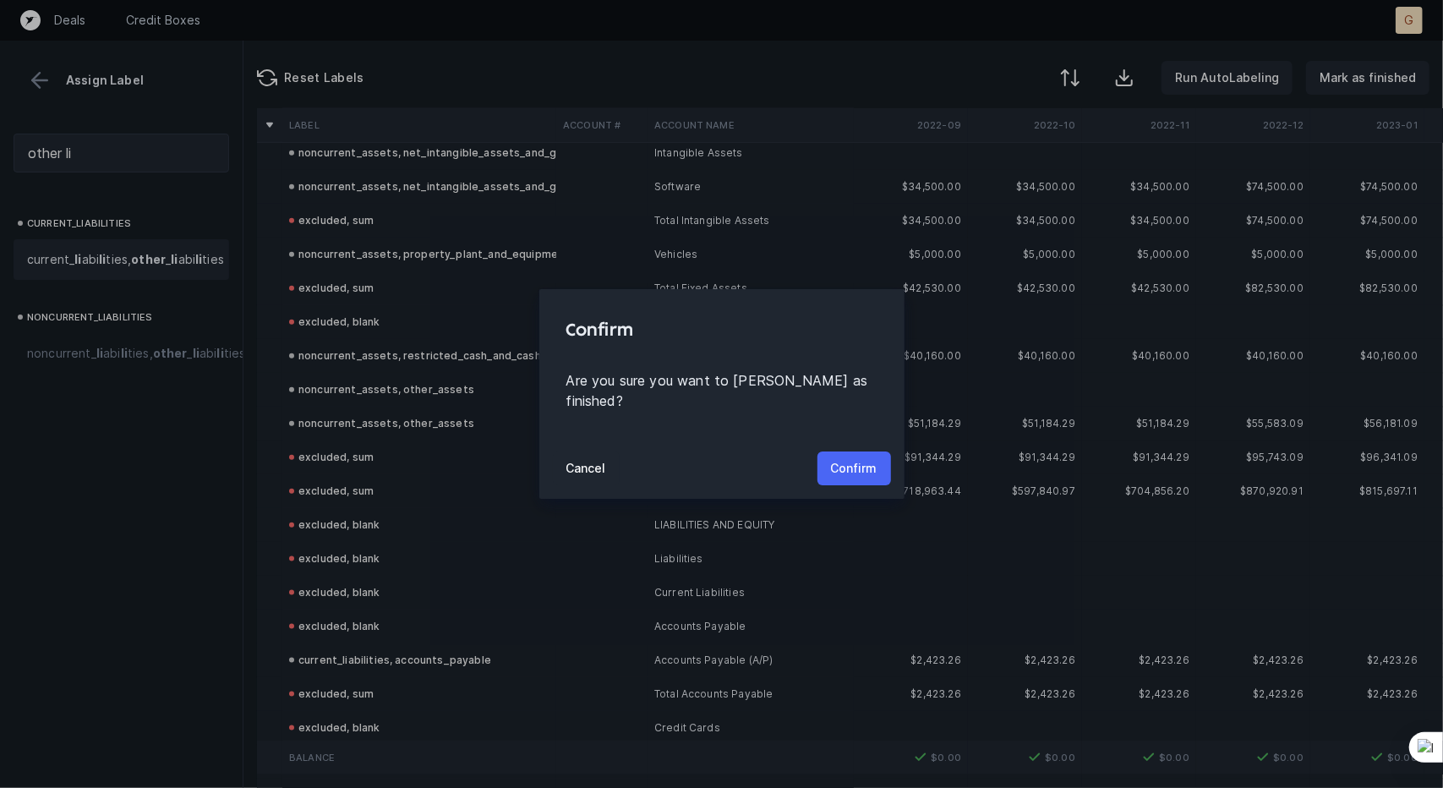
click at [864, 459] on p "Confirm" at bounding box center [854, 468] width 46 height 20
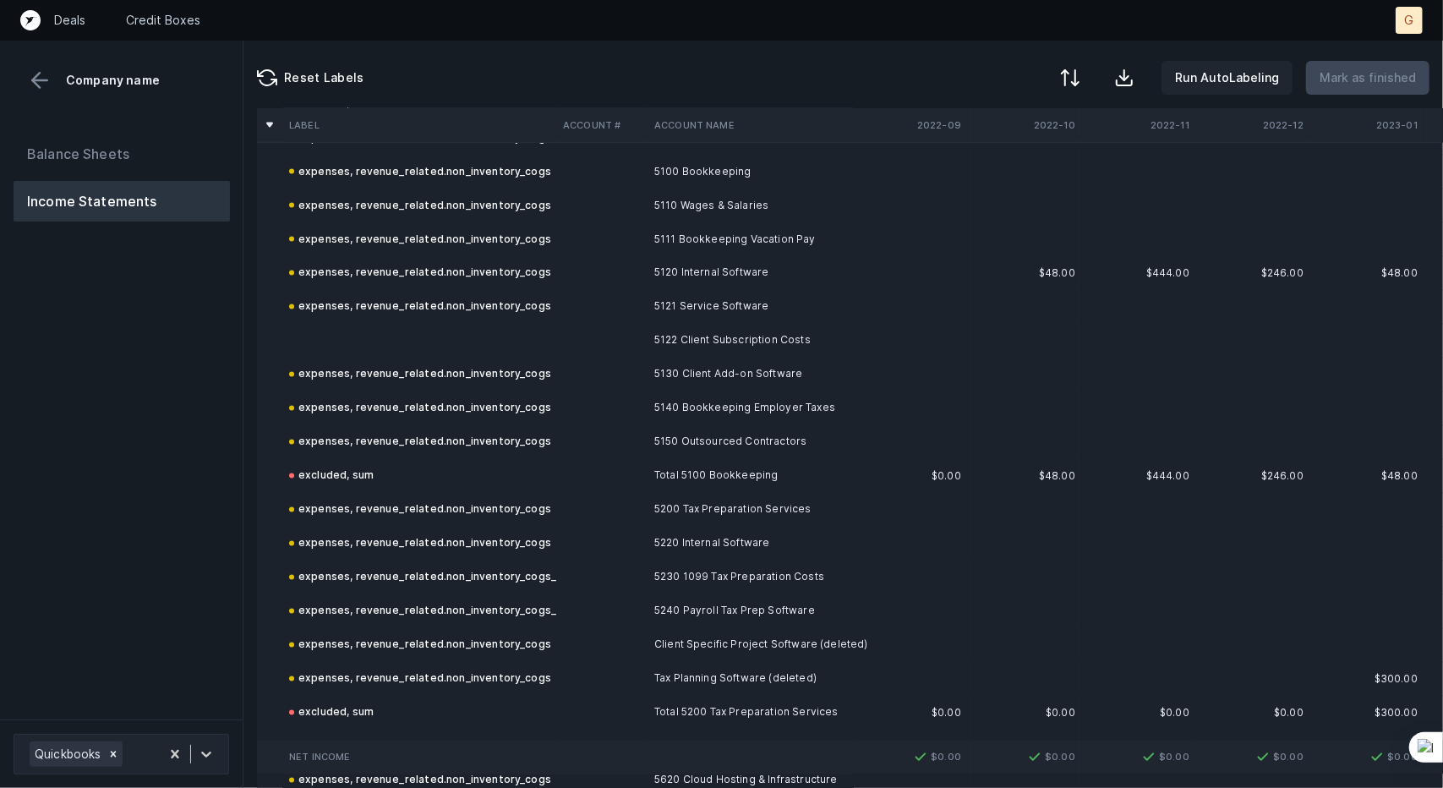
scroll to position [1775, 0]
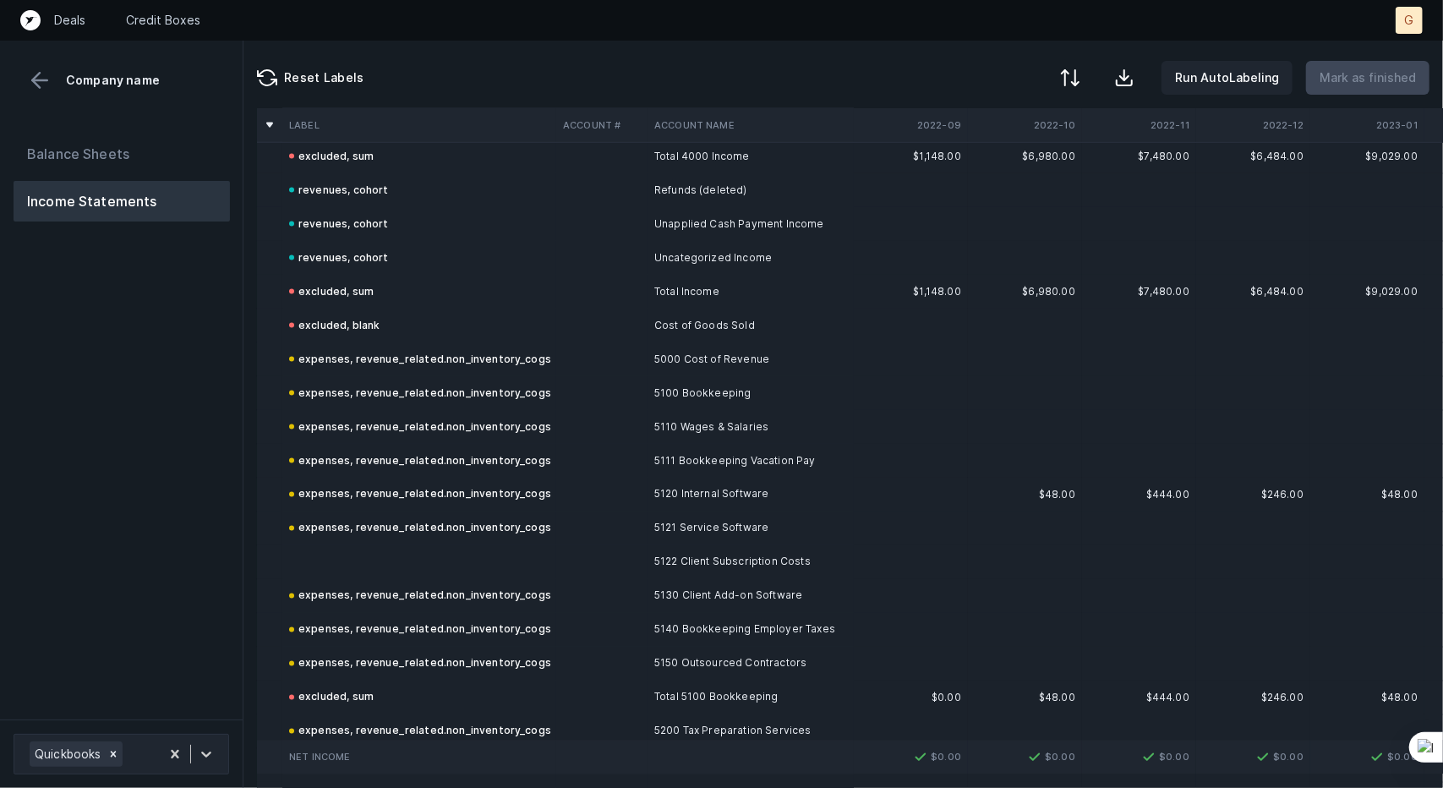
click at [401, 559] on td at bounding box center [419, 562] width 274 height 34
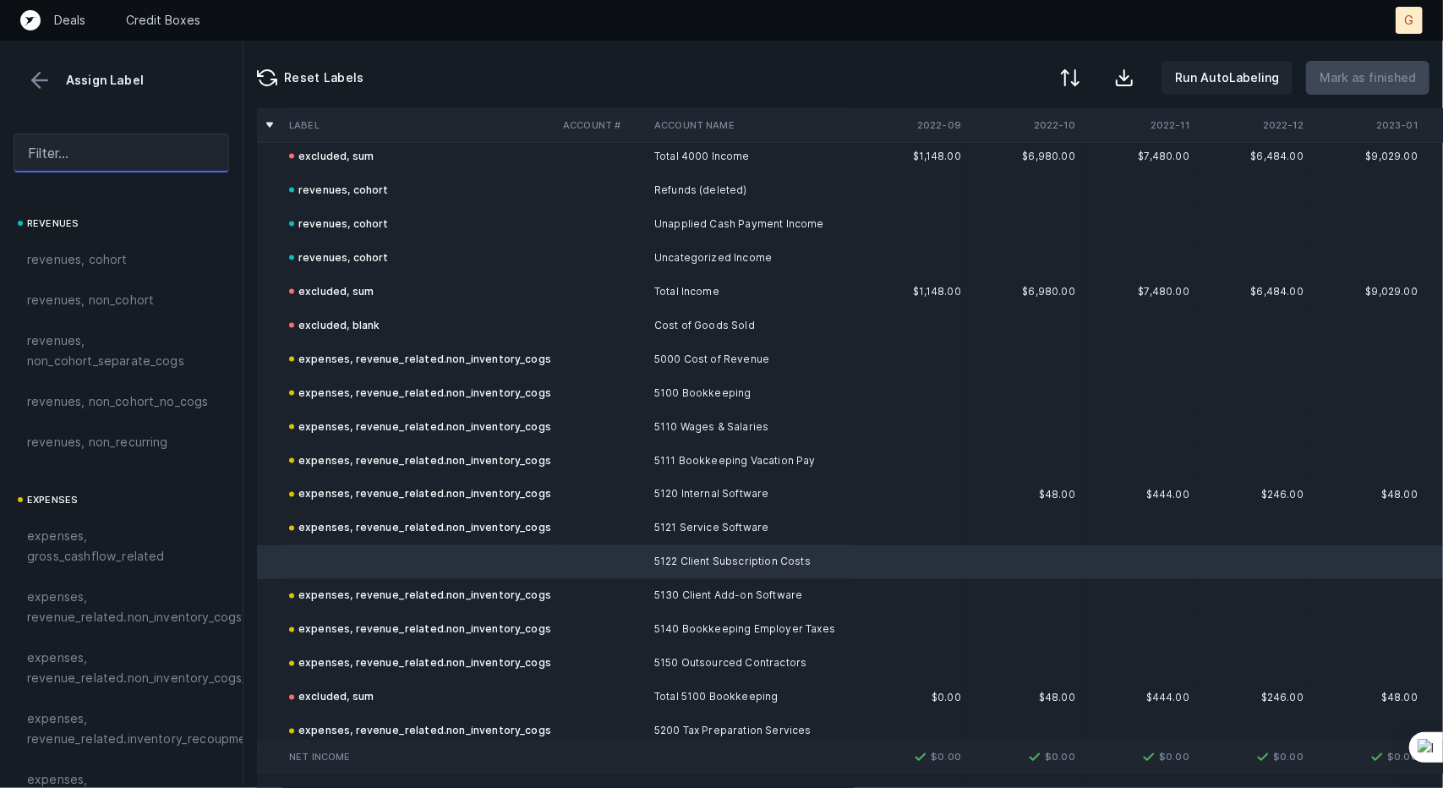
click at [127, 156] on input "text" at bounding box center [122, 153] width 216 height 39
type input "v"
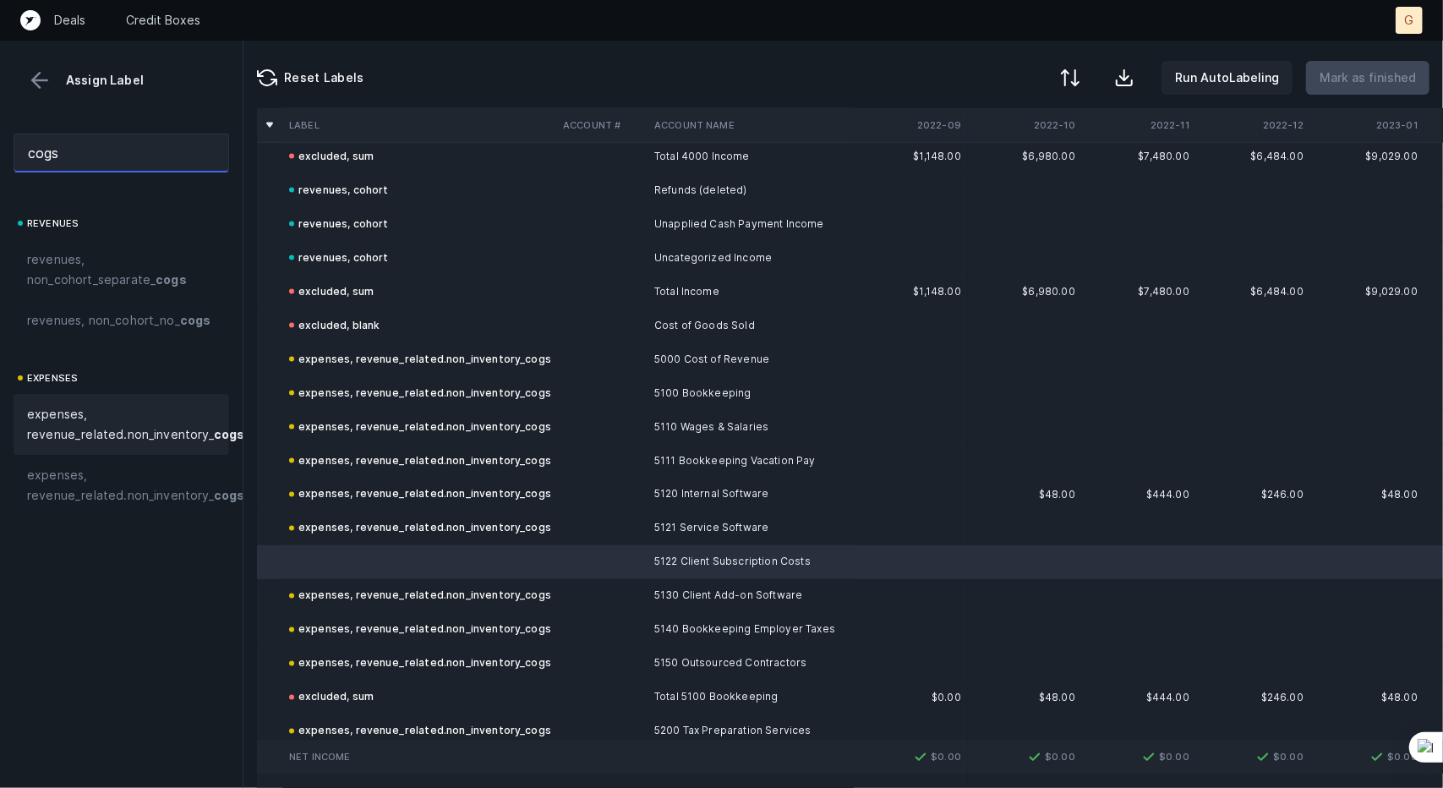
type input "cogs"
click at [186, 445] on span "expenses, revenue_related.non_inventory_ cogs" at bounding box center [135, 424] width 217 height 41
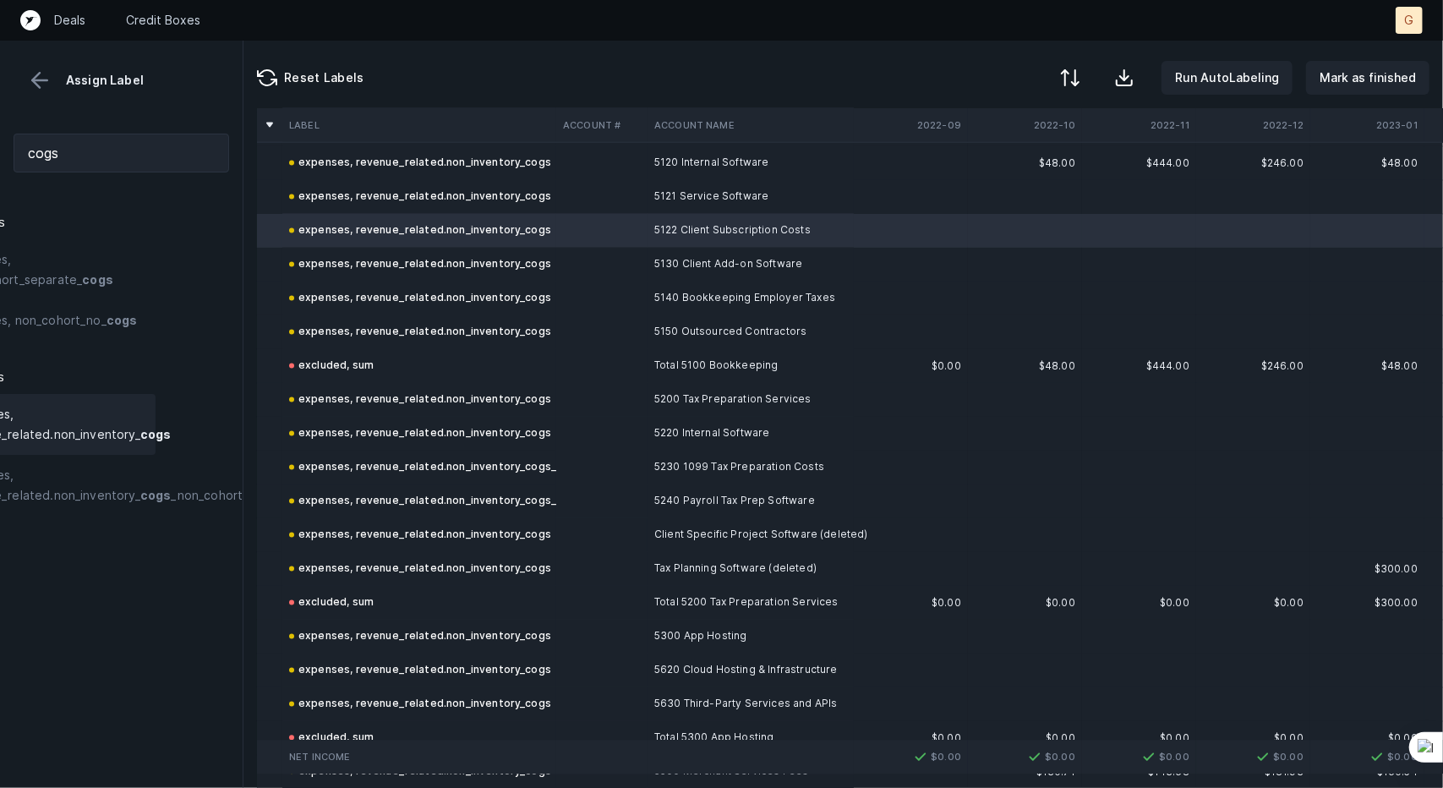
scroll to position [2215, 0]
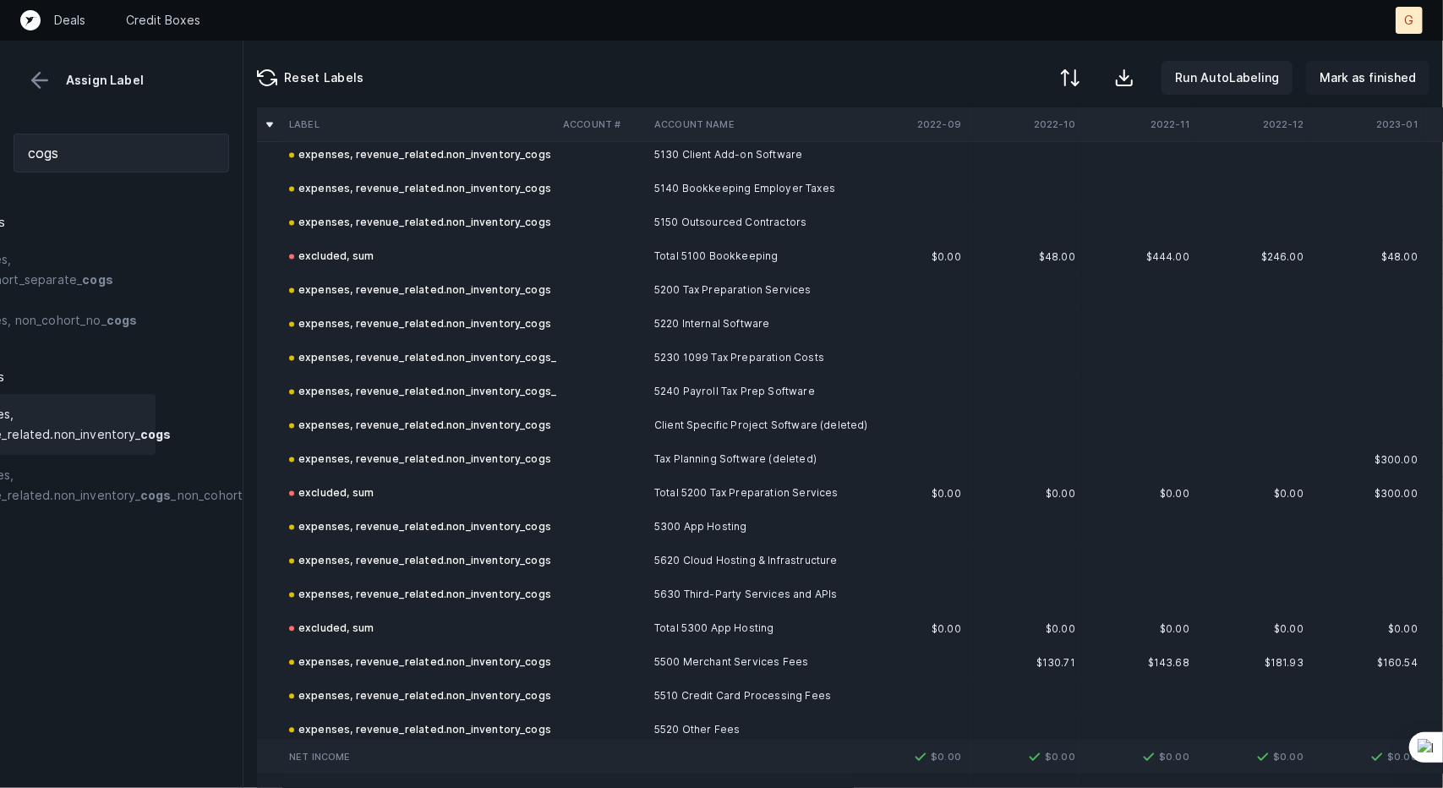
click at [1375, 80] on p "Mark as finished" at bounding box center [1367, 78] width 96 height 20
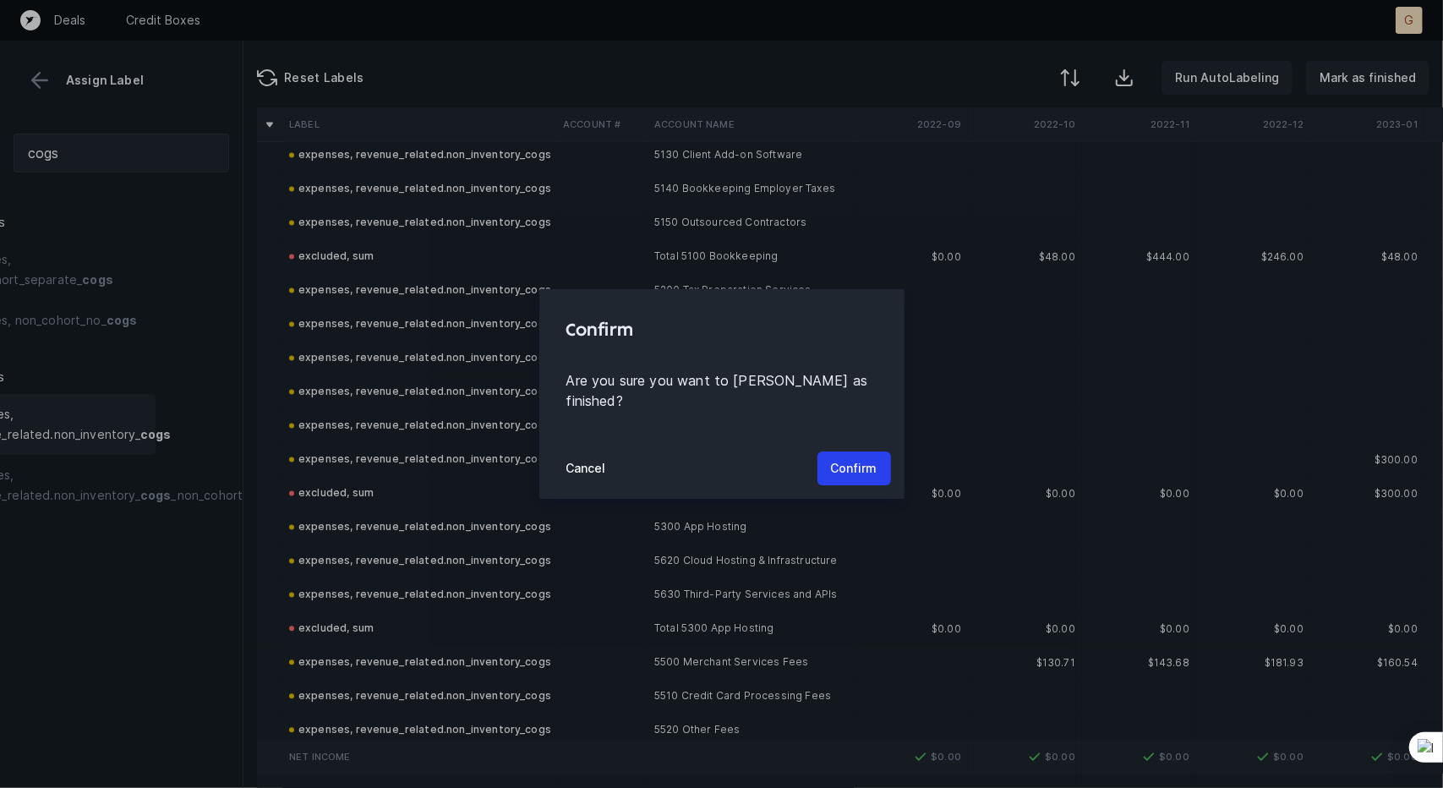
click at [875, 454] on button "Confirm" at bounding box center [854, 468] width 74 height 34
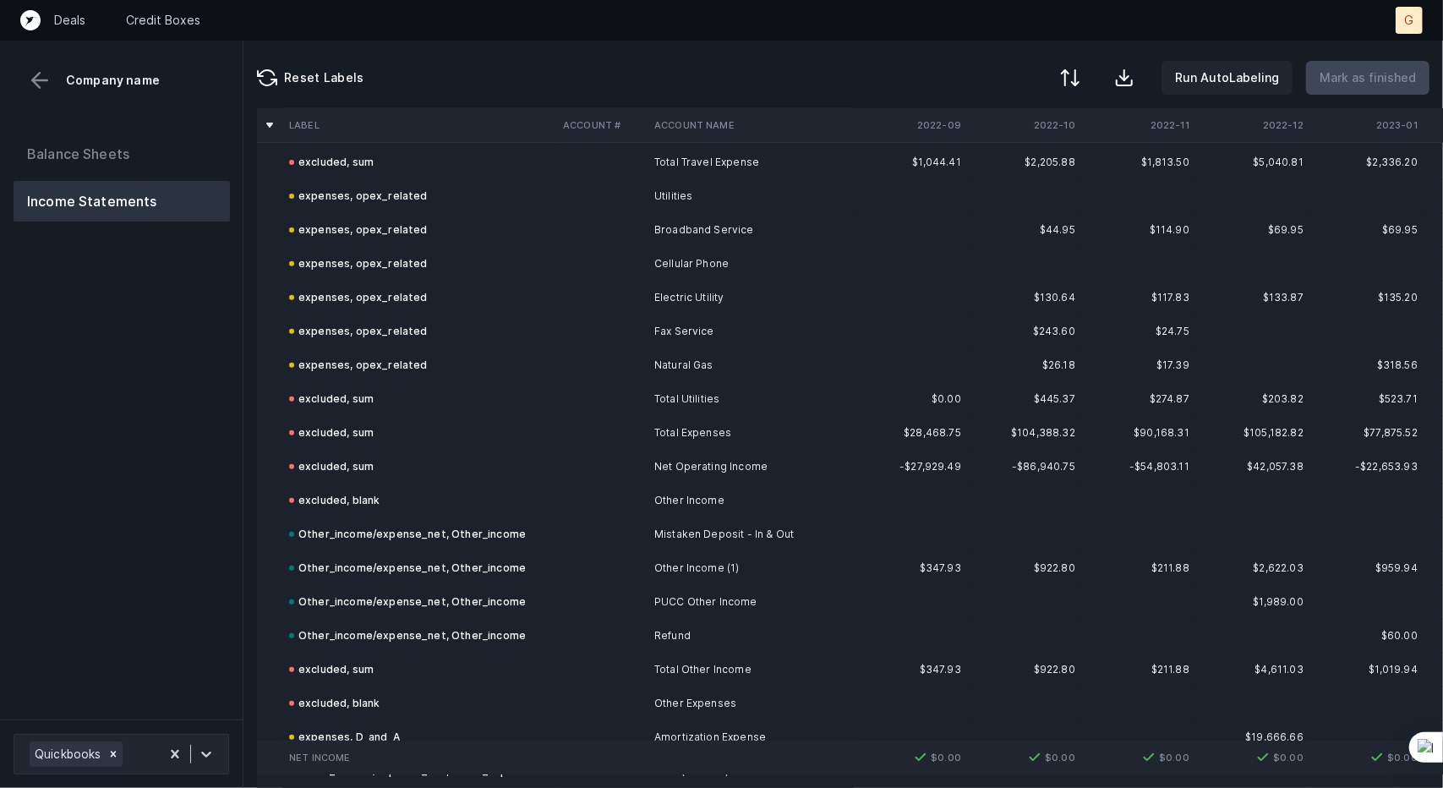
scroll to position [4952, 0]
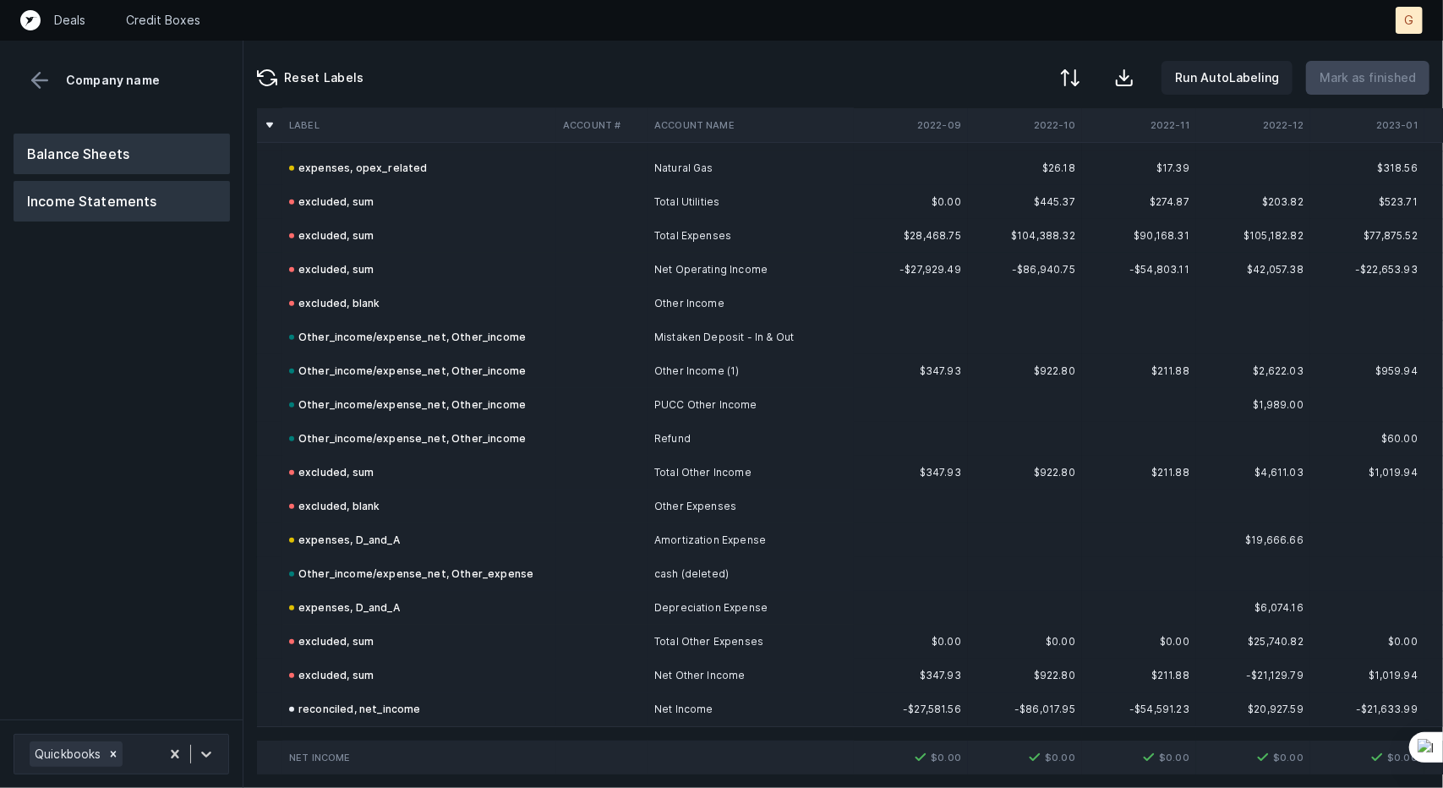
click at [76, 139] on button "Balance Sheets" at bounding box center [122, 154] width 216 height 41
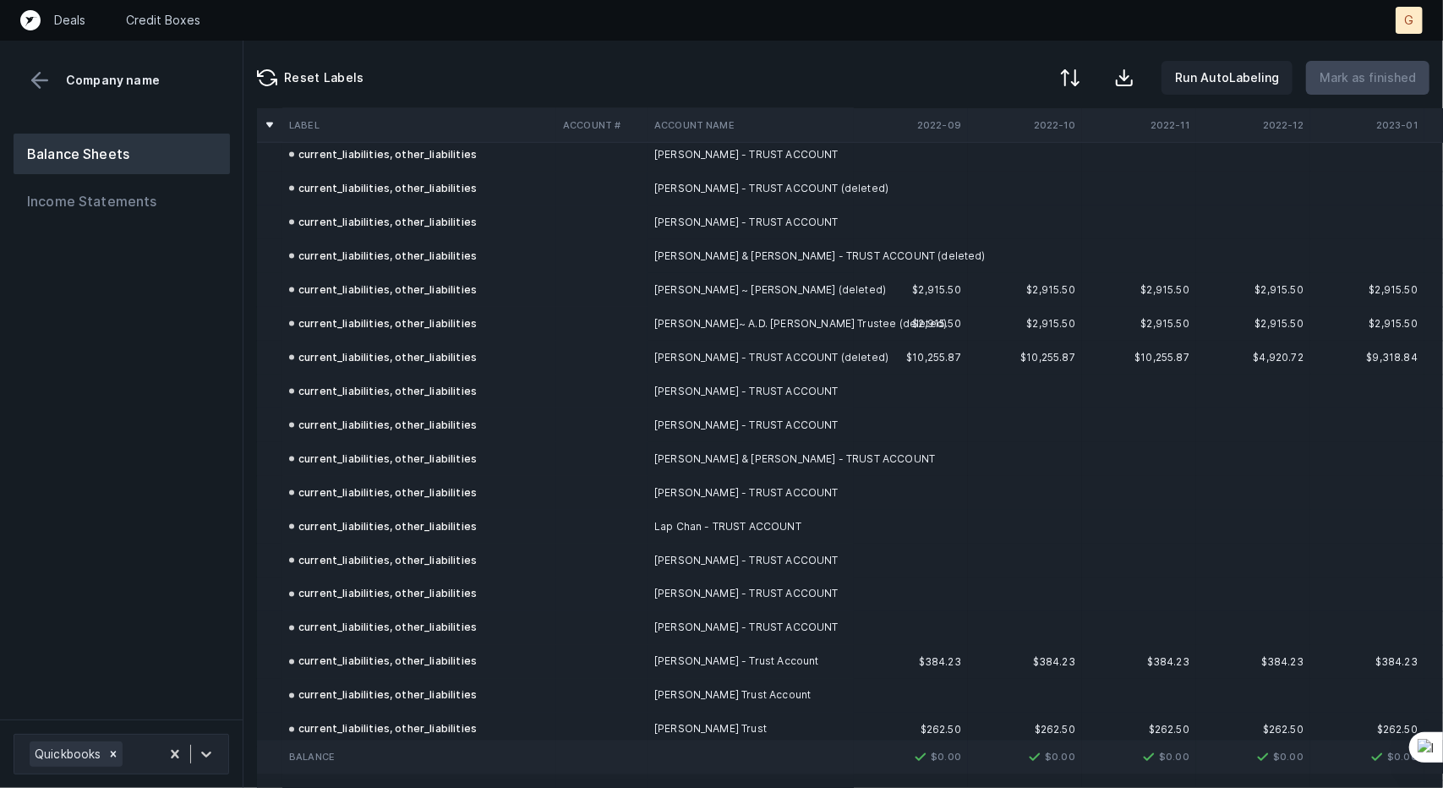
scroll to position [5934, 0]
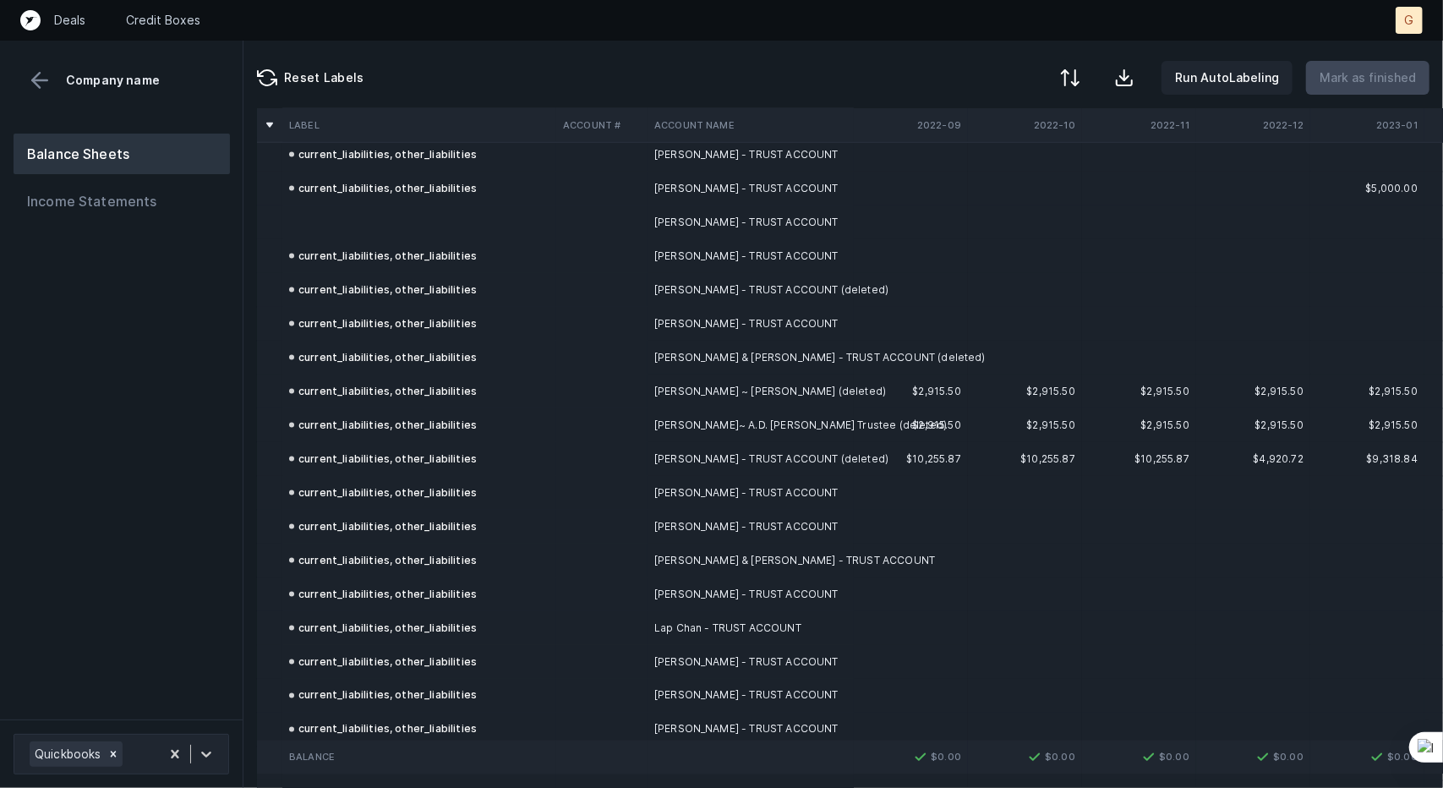
click at [345, 212] on td at bounding box center [419, 222] width 274 height 34
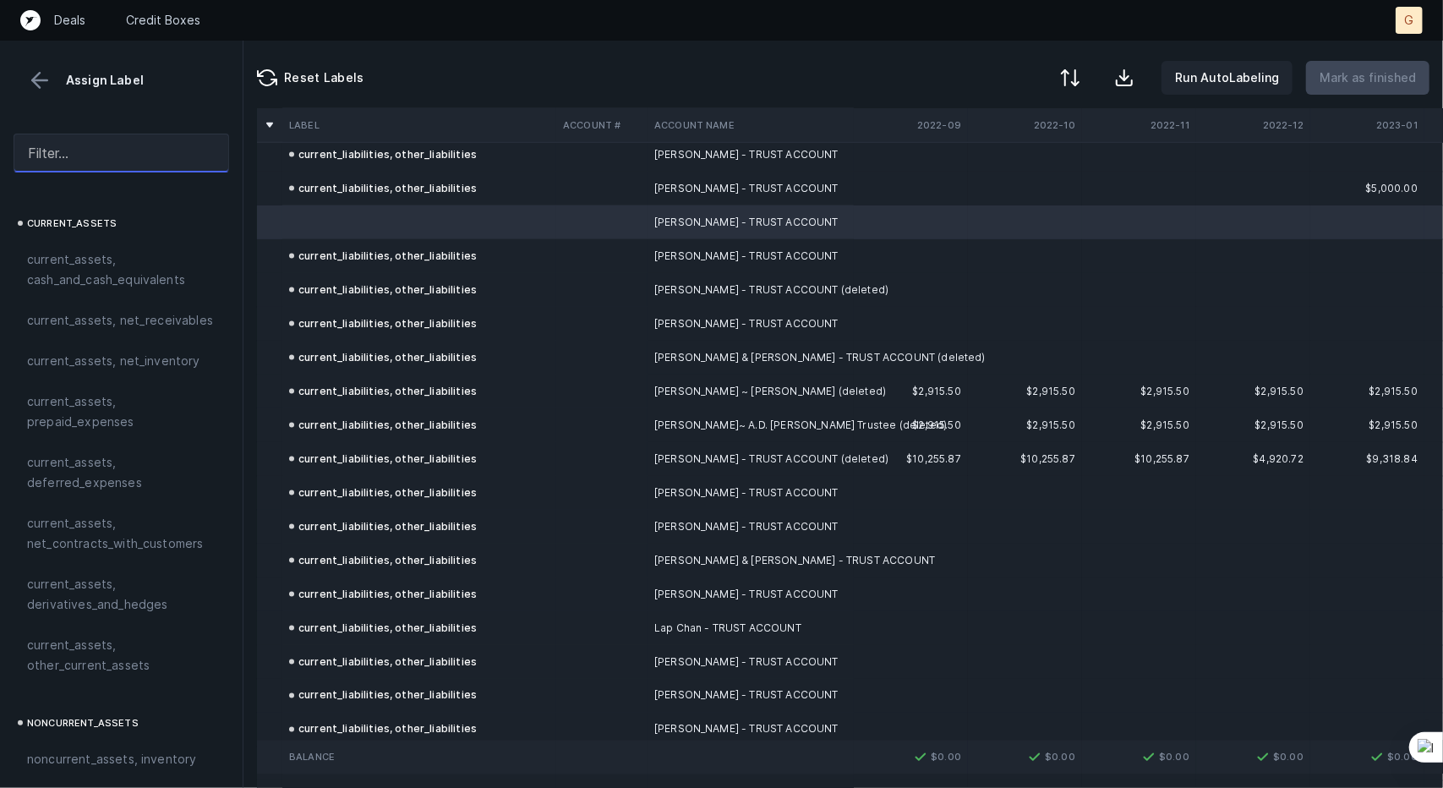
click at [120, 148] on input "text" at bounding box center [122, 153] width 216 height 39
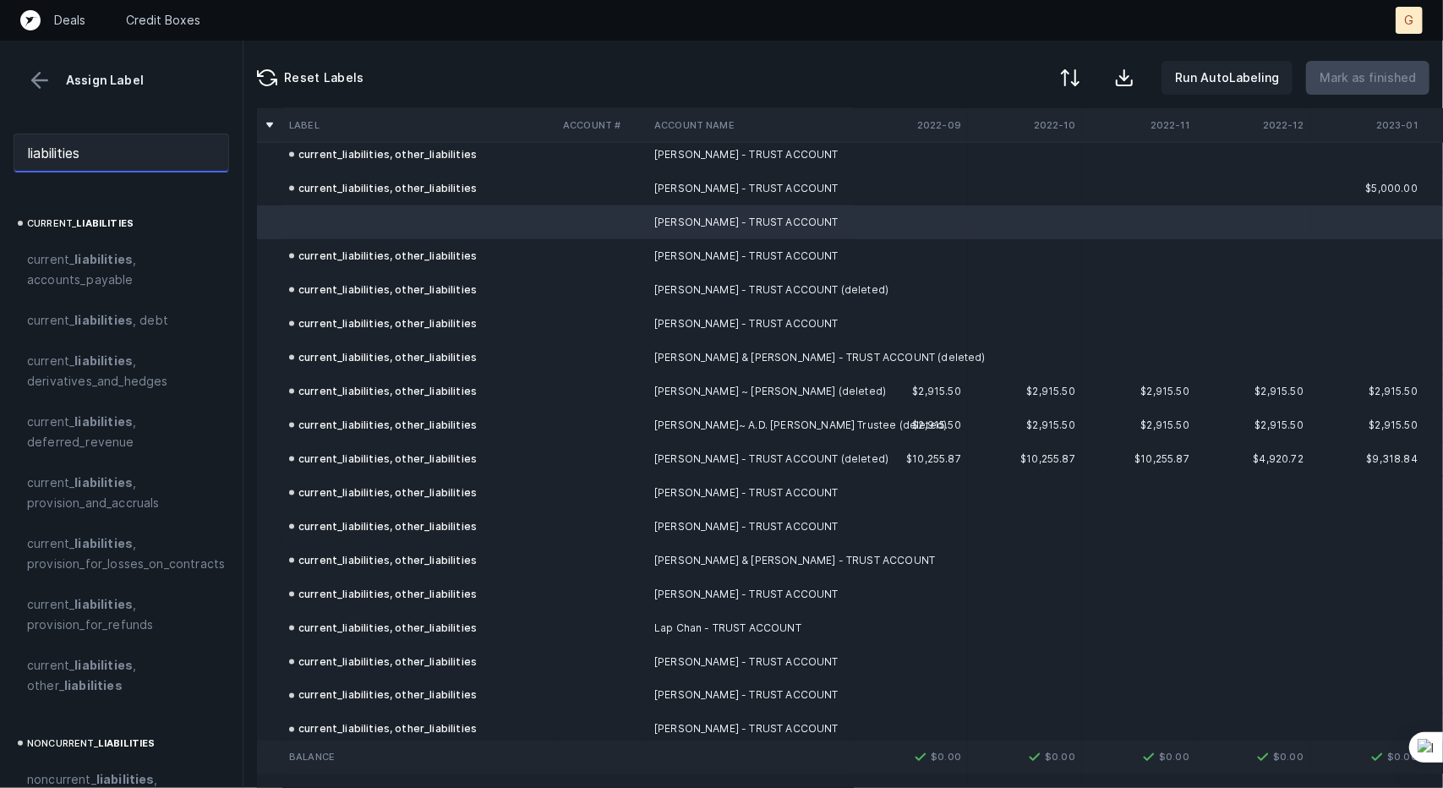
type input "liabilities"
click at [123, 660] on strong "liabilities" at bounding box center [103, 664] width 58 height 14
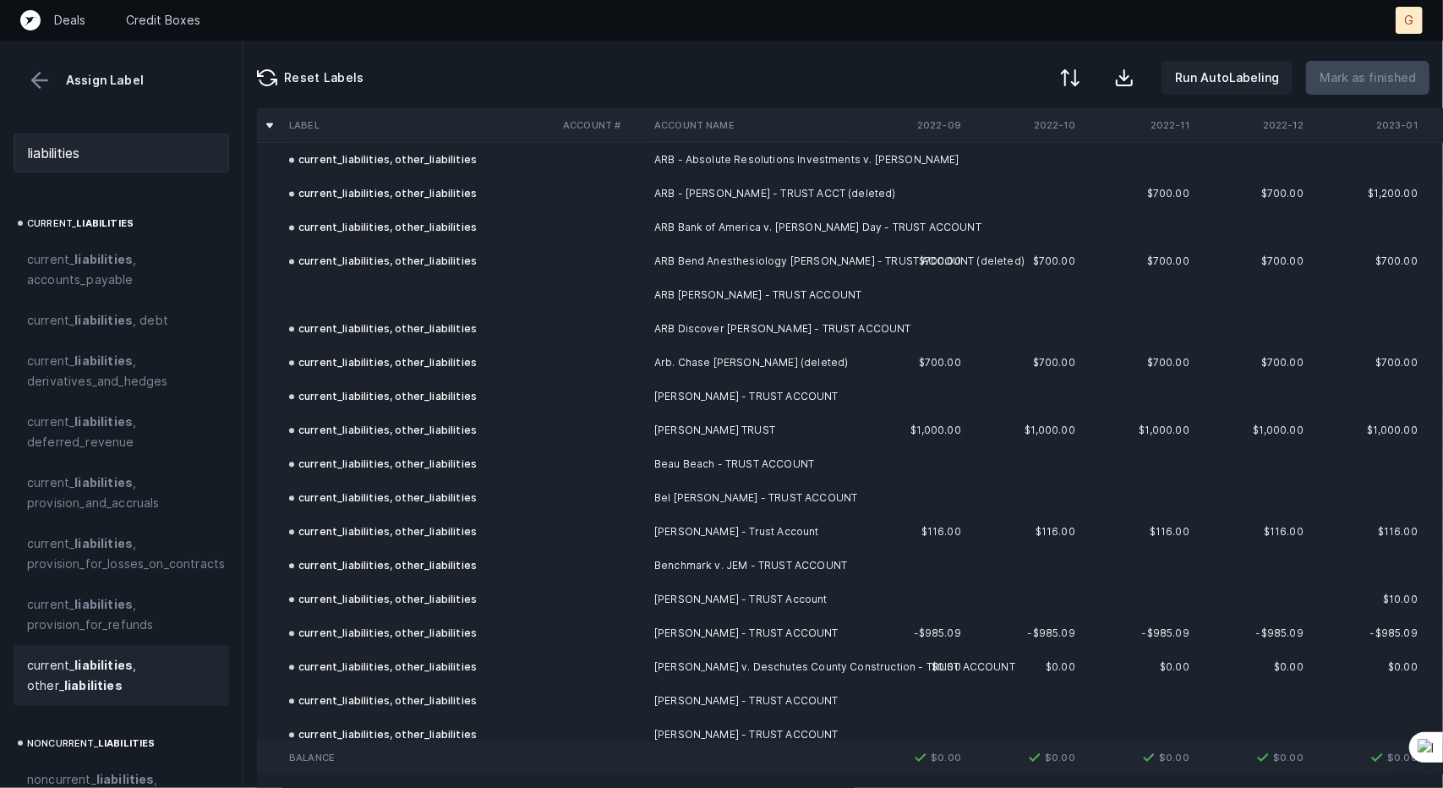
scroll to position [2567, 0]
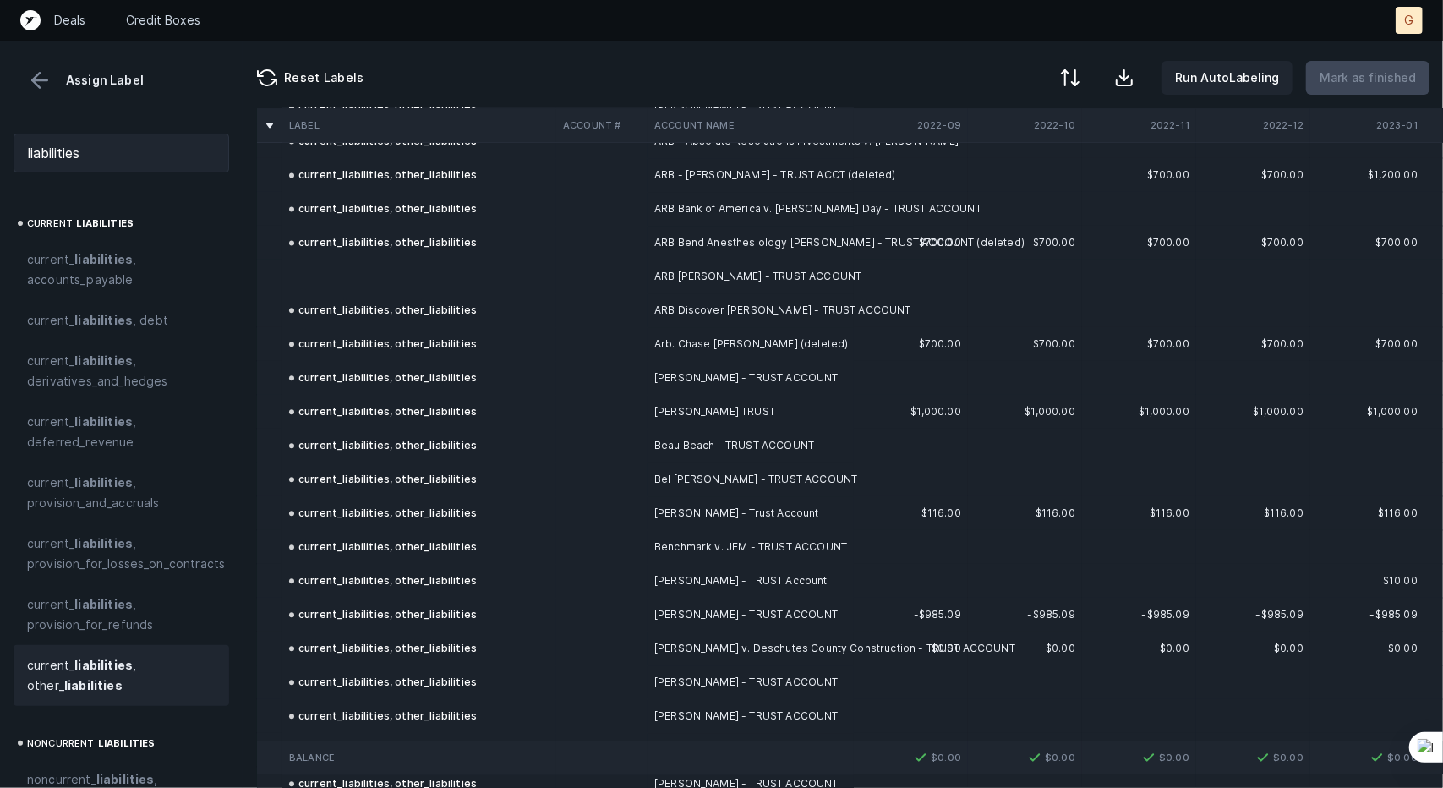
click at [357, 281] on td at bounding box center [419, 276] width 274 height 34
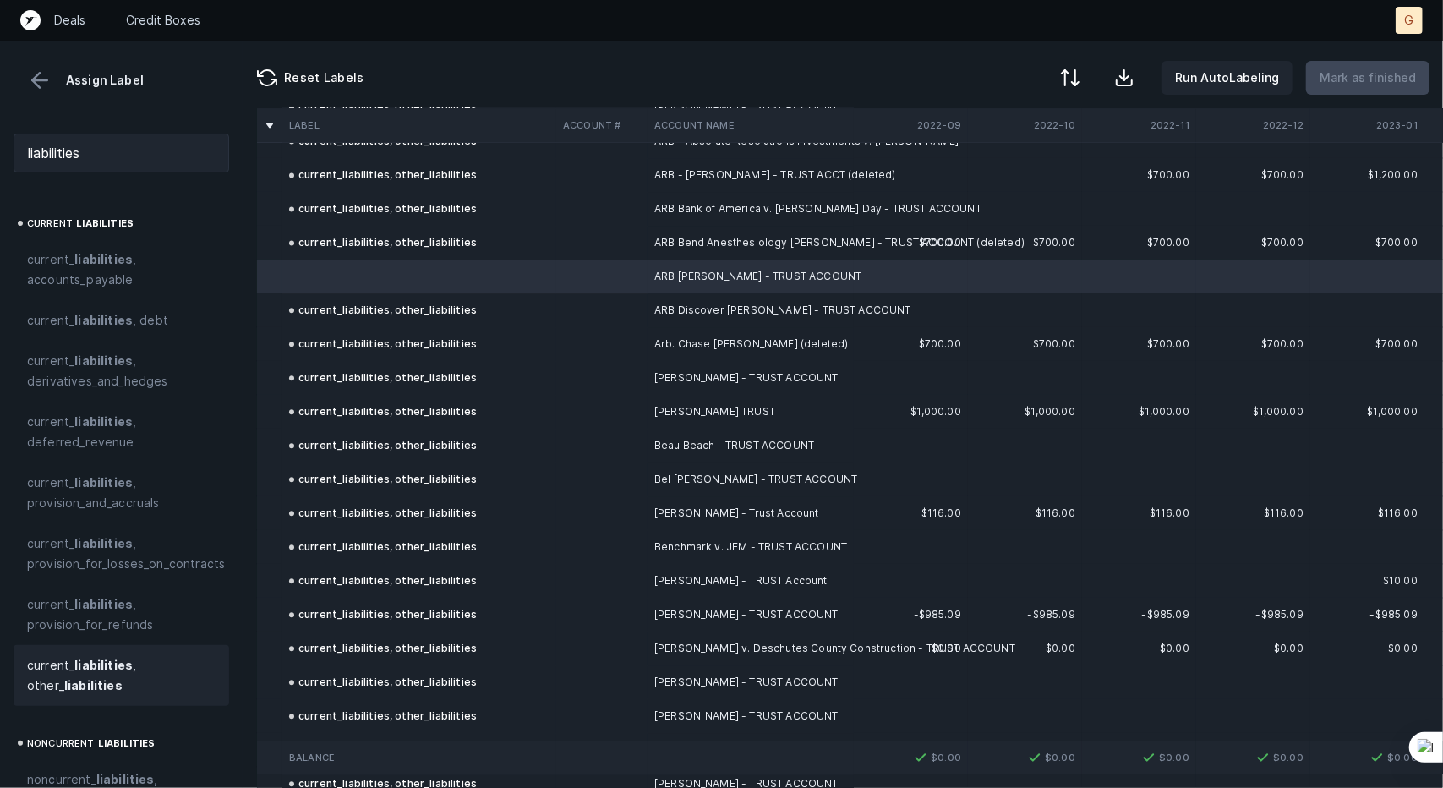
click at [101, 660] on strong "liabilities" at bounding box center [103, 664] width 58 height 14
click at [1353, 77] on p "Mark as finished" at bounding box center [1367, 78] width 96 height 20
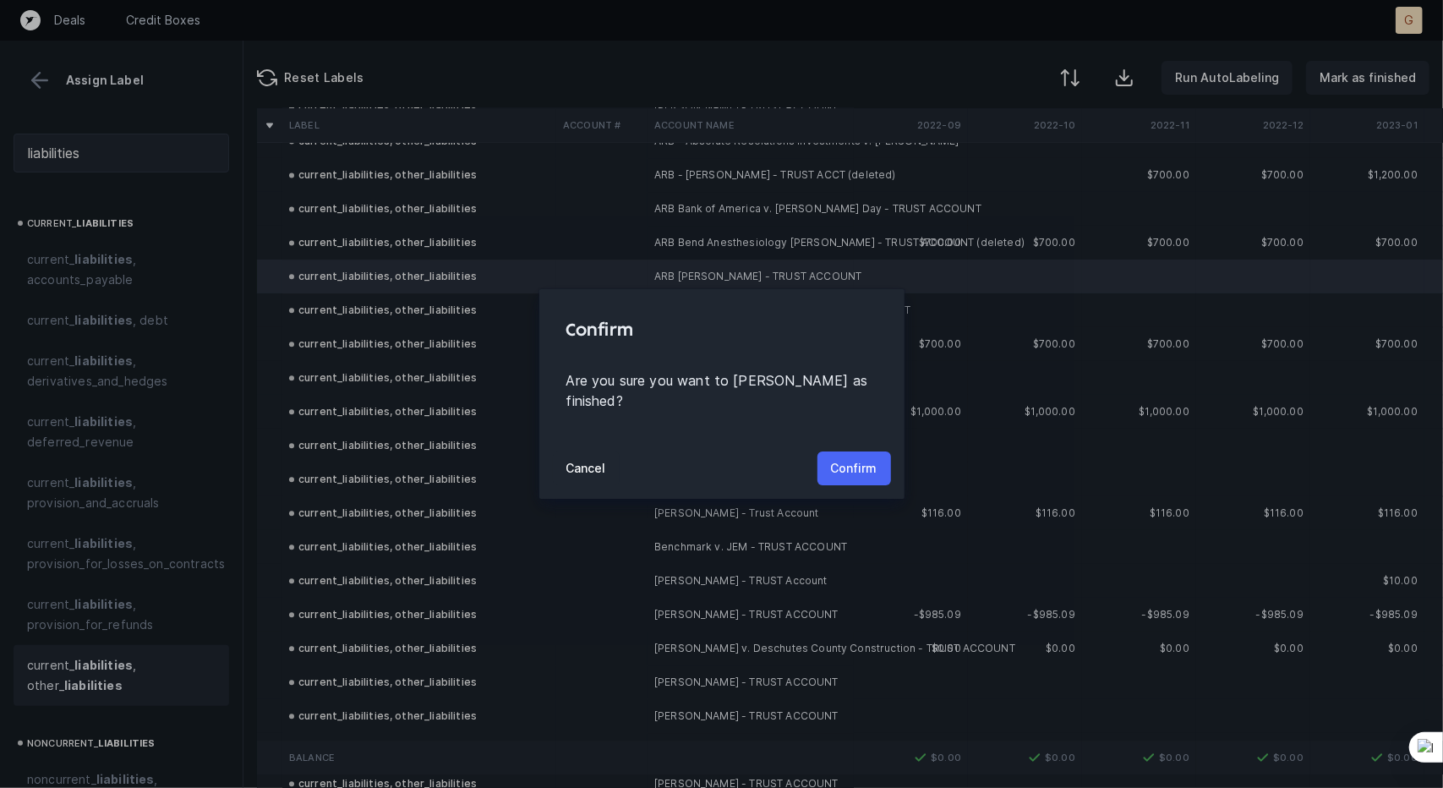
click at [838, 458] on p "Confirm" at bounding box center [854, 468] width 46 height 20
